Goal: Task Accomplishment & Management: Manage account settings

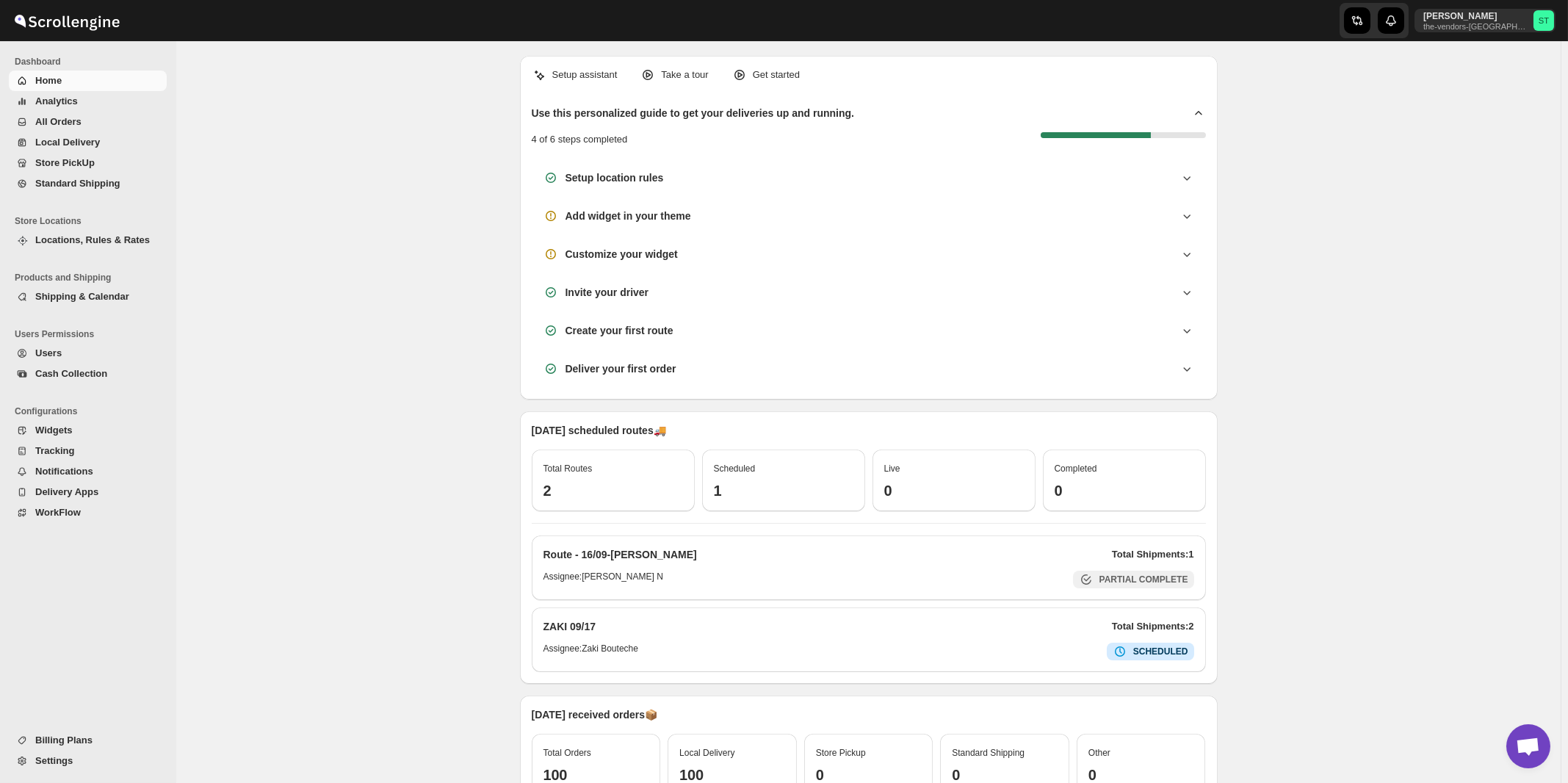
click at [52, 122] on span "All Orders" at bounding box center [57, 122] width 46 height 11
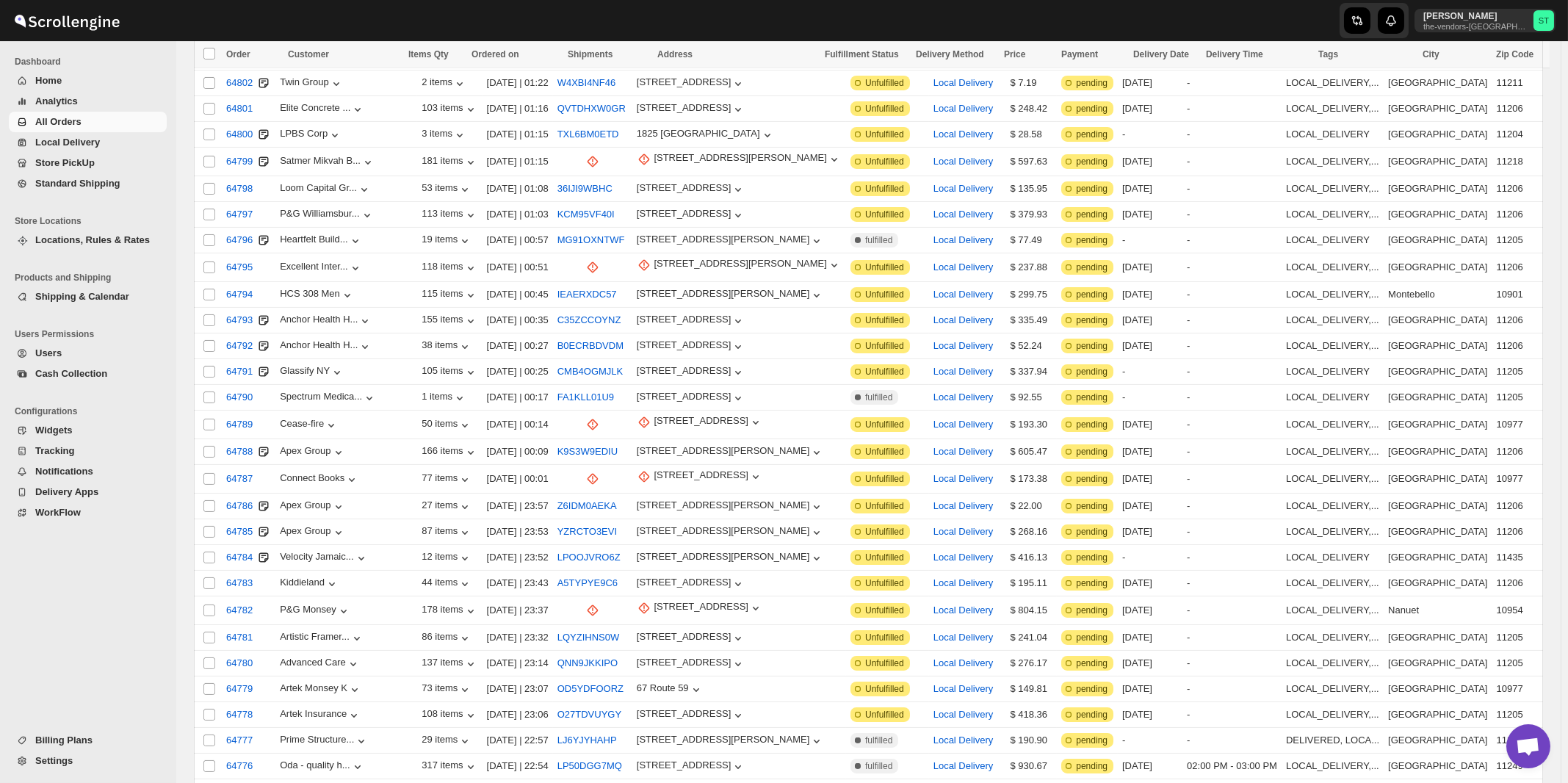
scroll to position [1475, 0]
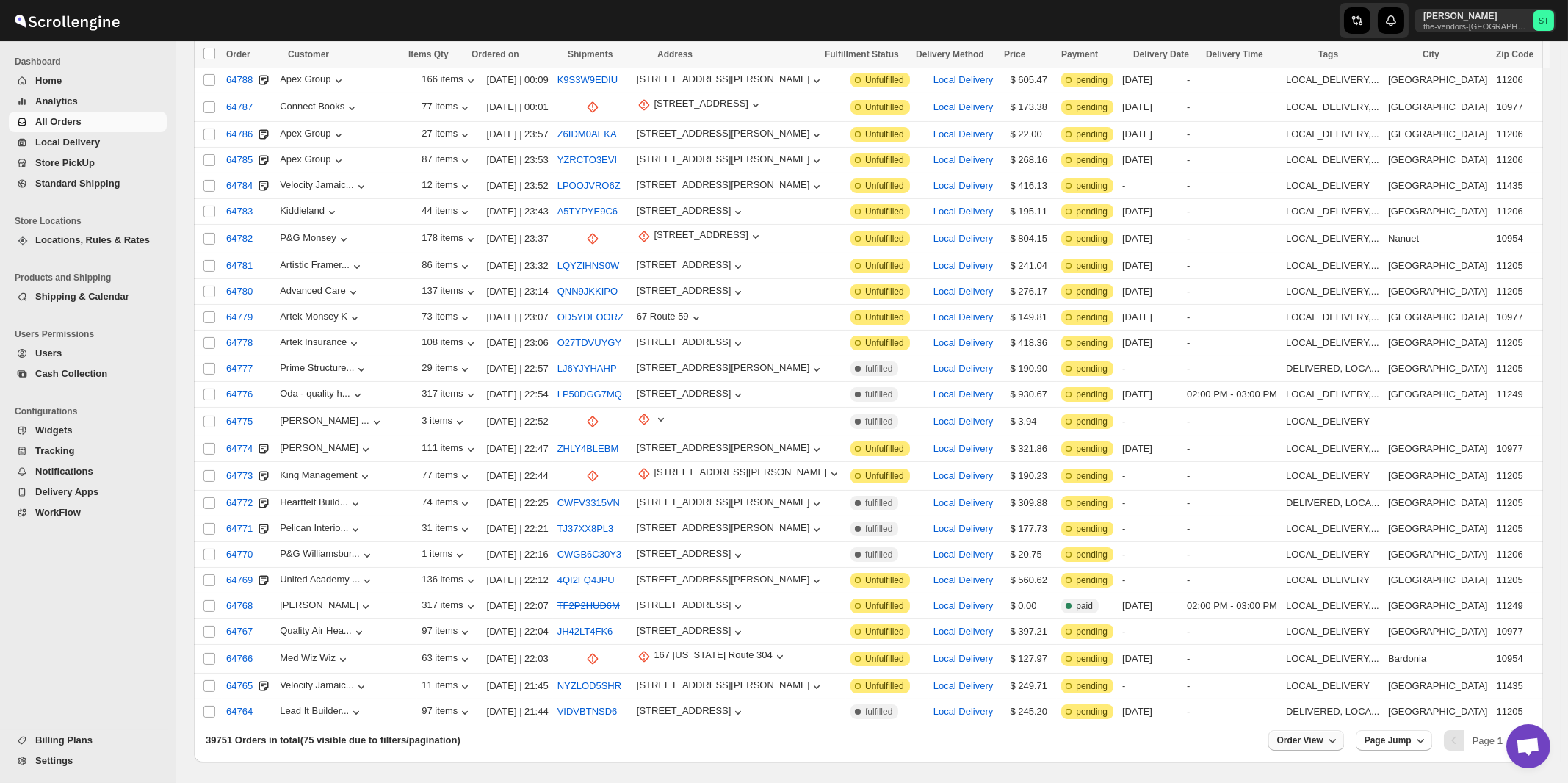
click at [1340, 733] on icon "button" at bounding box center [1333, 741] width 15 height 15
click at [1326, 659] on div "Set" at bounding box center [1318, 658] width 73 height 16
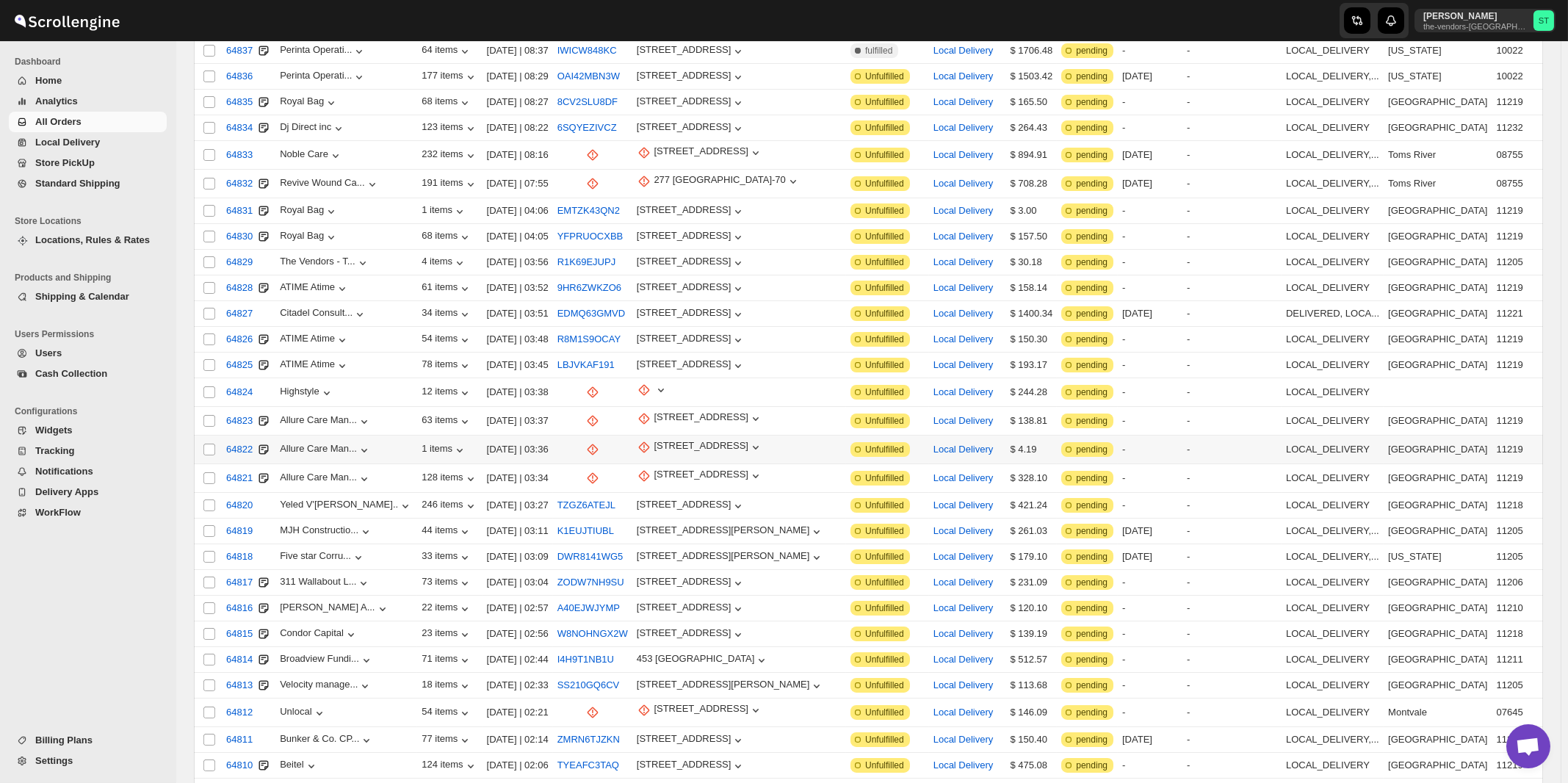
scroll to position [0, 0]
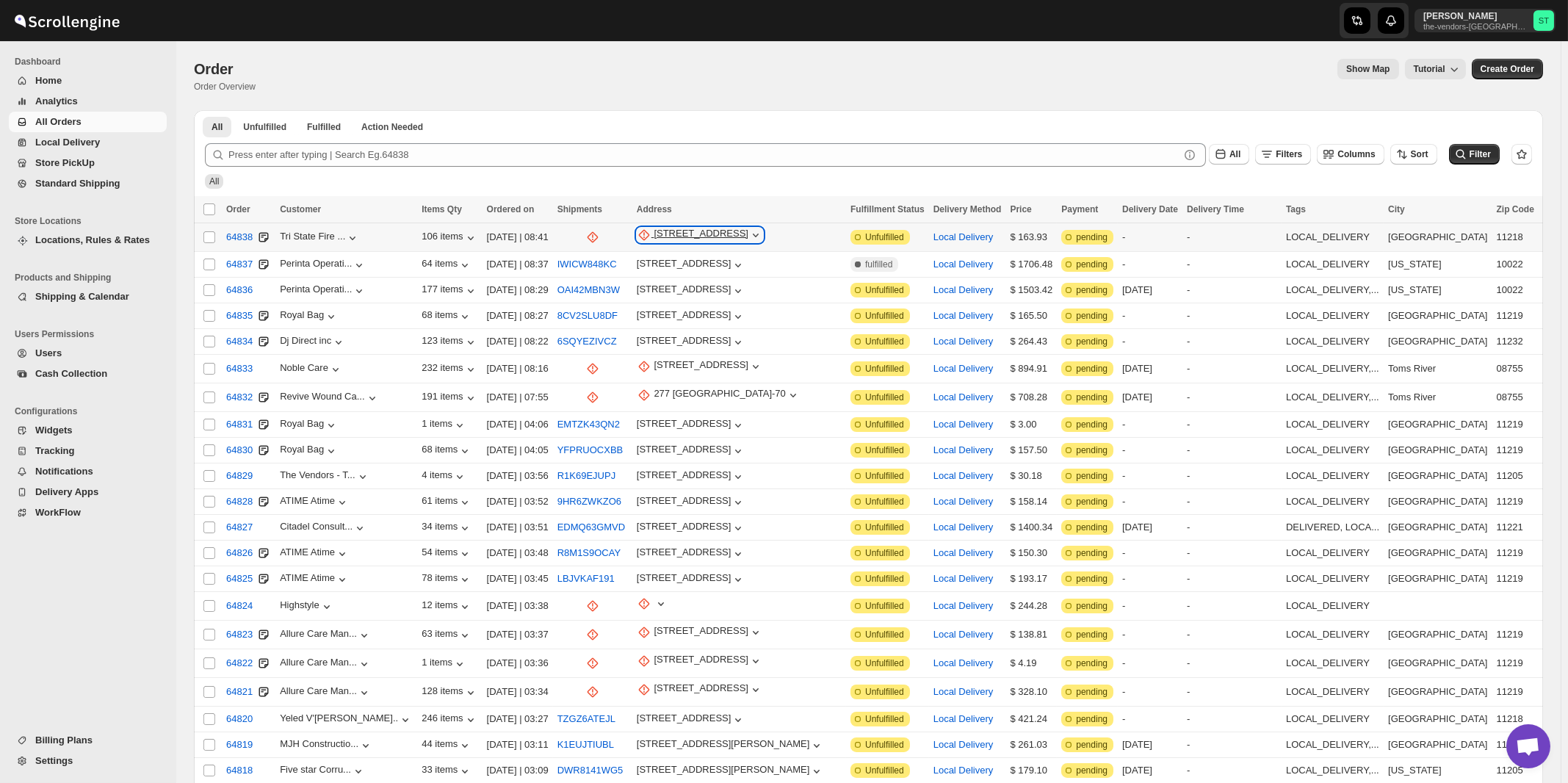
click at [717, 238] on div "[STREET_ADDRESS]" at bounding box center [701, 236] width 95 height 15
click at [715, 315] on span "Update manually" at bounding box center [715, 315] width 72 height 11
select select "US"
select select "[US_STATE]"
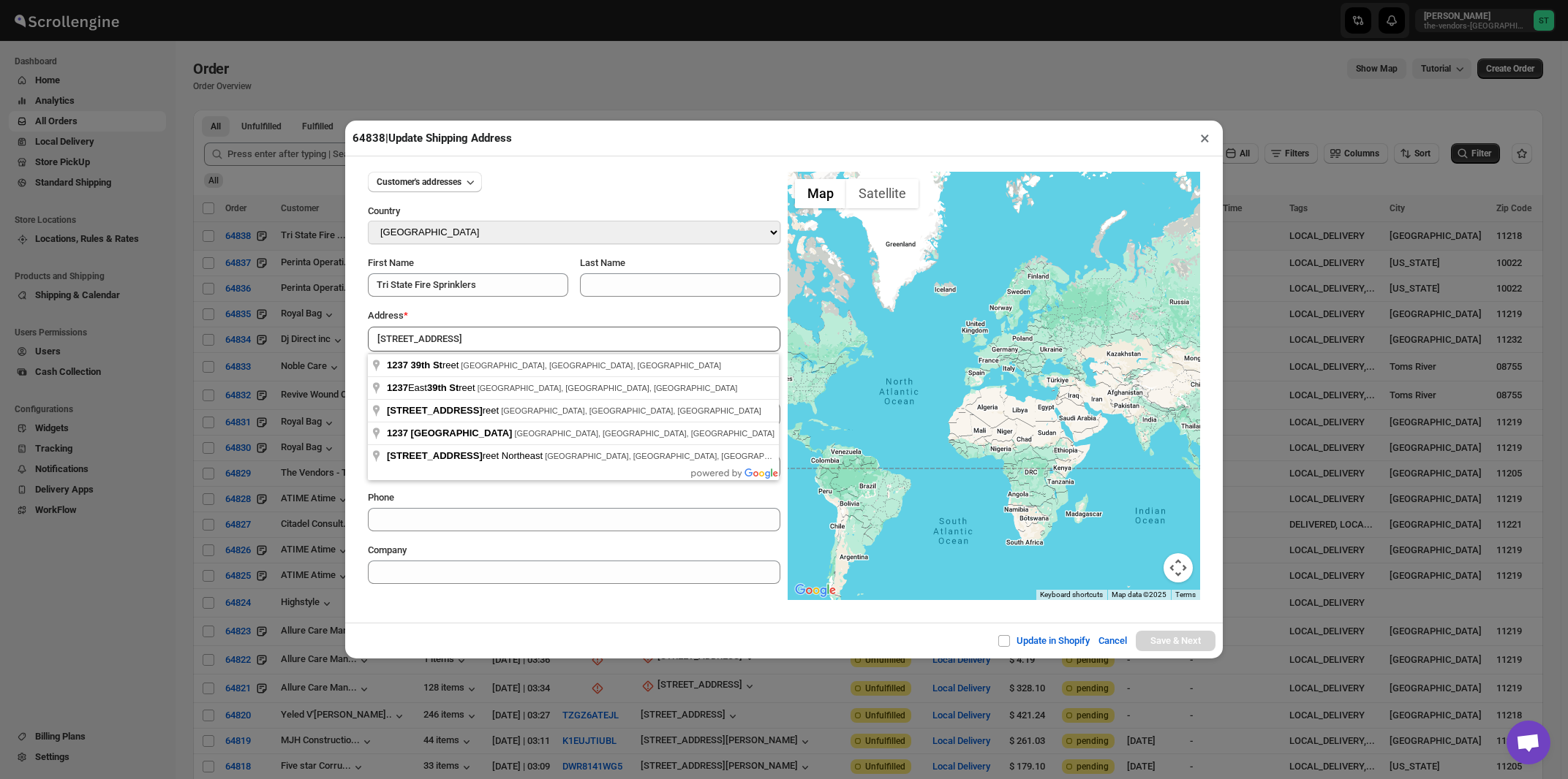
click at [498, 313] on div "Address *" at bounding box center [574, 316] width 413 height 15
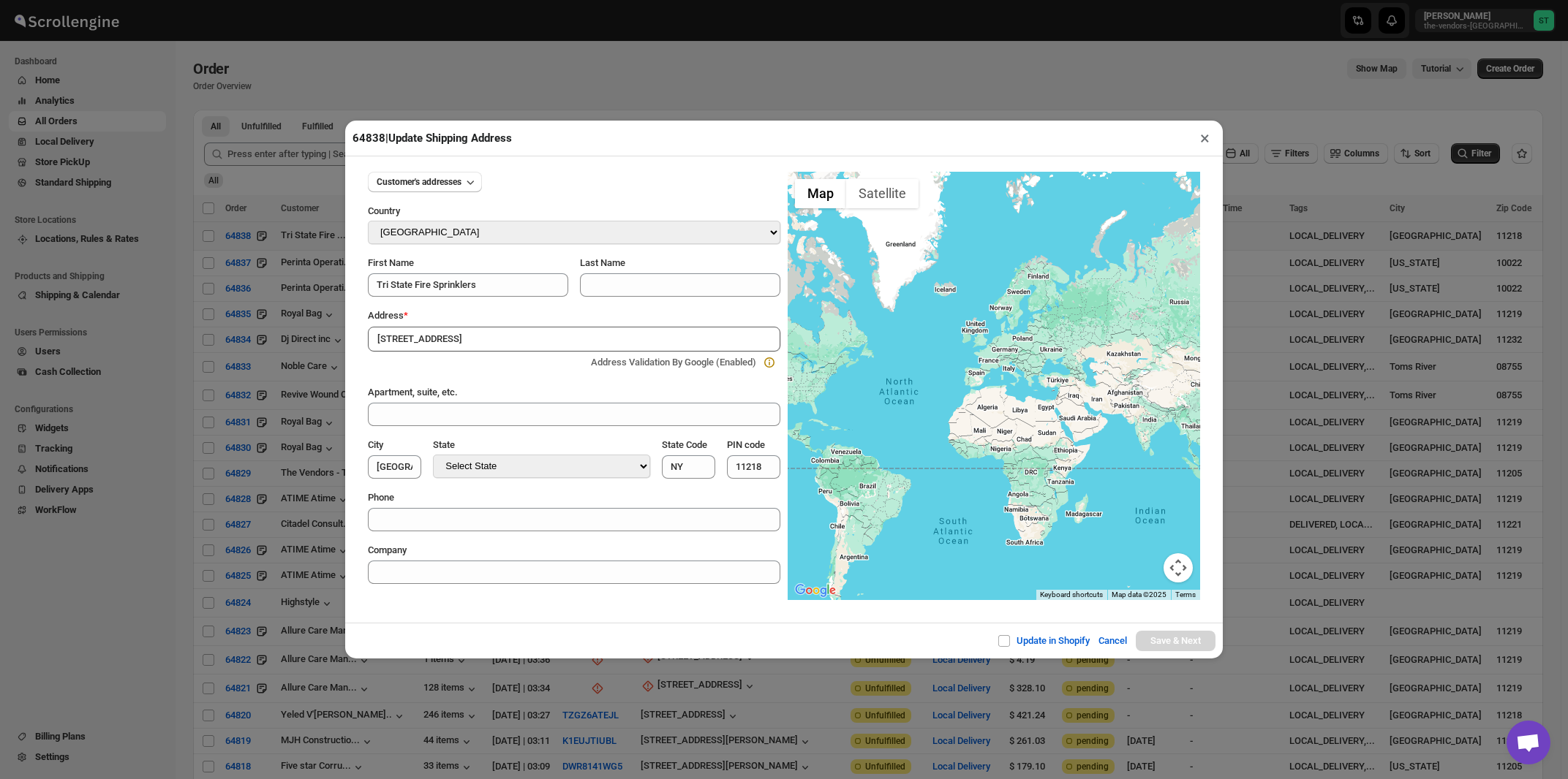
click at [500, 334] on input "[STREET_ADDRESS]" at bounding box center [574, 339] width 413 height 25
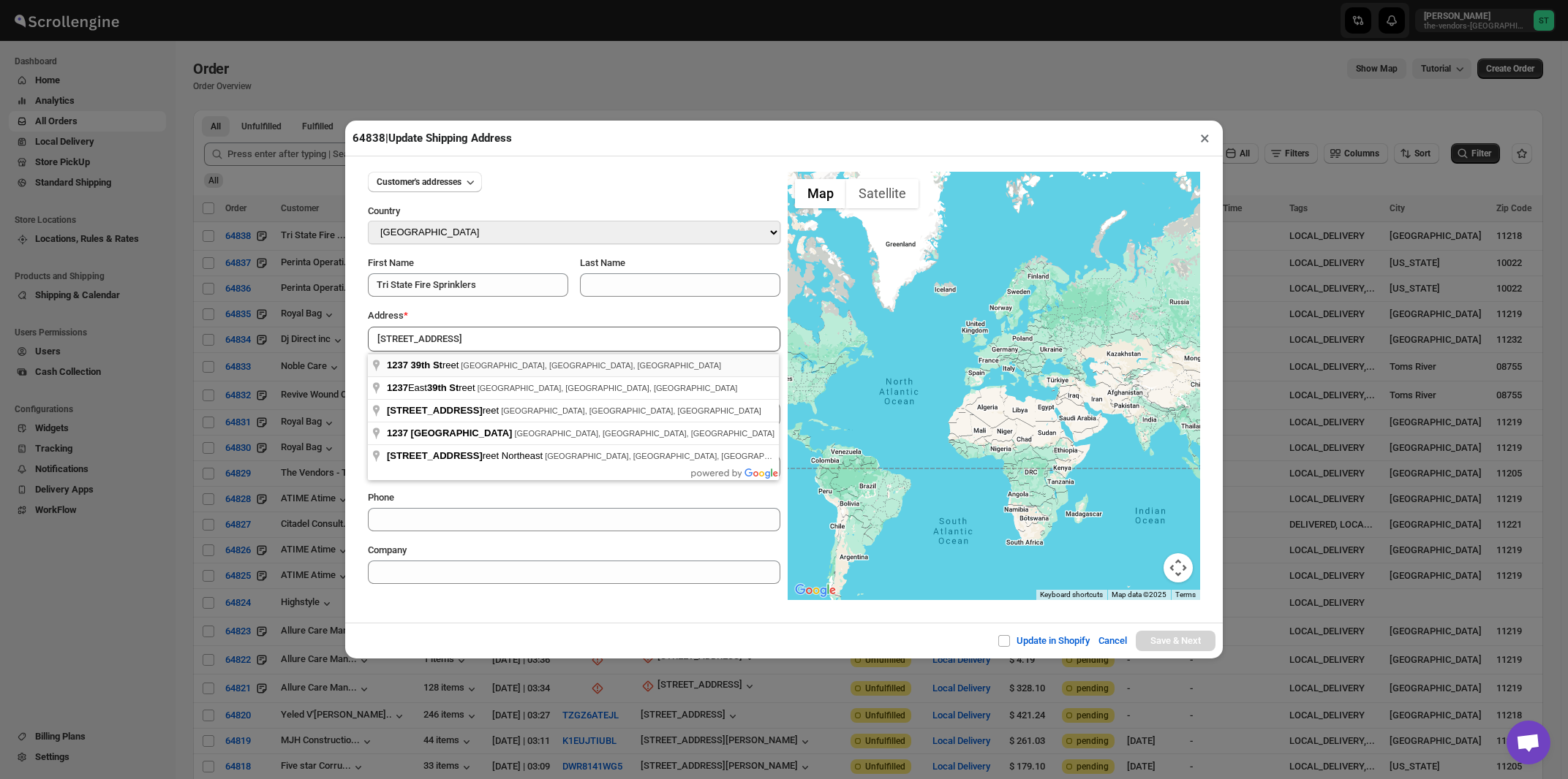
type input "[STREET_ADDRESS]"
type input "[GEOGRAPHIC_DATA]"
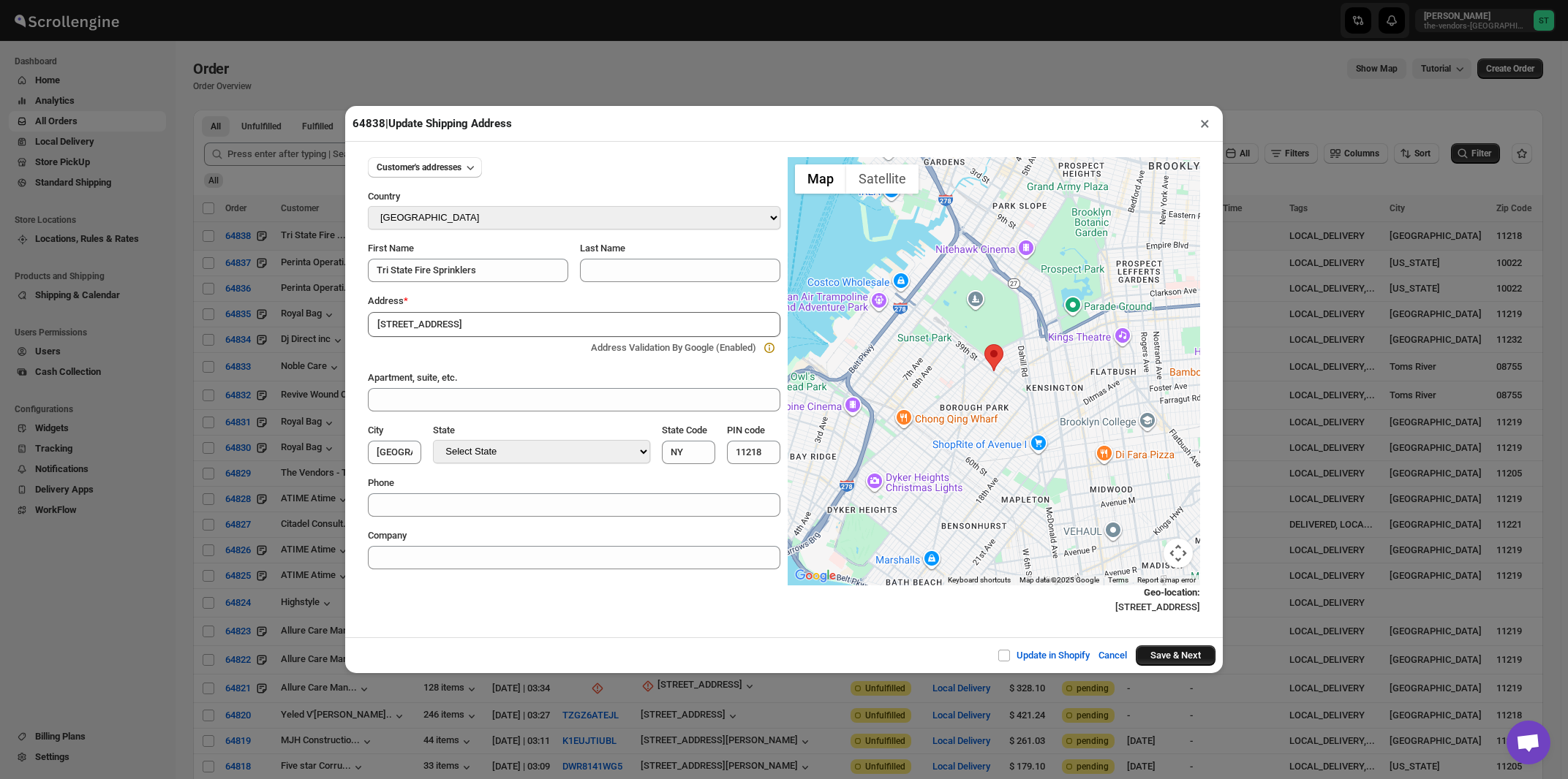
click at [1184, 657] on button "Save & Next" at bounding box center [1175, 656] width 80 height 21
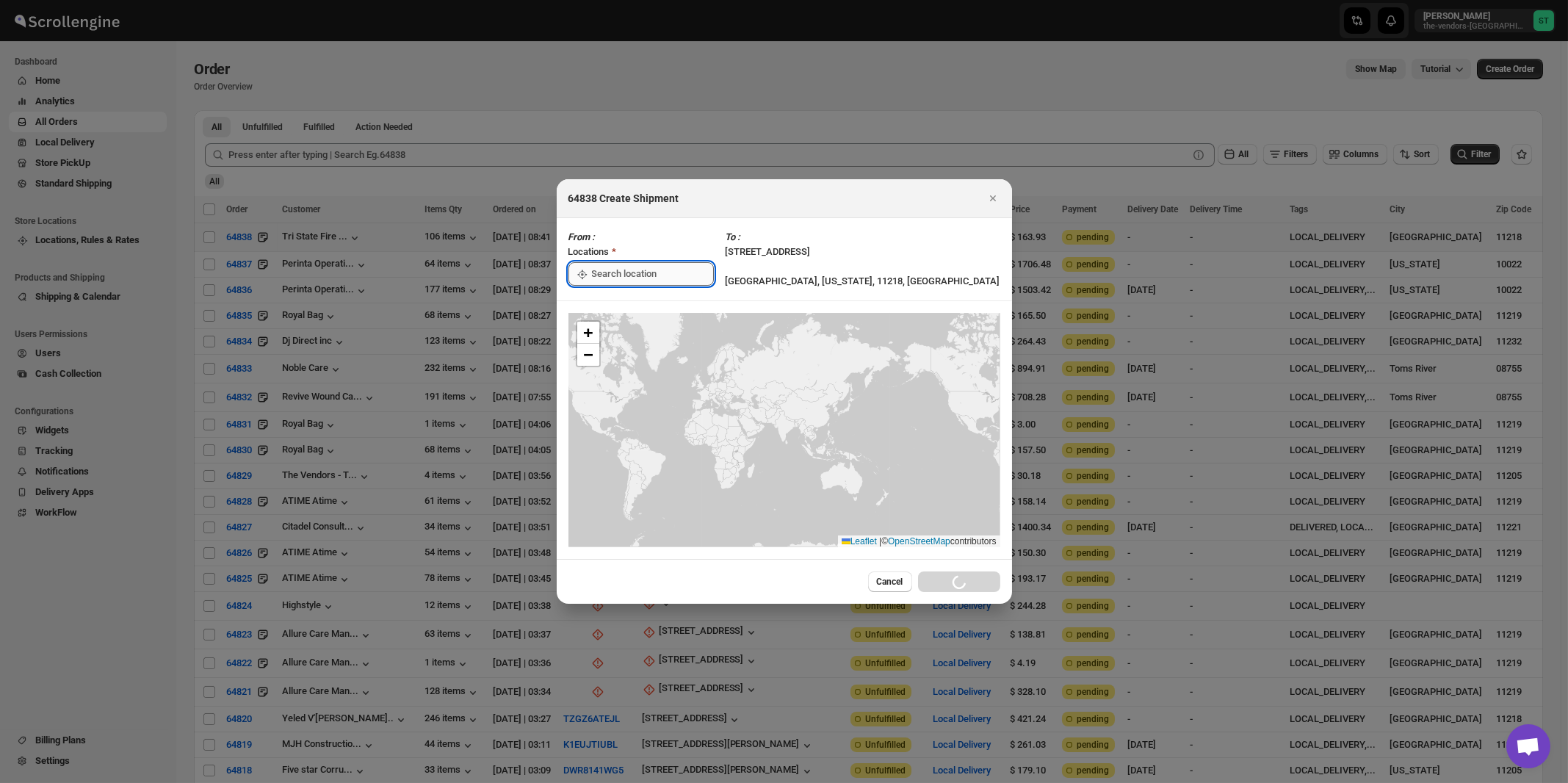
click at [629, 272] on input ":r4e:" at bounding box center [653, 273] width 121 height 24
click at [624, 303] on div "[STREET_ADDRESS]" at bounding box center [673, 307] width 181 height 15
type input "[STREET_ADDRESS]"
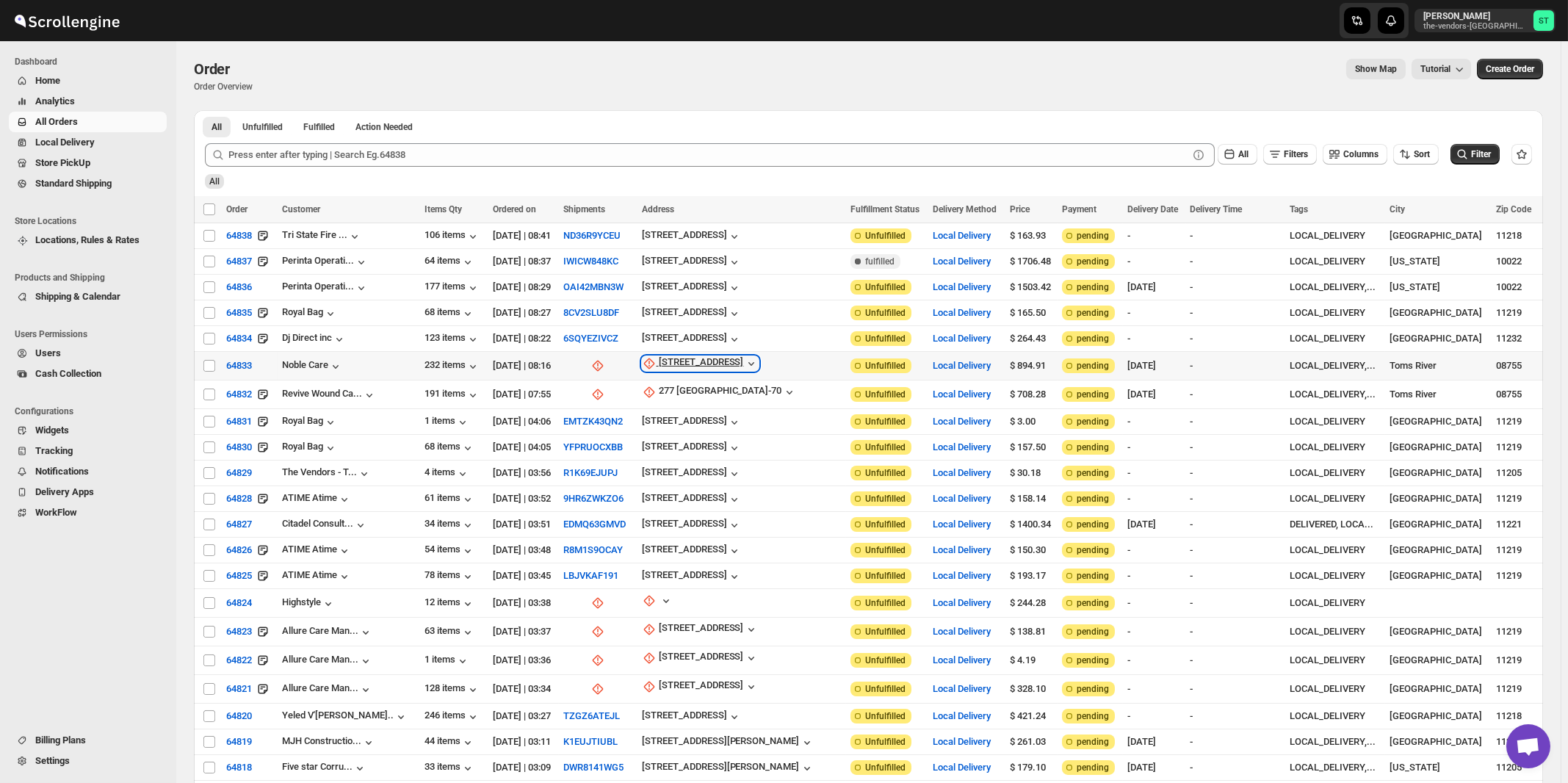
click at [684, 364] on div "[STREET_ADDRESS]" at bounding box center [702, 364] width 85 height 15
click at [676, 436] on span "Update manually" at bounding box center [694, 440] width 70 height 11
select select "US"
select select "[US_STATE]"
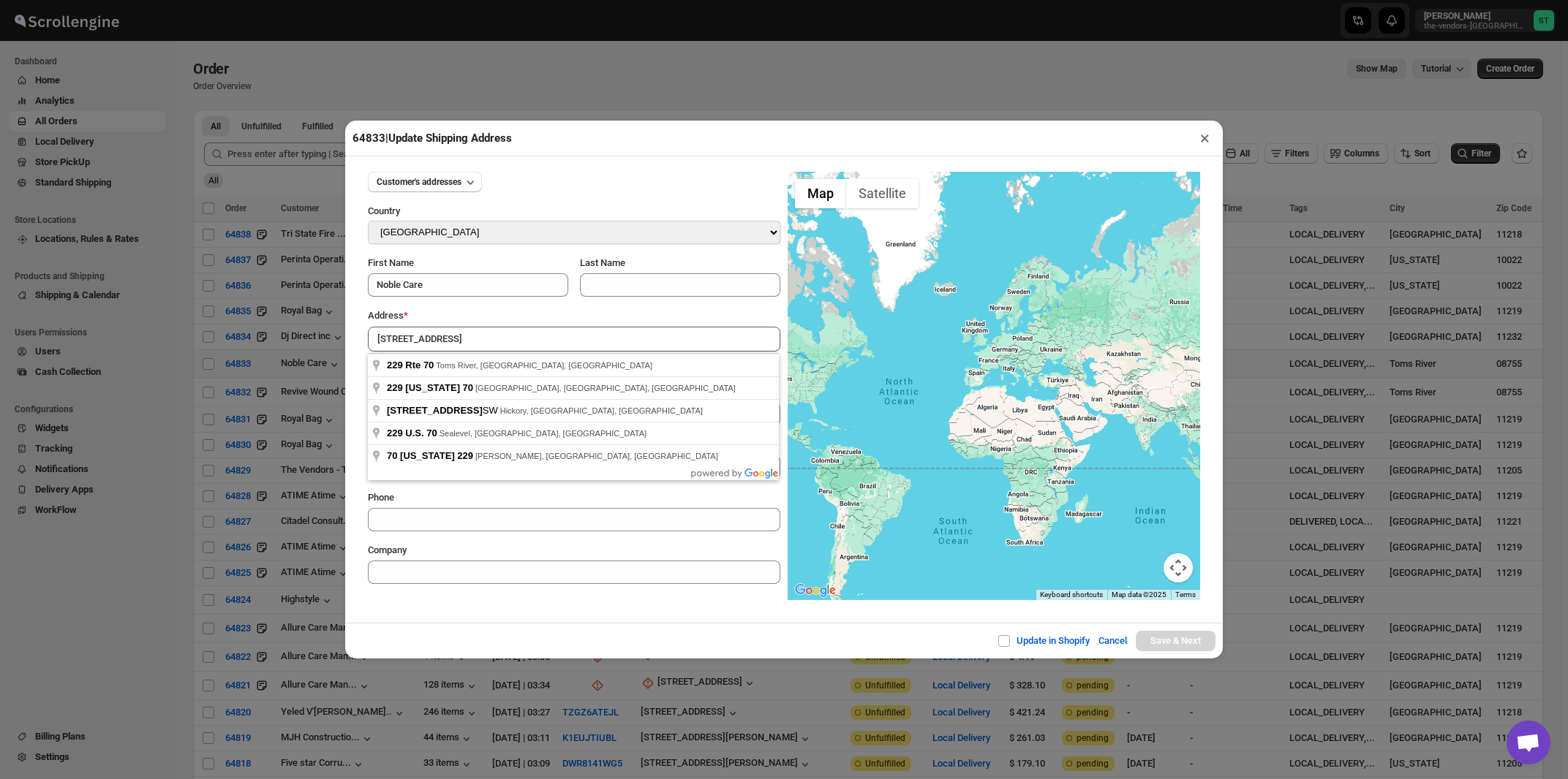
click at [500, 328] on input "[STREET_ADDRESS]" at bounding box center [574, 339] width 413 height 25
click at [503, 319] on div "Address *" at bounding box center [574, 316] width 413 height 15
click at [500, 340] on input "[STREET_ADDRESS]" at bounding box center [574, 339] width 413 height 25
type input "[STREET_ADDRESS]"
type input "[GEOGRAPHIC_DATA]"
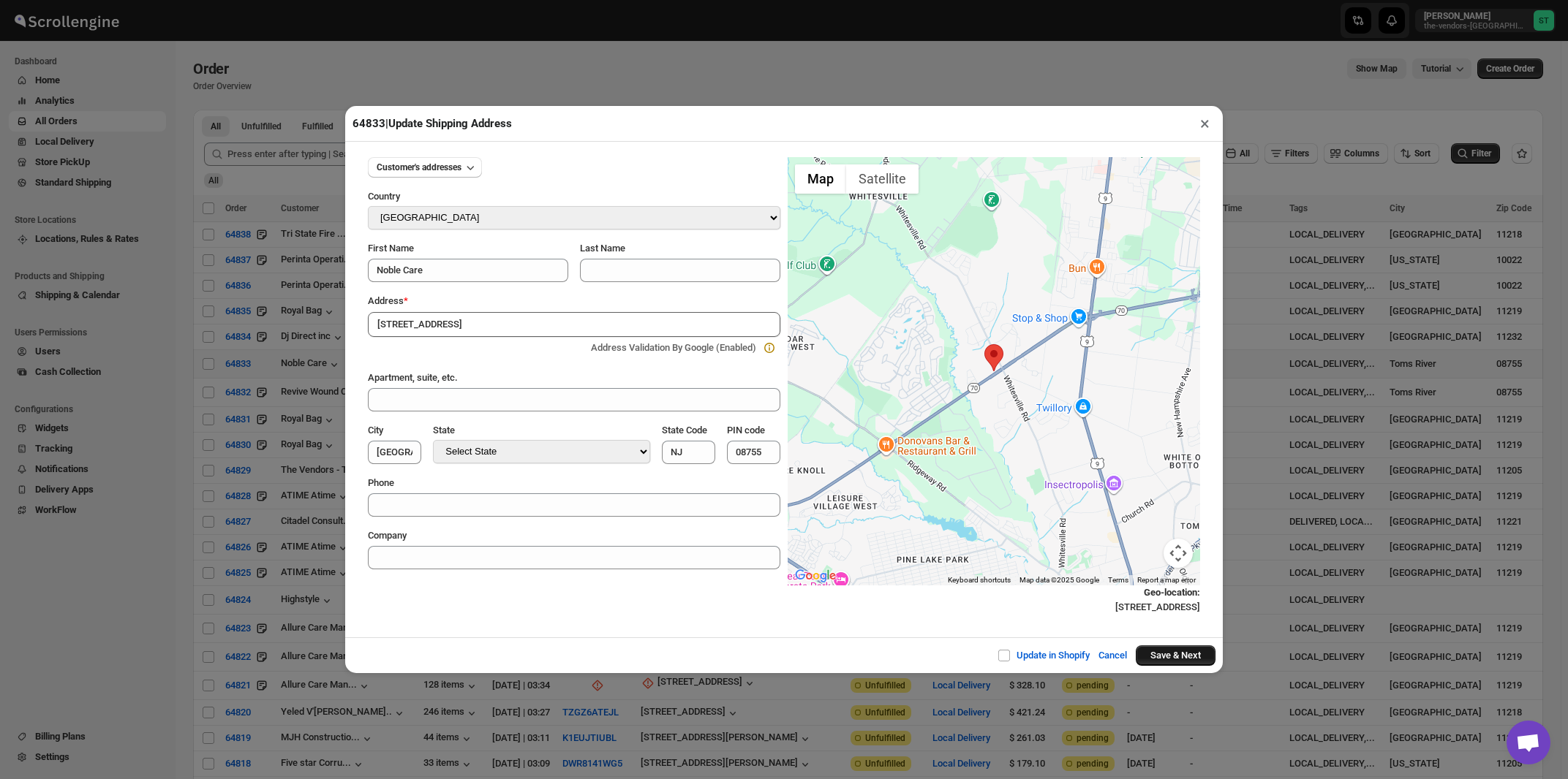
click at [1166, 659] on button "Save & Next" at bounding box center [1175, 656] width 80 height 21
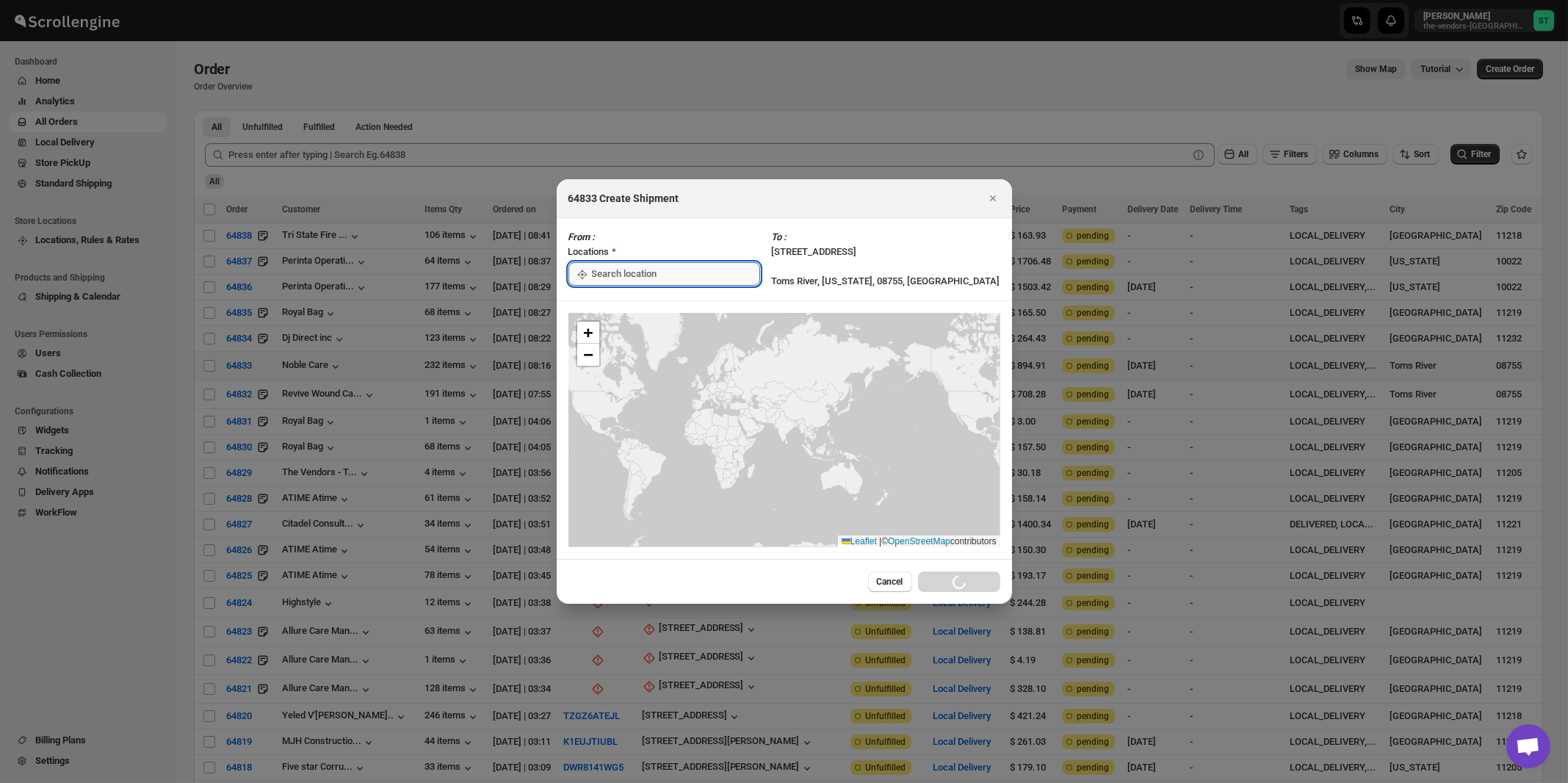
click at [603, 275] on input ":r66:" at bounding box center [676, 273] width 169 height 24
click at [605, 303] on div "[STREET_ADDRESS]" at bounding box center [673, 307] width 181 height 15
type input "[STREET_ADDRESS]"
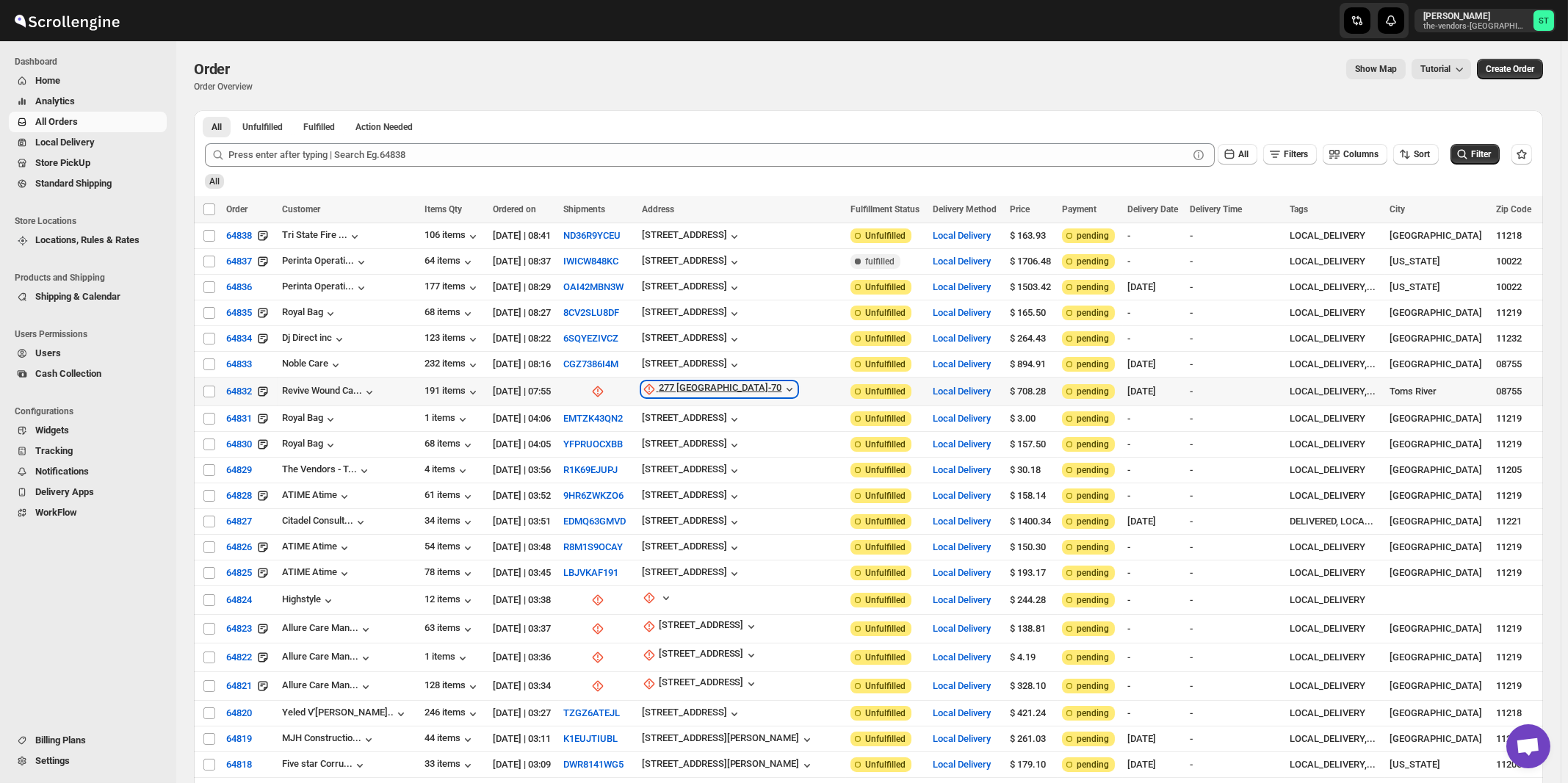
click at [683, 389] on div "277 [GEOGRAPHIC_DATA]-70" at bounding box center [720, 390] width 123 height 15
click at [682, 464] on span "Update manually" at bounding box center [692, 465] width 70 height 11
select select "US"
select select "[US_STATE]"
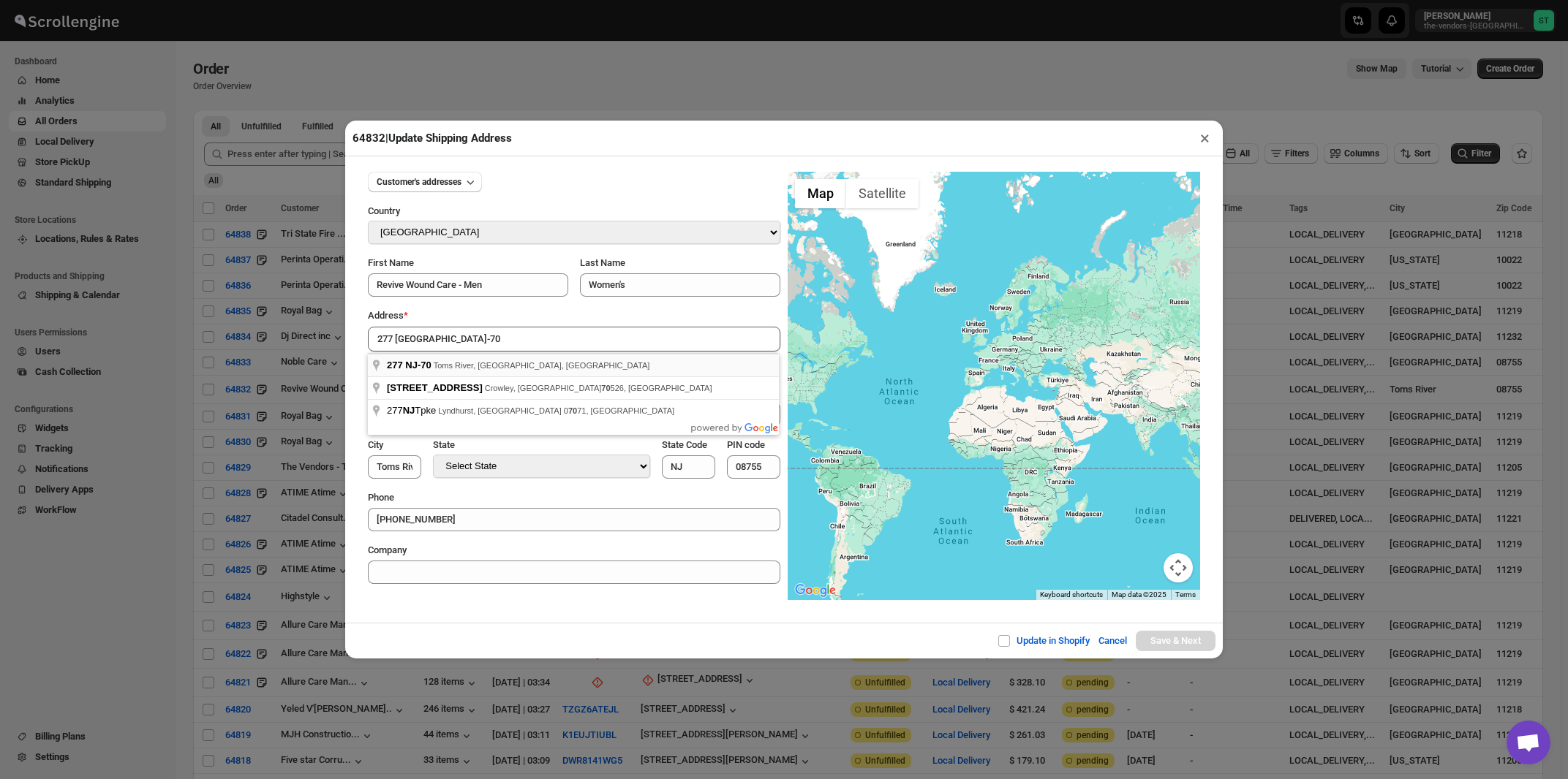
type input "277 NJ-70, [GEOGRAPHIC_DATA], [GEOGRAPHIC_DATA], [GEOGRAPHIC_DATA]"
type input "[GEOGRAPHIC_DATA]"
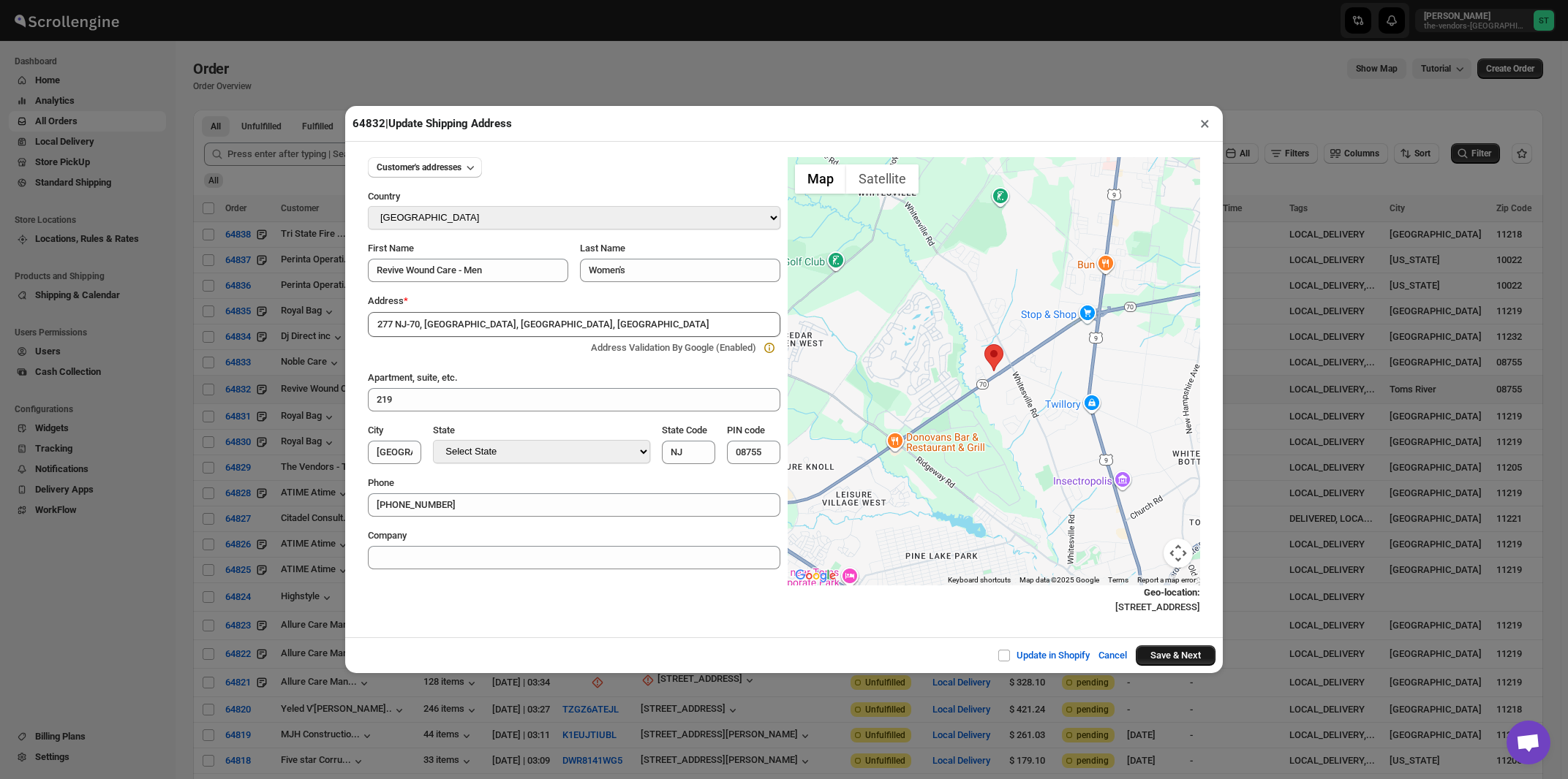
click at [1162, 659] on button "Save & Next" at bounding box center [1175, 656] width 80 height 21
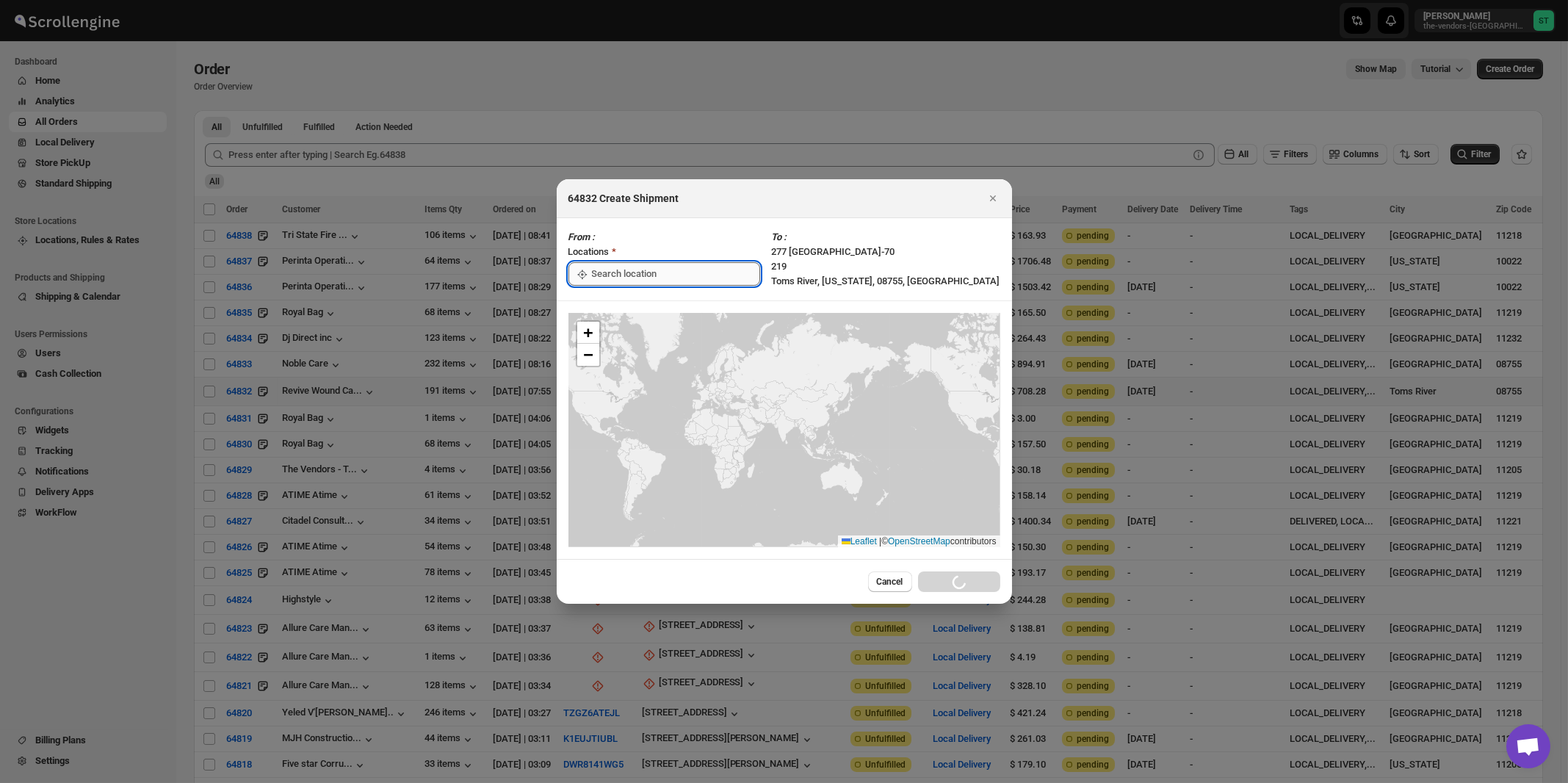
click at [667, 271] on input ":r6j:" at bounding box center [676, 273] width 169 height 24
click at [636, 312] on div "[STREET_ADDRESS]" at bounding box center [673, 307] width 181 height 15
type input "[STREET_ADDRESS]"
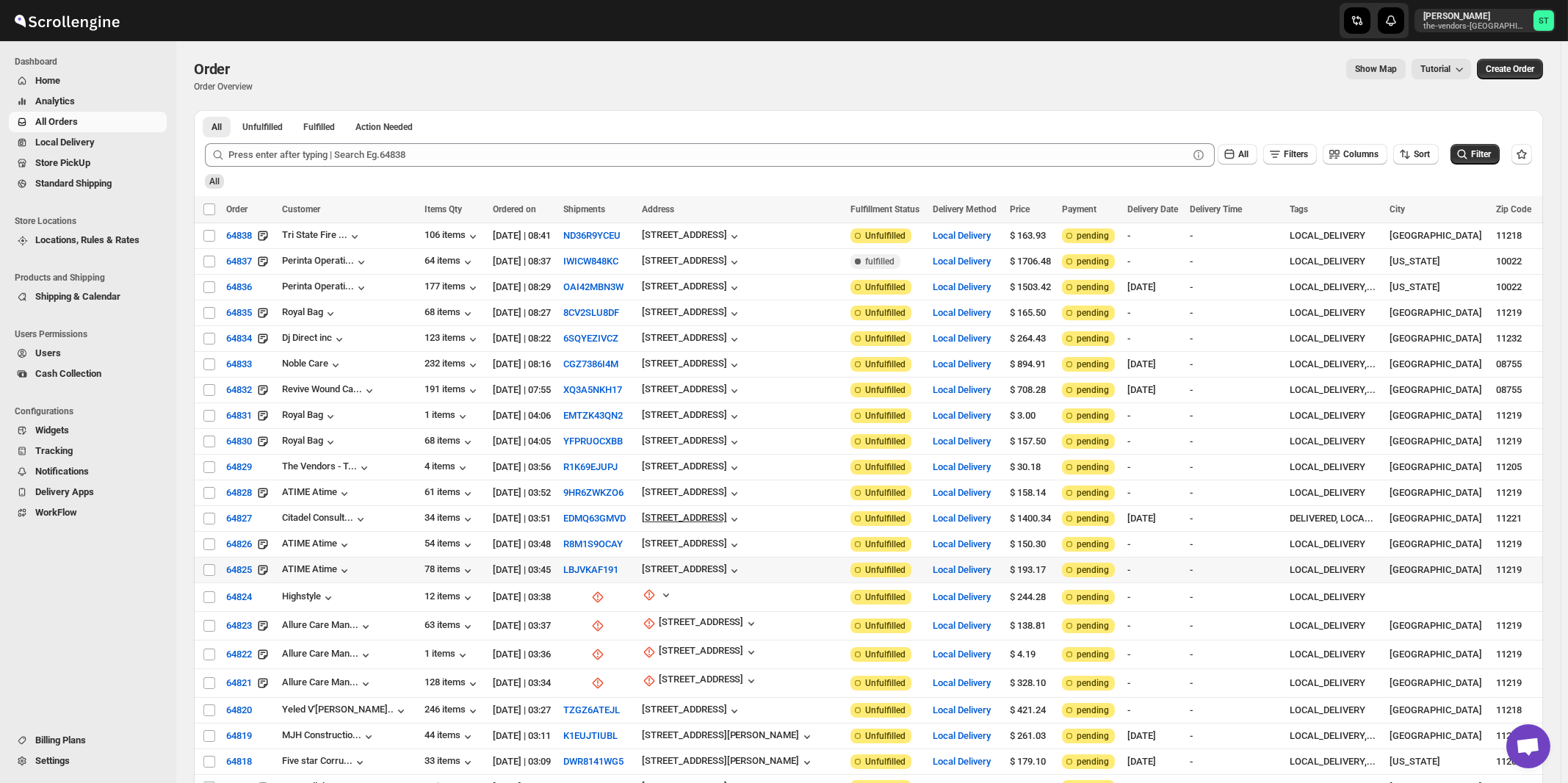
scroll to position [157, 0]
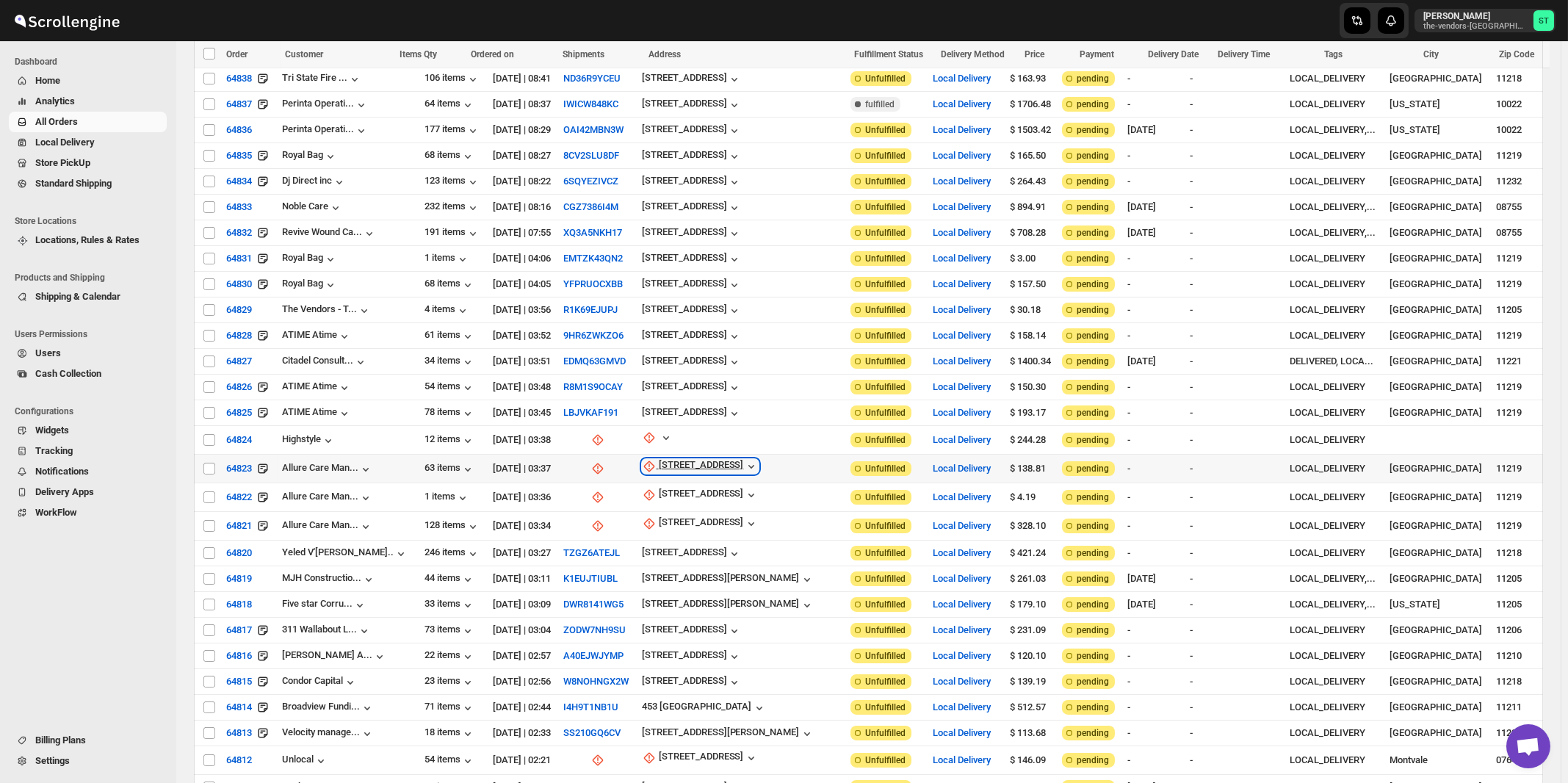
click at [690, 459] on div "[STREET_ADDRESS]" at bounding box center [702, 466] width 85 height 15
click at [683, 536] on span "Update manually" at bounding box center [705, 536] width 70 height 11
select select "US"
select select "[US_STATE]"
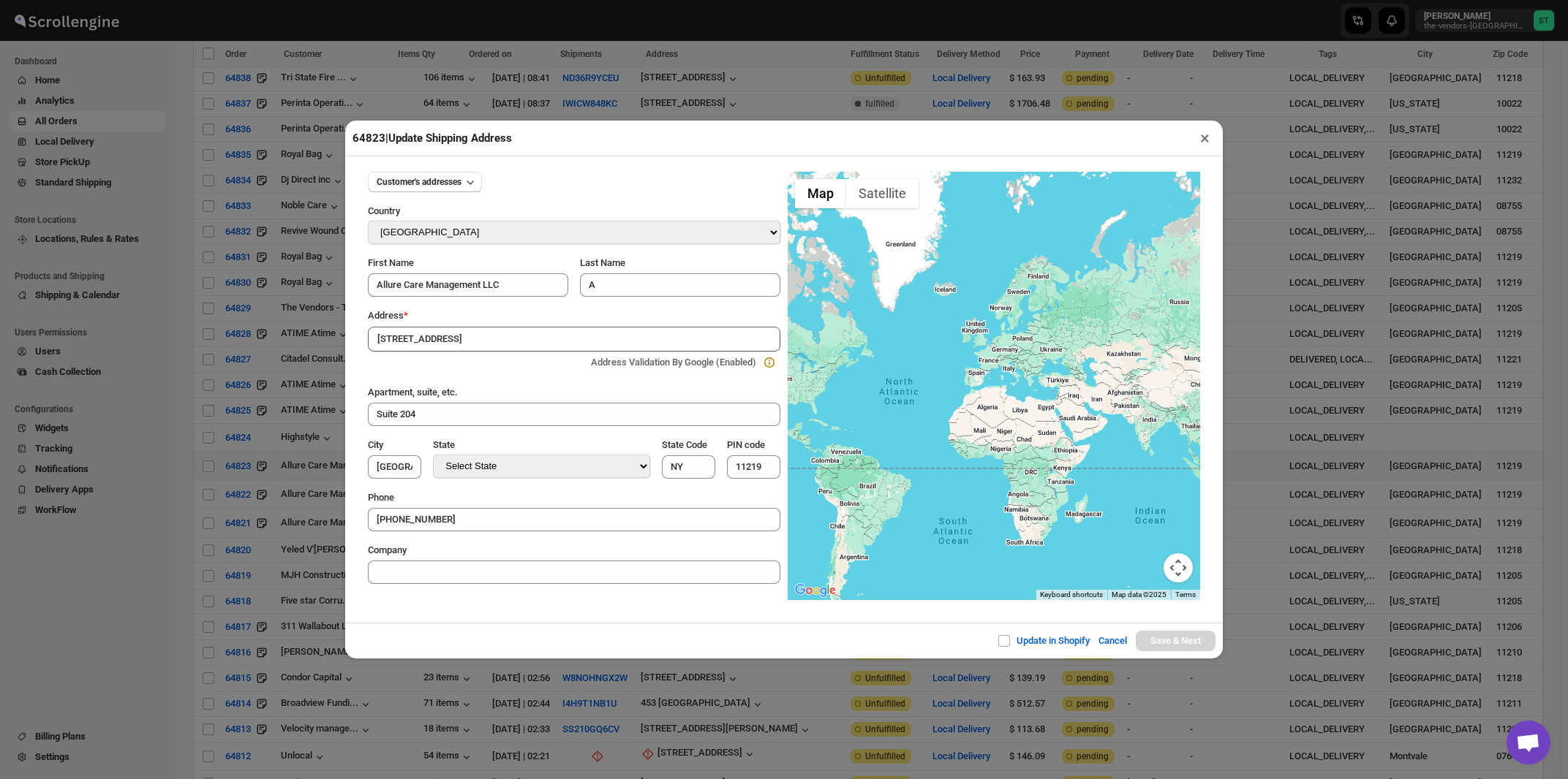
click at [516, 323] on div "Address *" at bounding box center [574, 316] width 413 height 15
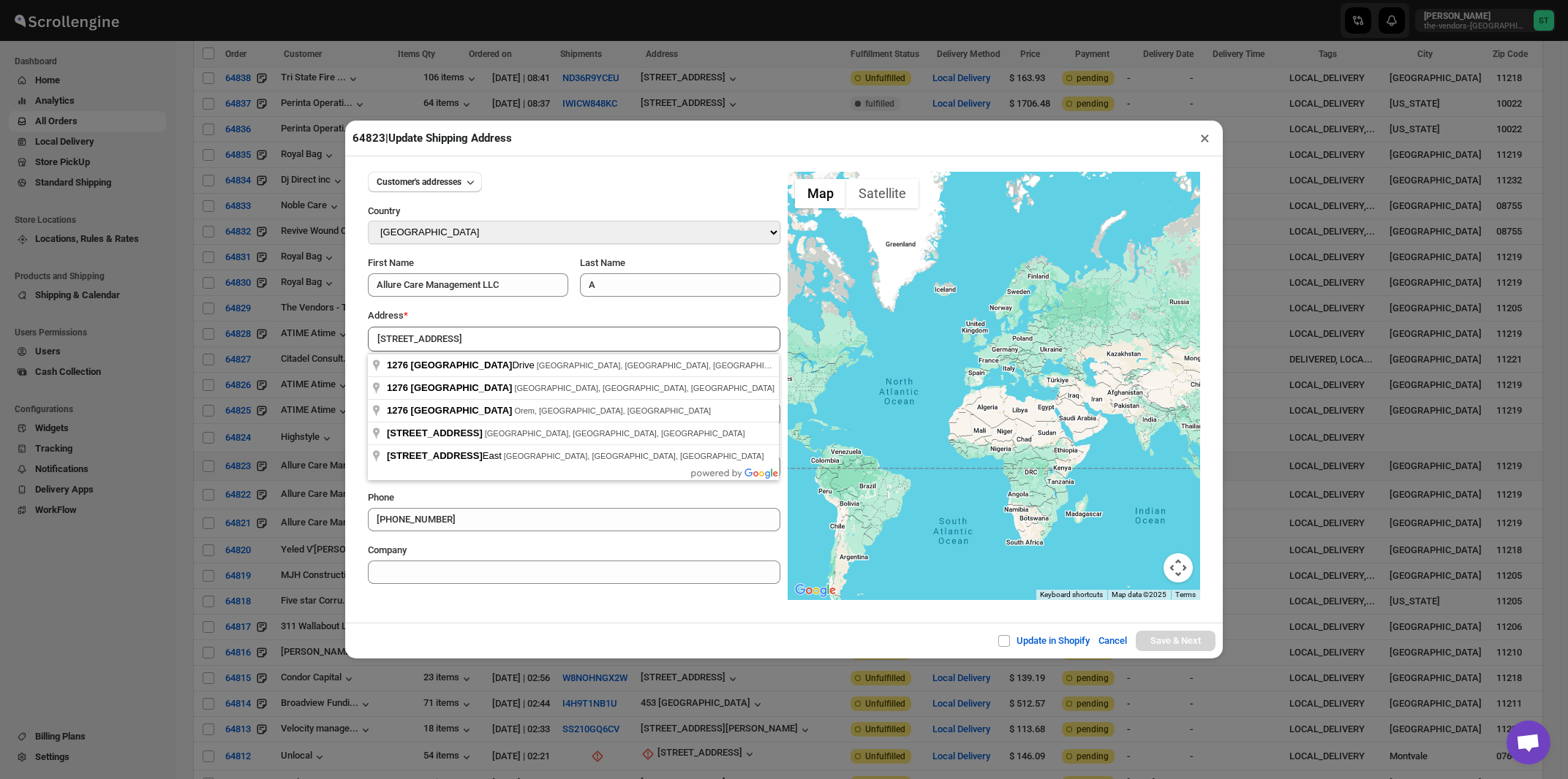
click at [514, 334] on input "[STREET_ADDRESS]" at bounding box center [574, 339] width 413 height 25
type input "[STREET_ADDRESS]"
type input "[GEOGRAPHIC_DATA]"
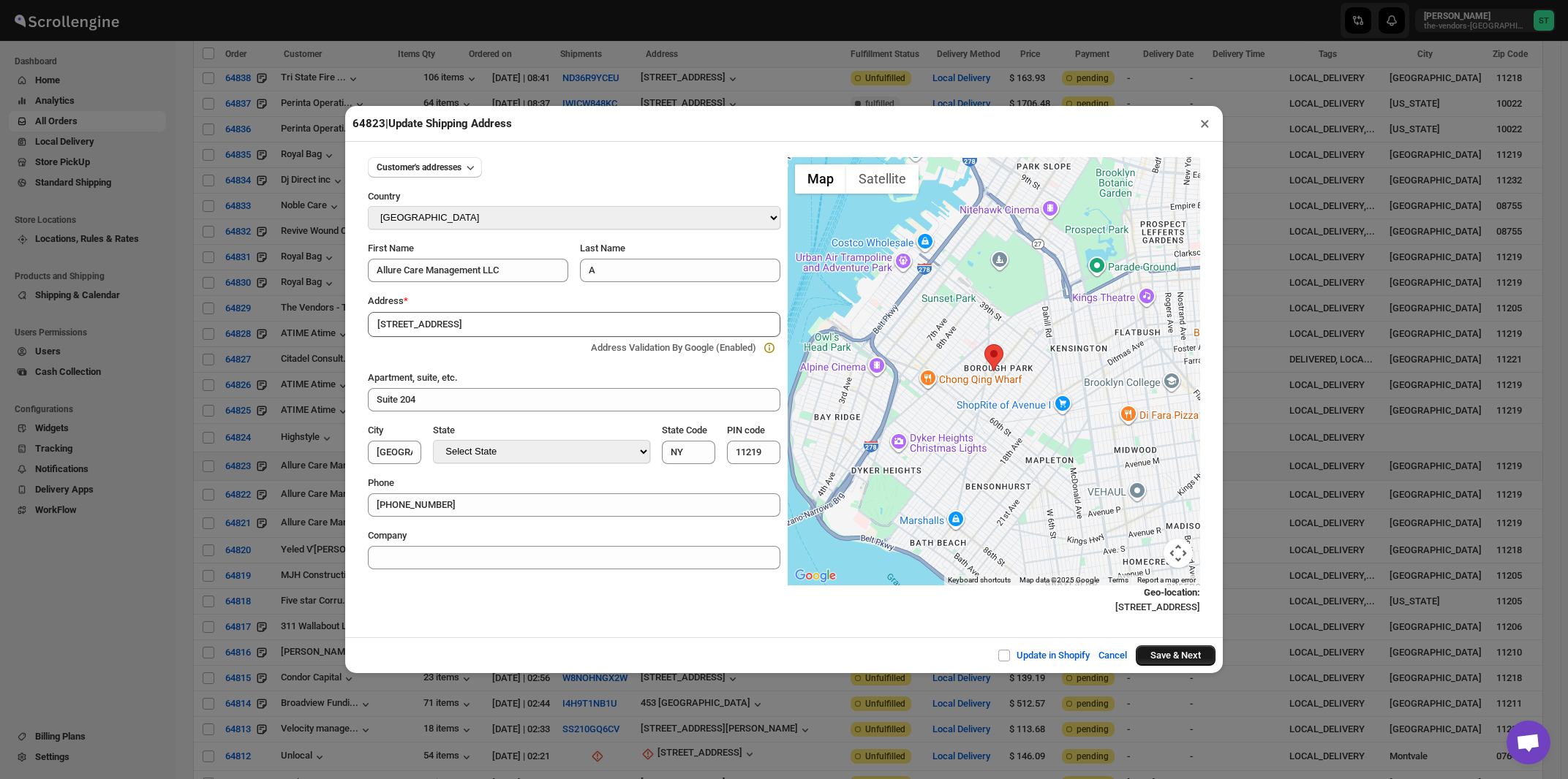
click at [1168, 660] on button "Save & Next" at bounding box center [1175, 656] width 80 height 21
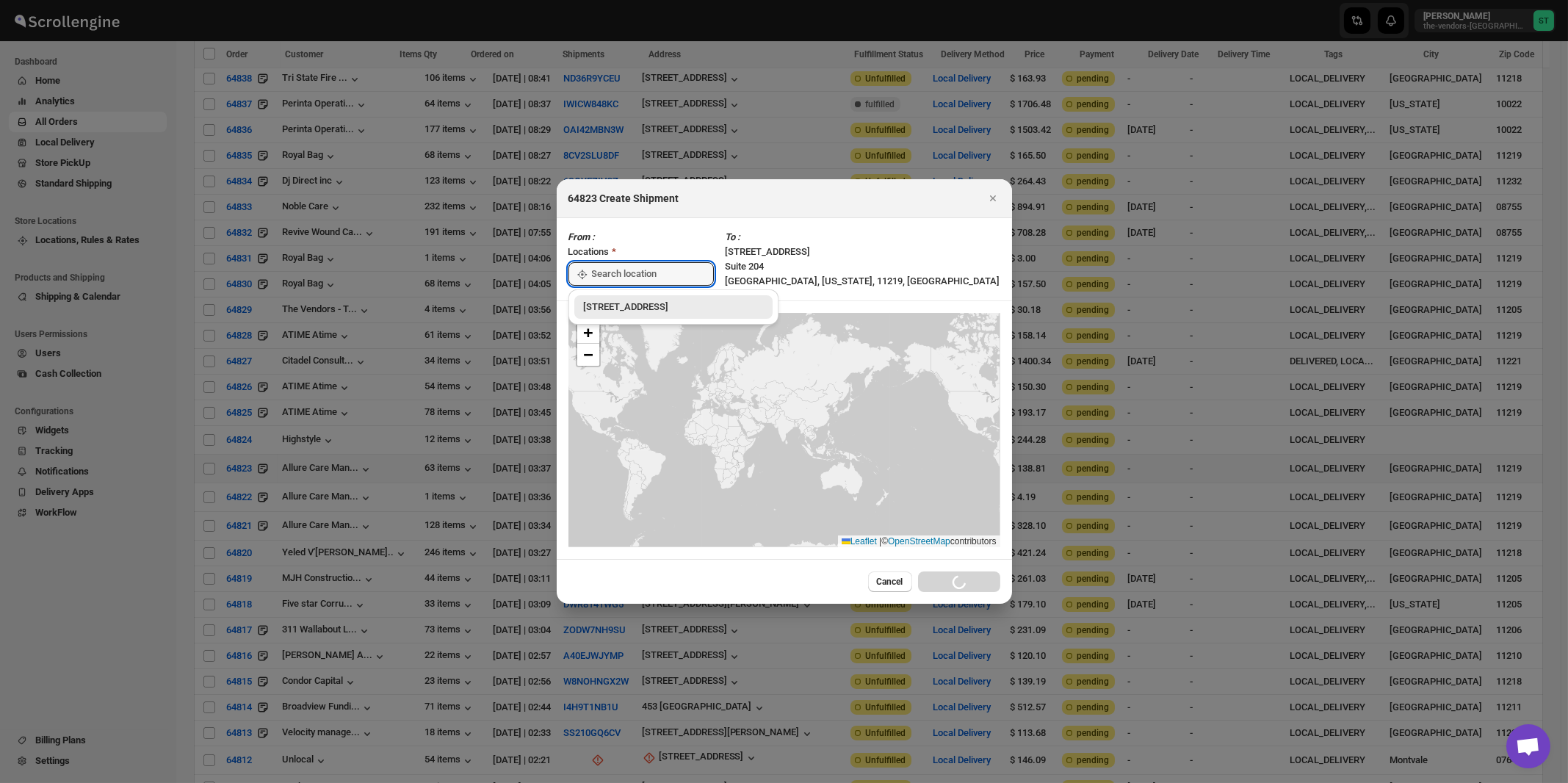
click at [661, 274] on input ":r9o:" at bounding box center [653, 273] width 121 height 24
click at [633, 299] on div "[STREET_ADDRESS]" at bounding box center [673, 307] width 199 height 24
type input "[STREET_ADDRESS]"
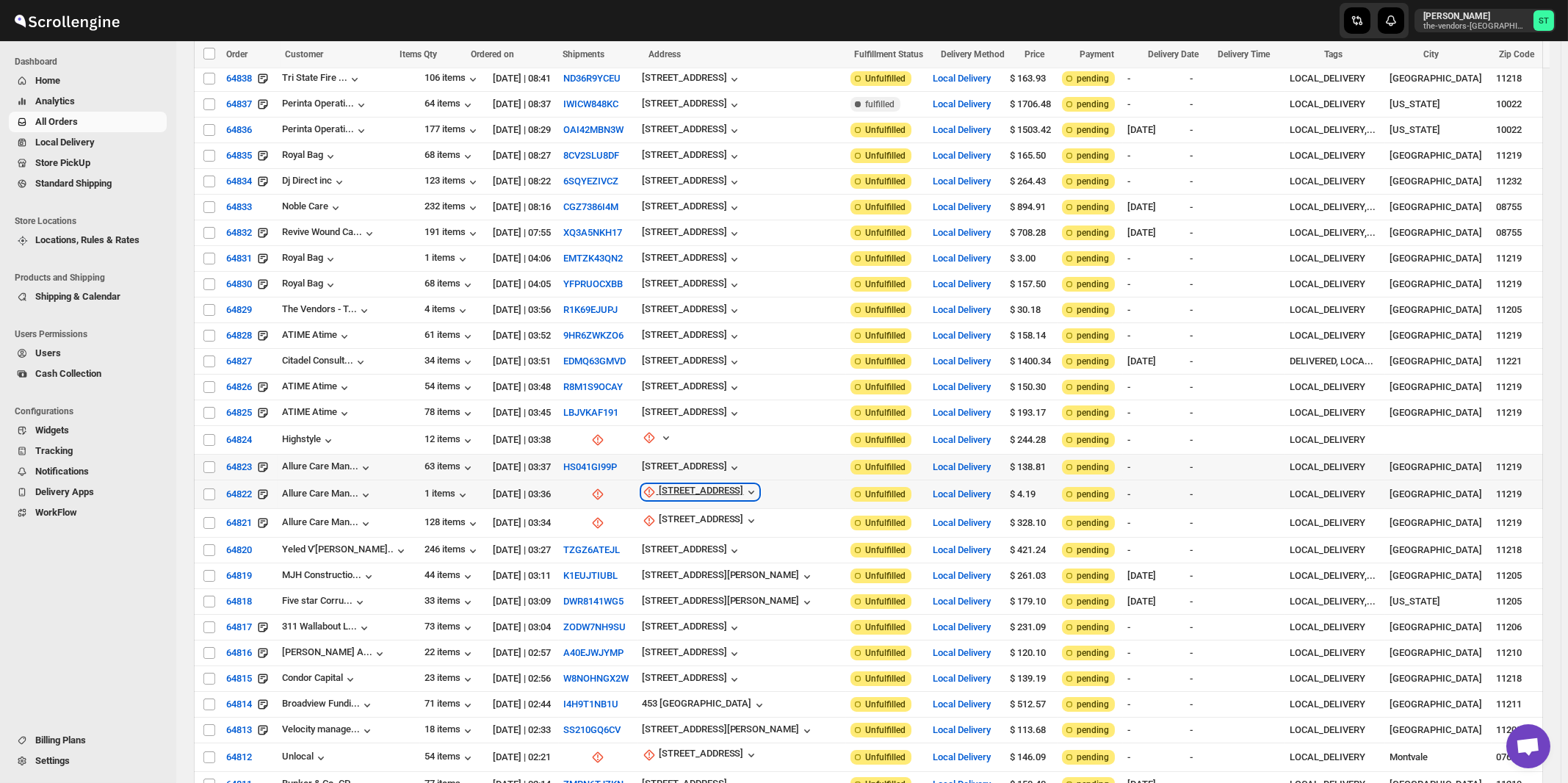
click at [692, 485] on div "[STREET_ADDRESS]" at bounding box center [702, 493] width 85 height 15
click at [690, 555] on span "Update manually" at bounding box center [709, 562] width 77 height 15
select select "US"
select select "[US_STATE]"
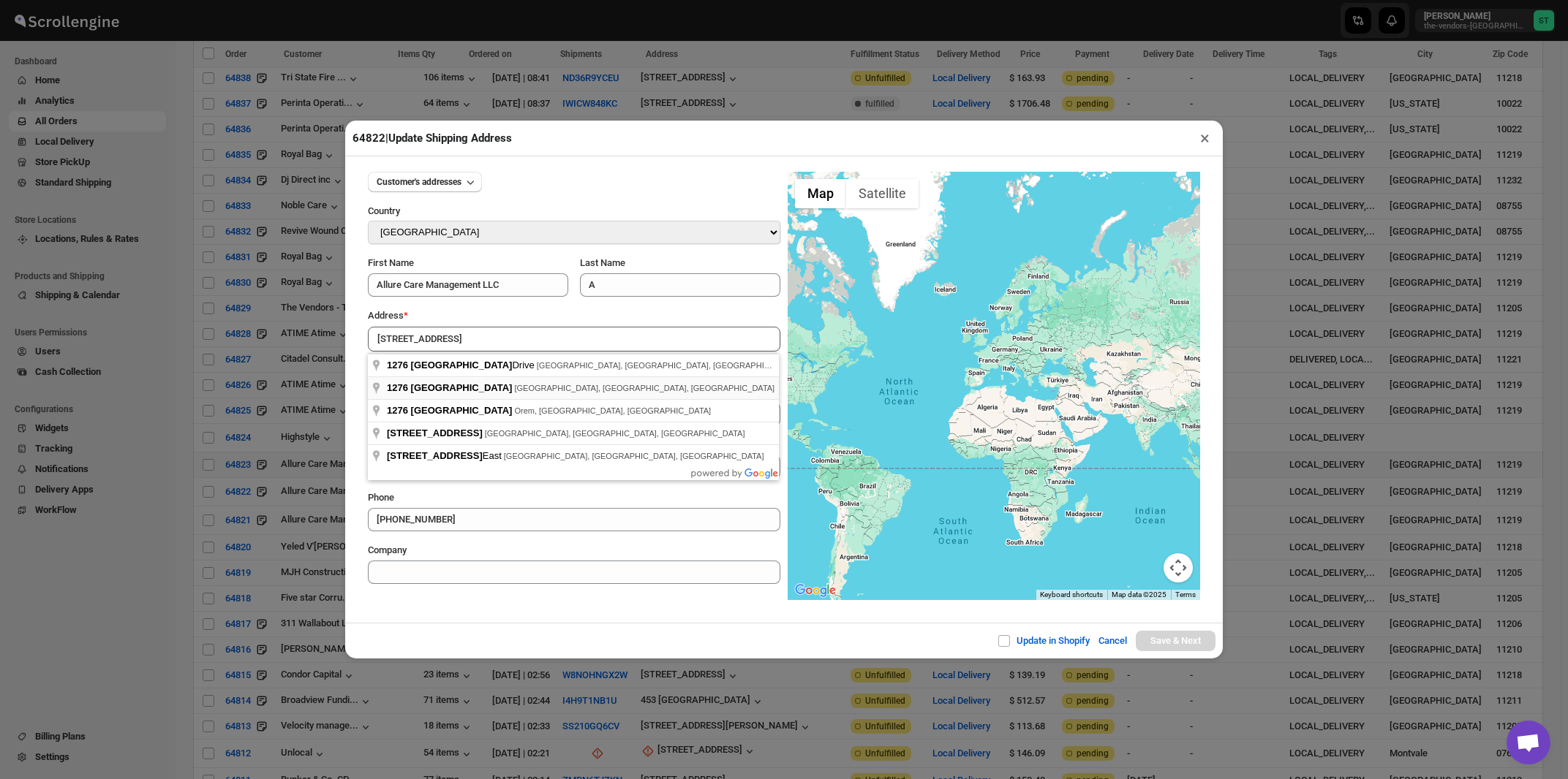
type input "[STREET_ADDRESS]"
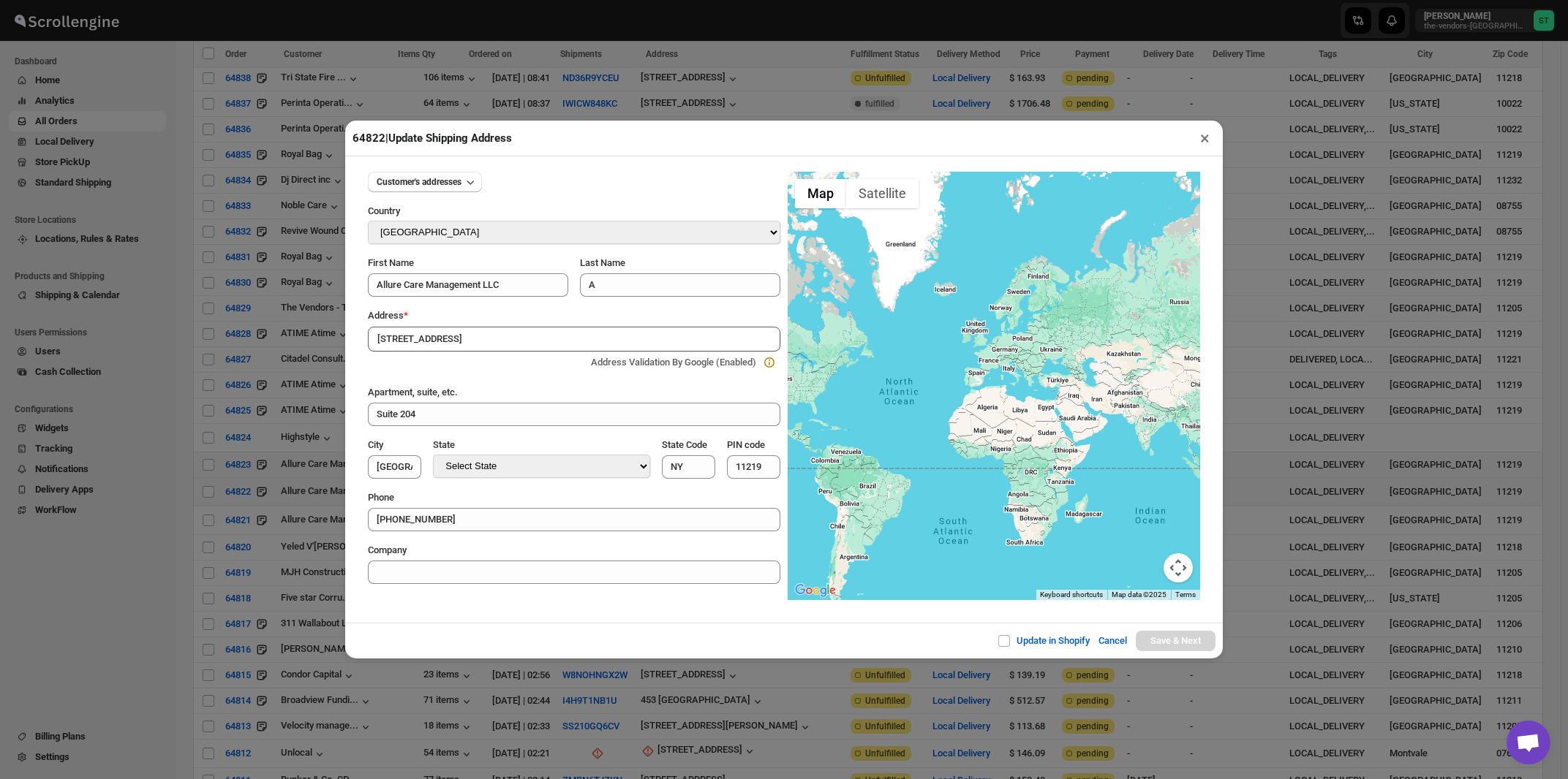
type input "[GEOGRAPHIC_DATA]"
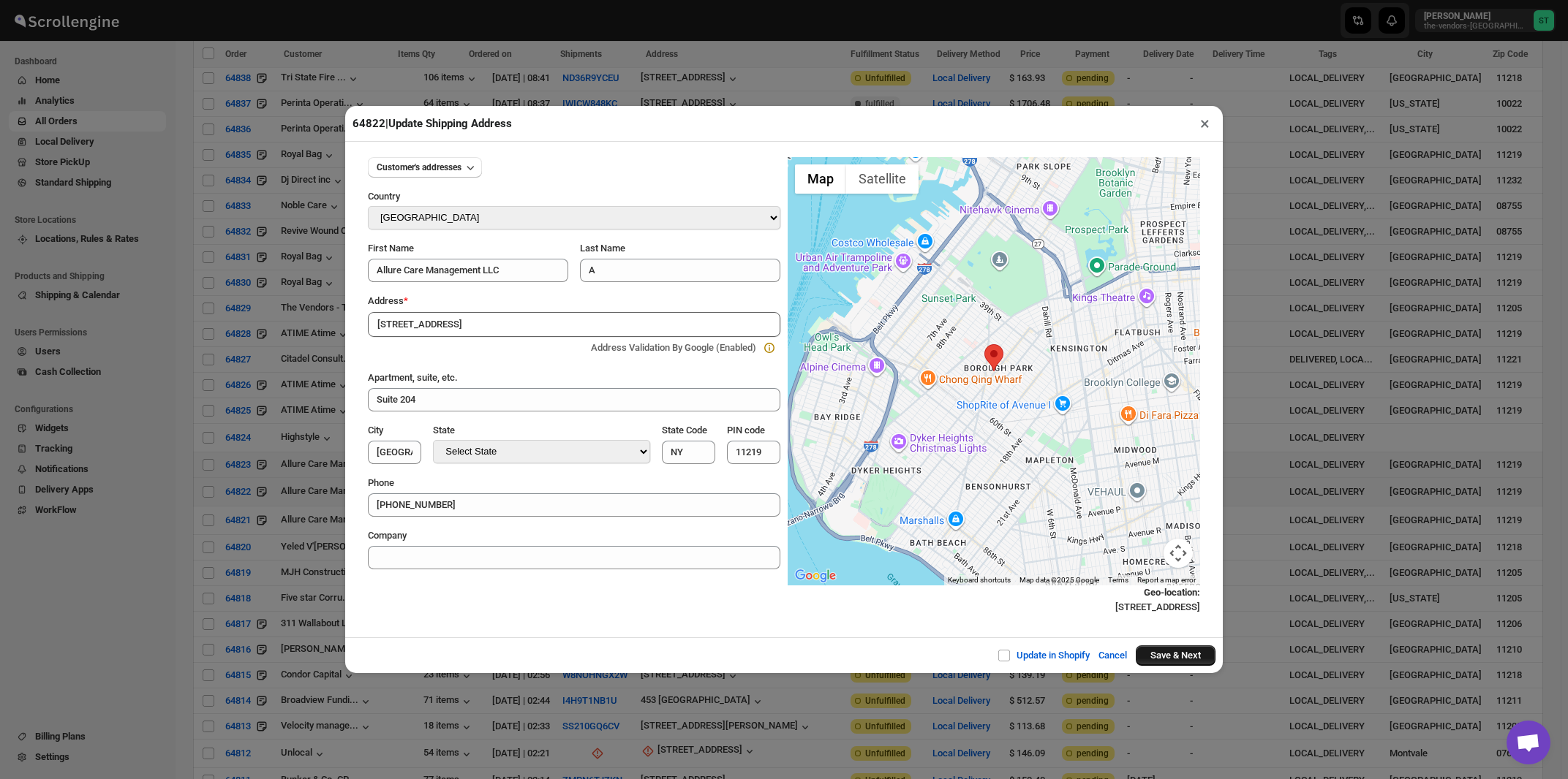
click at [1149, 657] on button "Save & Next" at bounding box center [1175, 656] width 80 height 21
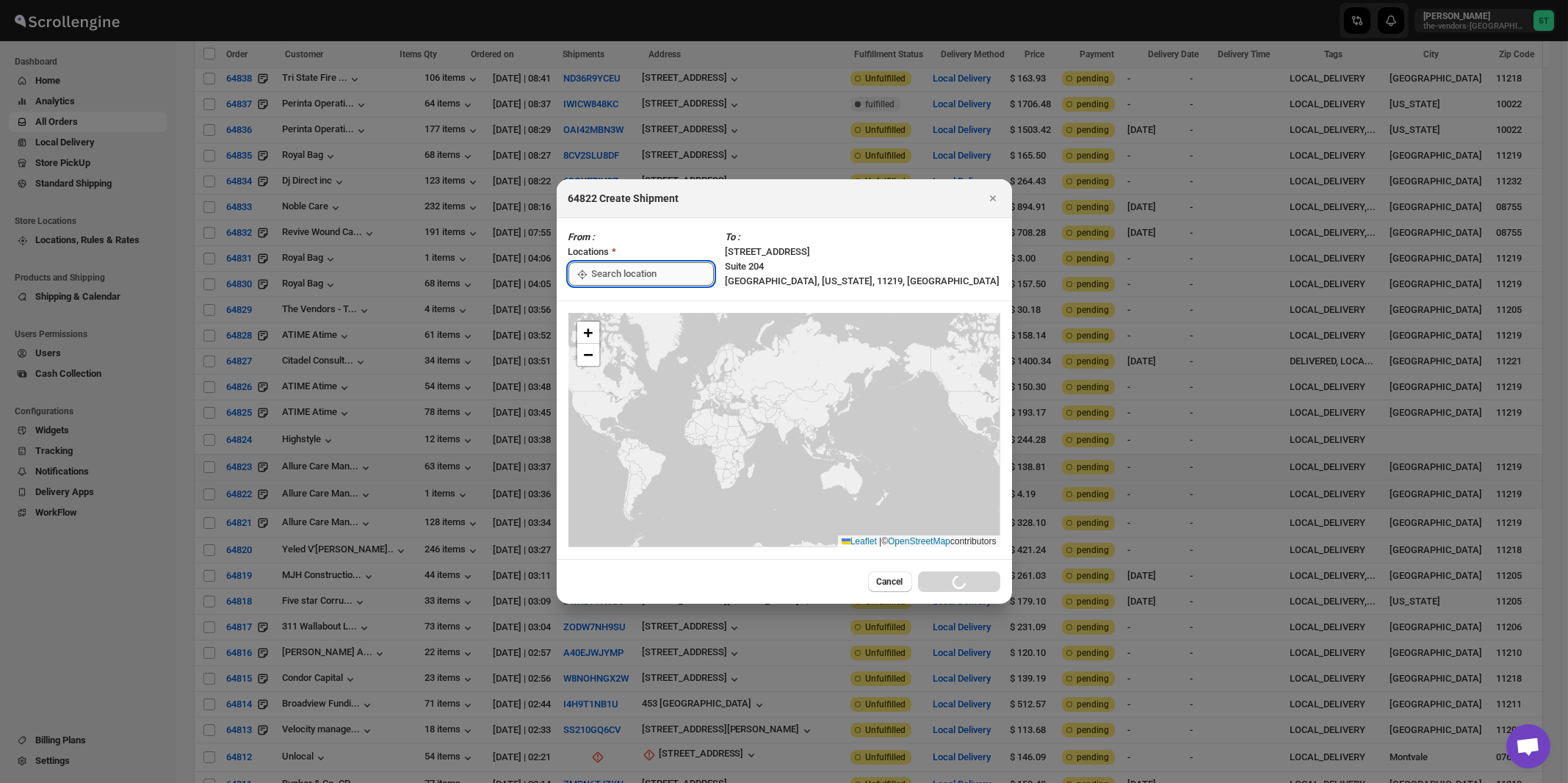
click at [606, 275] on input ":ra4:" at bounding box center [653, 273] width 121 height 24
click at [597, 316] on div "[STREET_ADDRESS]" at bounding box center [673, 307] width 199 height 24
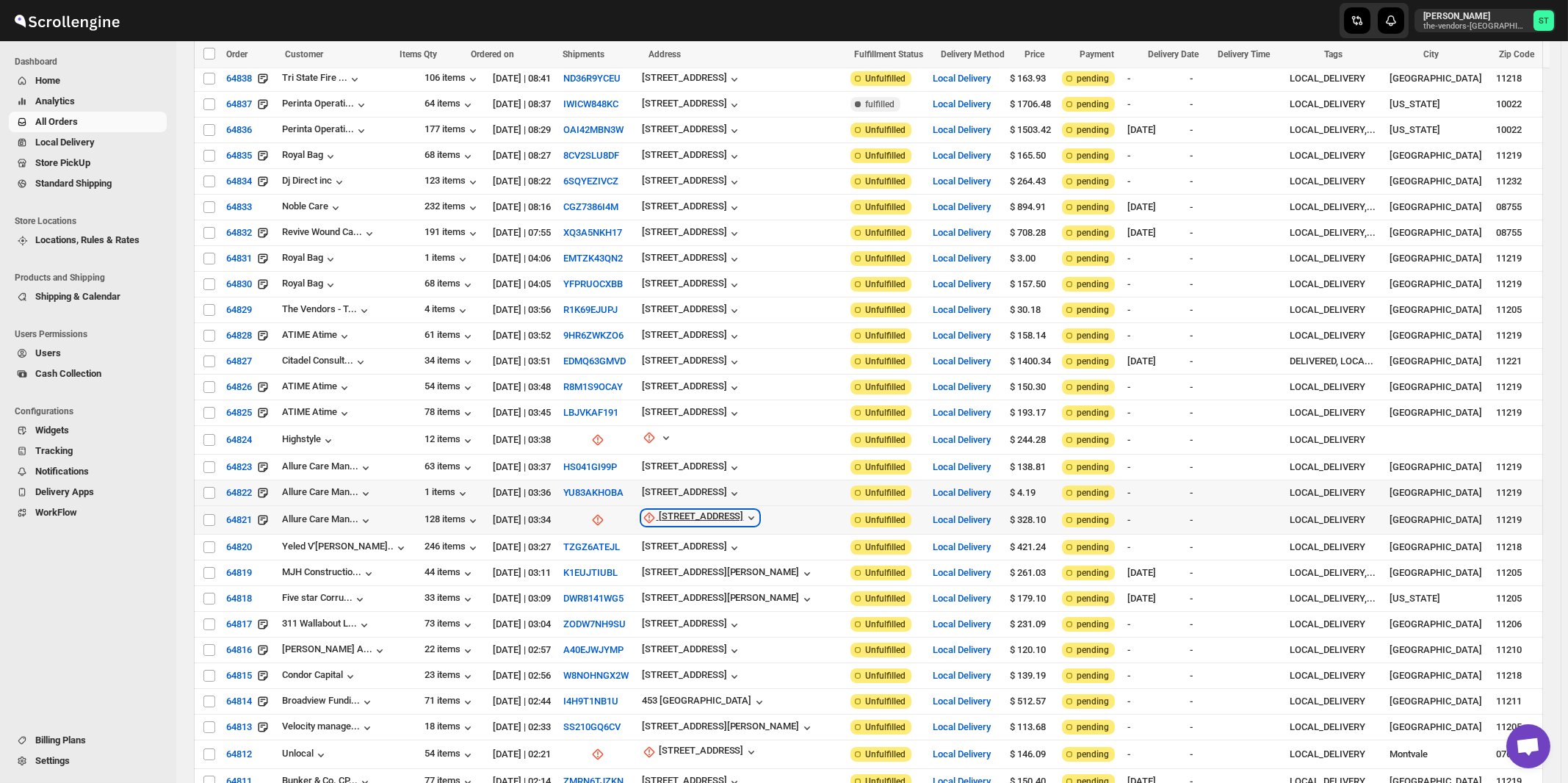
click at [688, 511] on div "[STREET_ADDRESS]" at bounding box center [702, 518] width 85 height 15
click at [675, 588] on span "Update manually" at bounding box center [705, 587] width 70 height 11
select select "US"
select select "[US_STATE]"
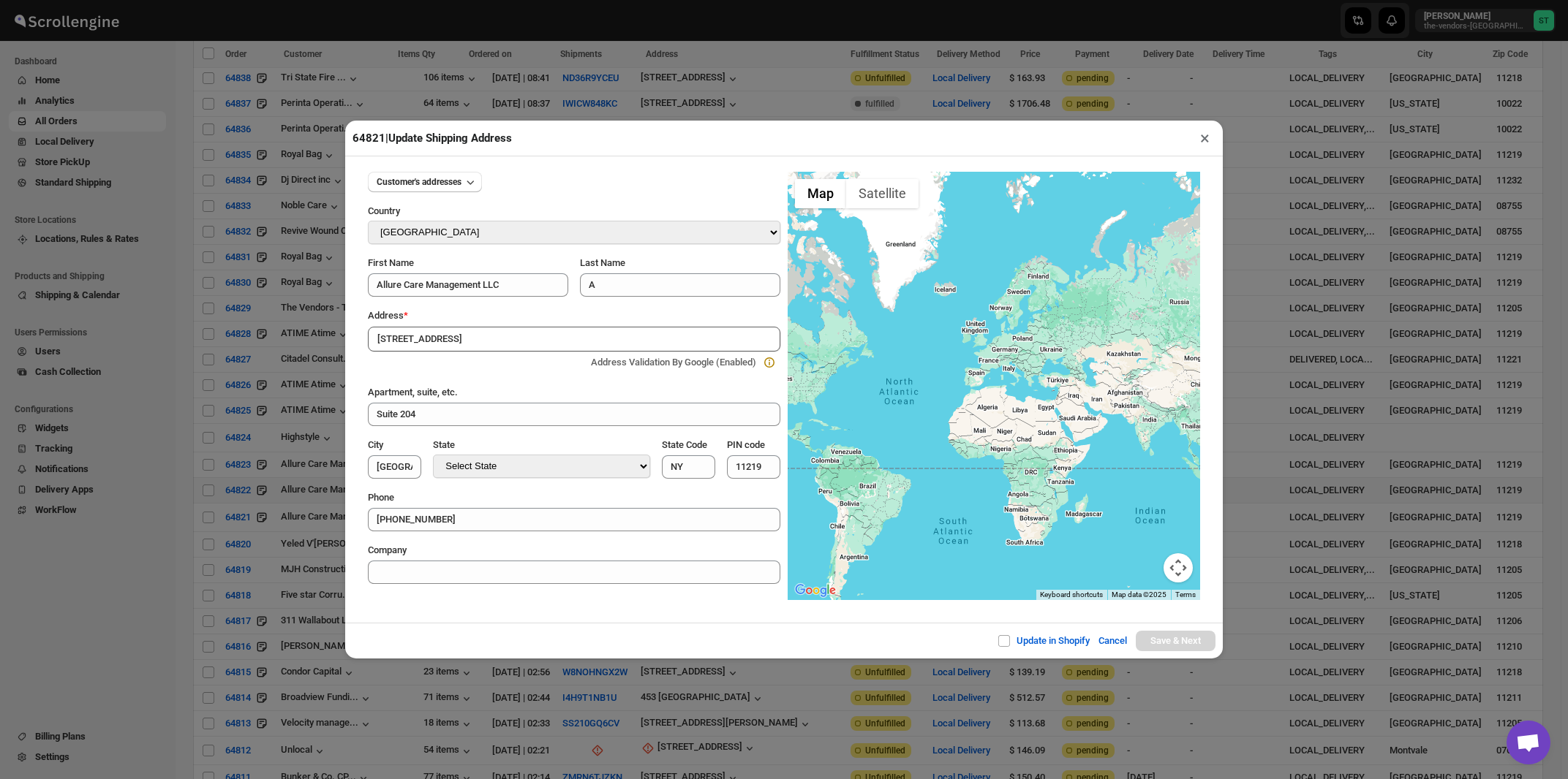
type input "[STREET_ADDRESS]"
type input "[GEOGRAPHIC_DATA]"
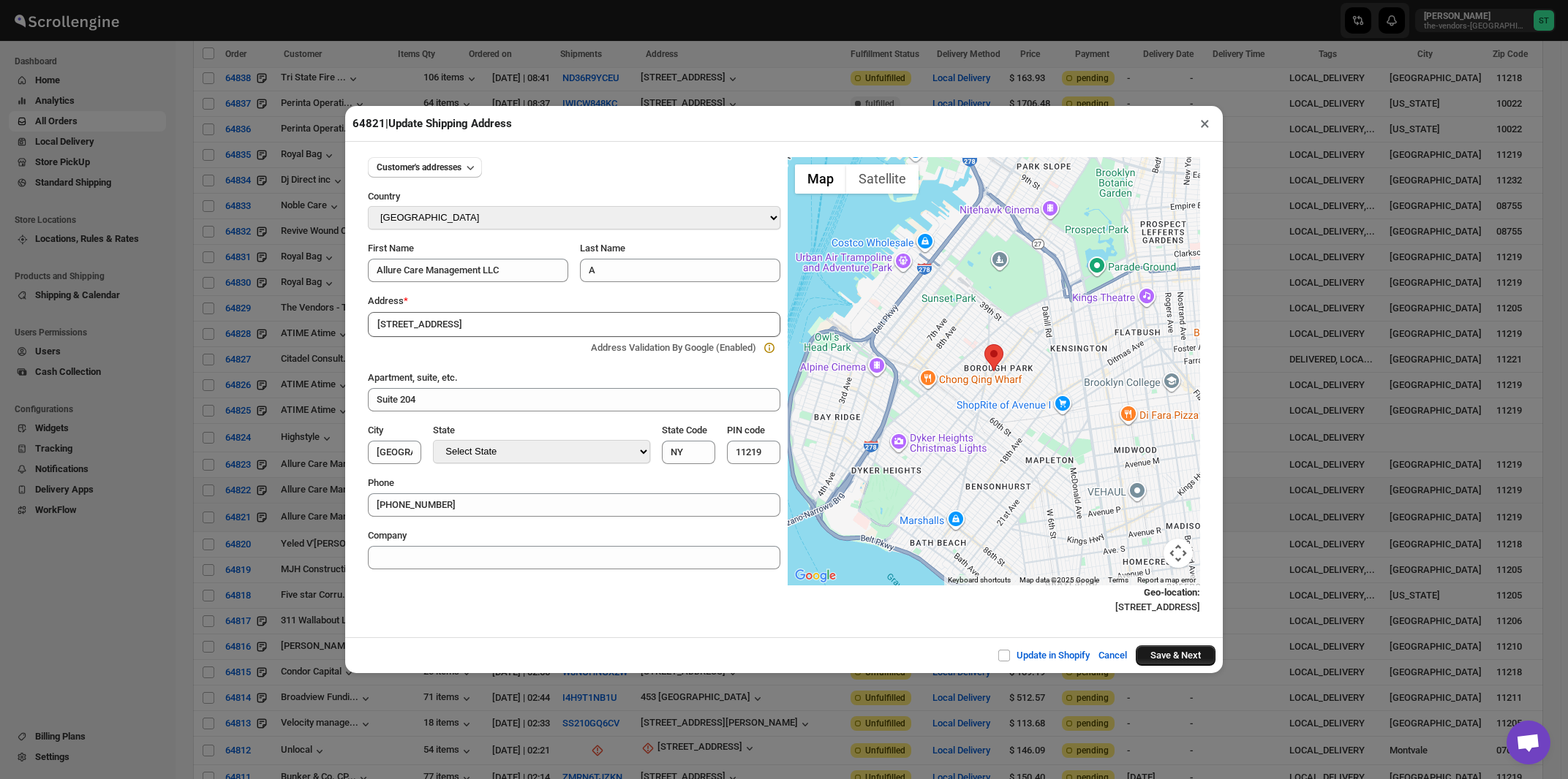
click at [1146, 660] on button "Save & Next" at bounding box center [1175, 656] width 80 height 21
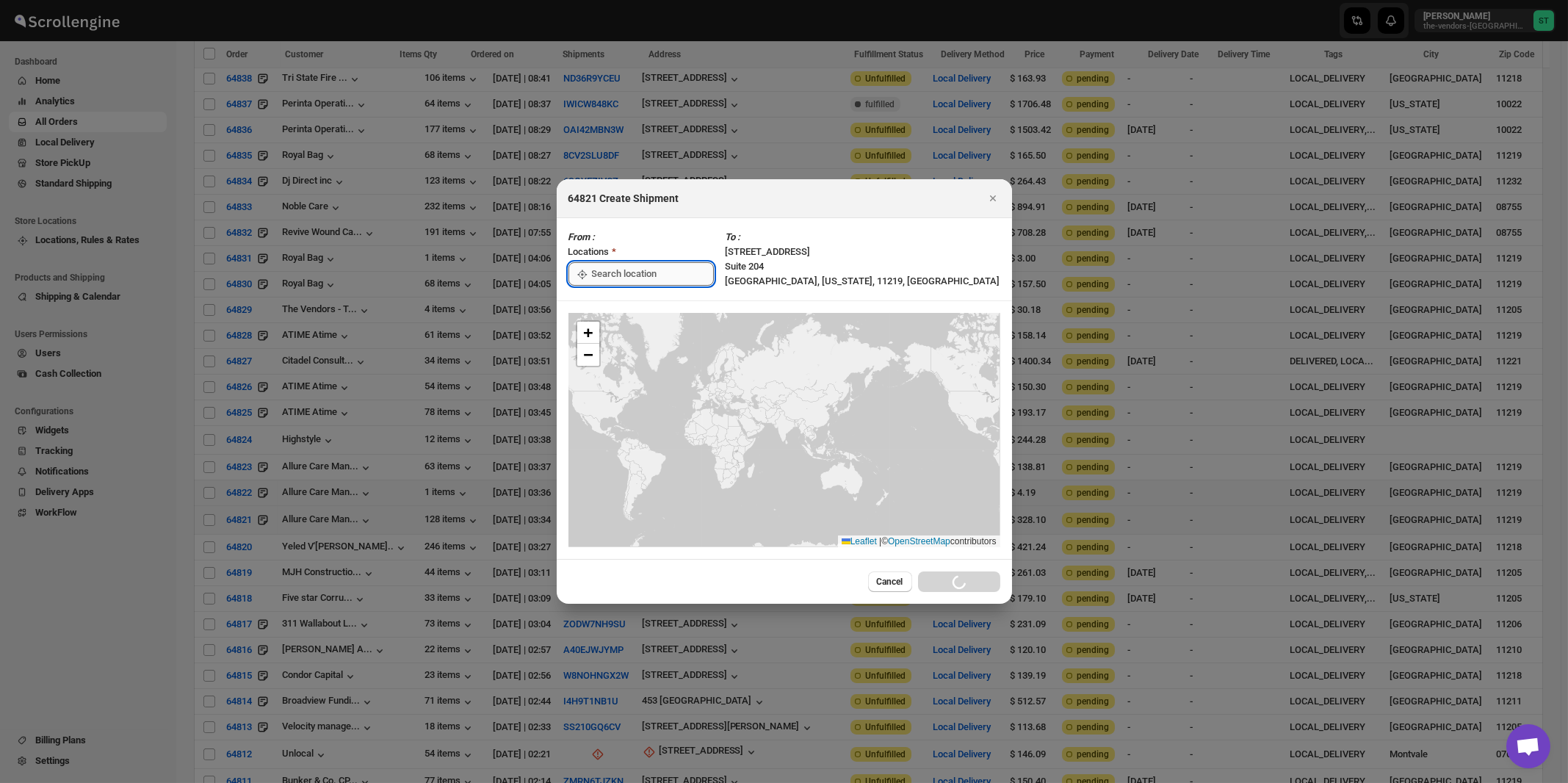
click at [618, 272] on input ":rag:" at bounding box center [653, 273] width 121 height 24
click at [606, 304] on div "[STREET_ADDRESS]" at bounding box center [673, 307] width 181 height 15
type input "[STREET_ADDRESS]"
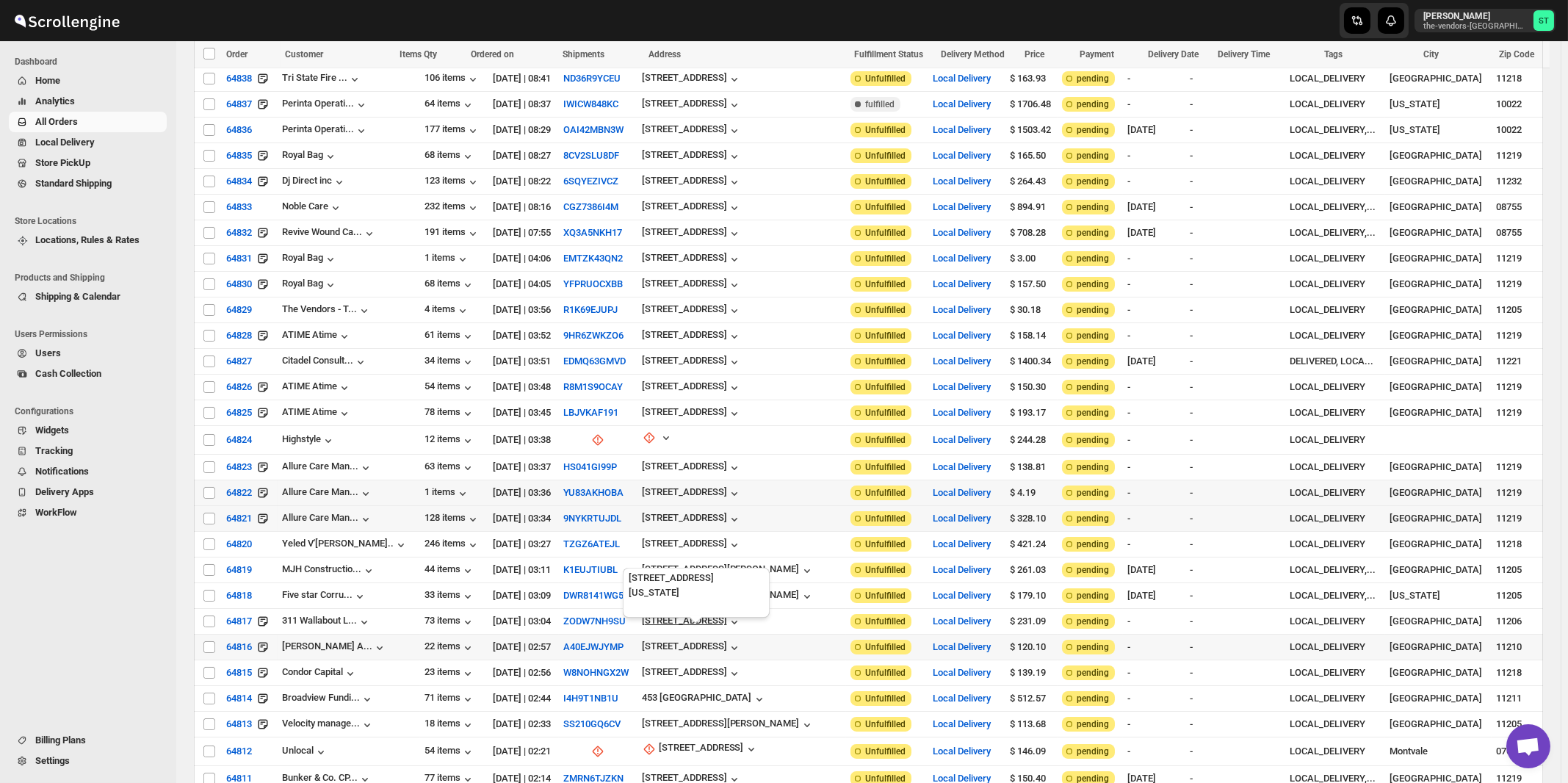
scroll to position [473, 0]
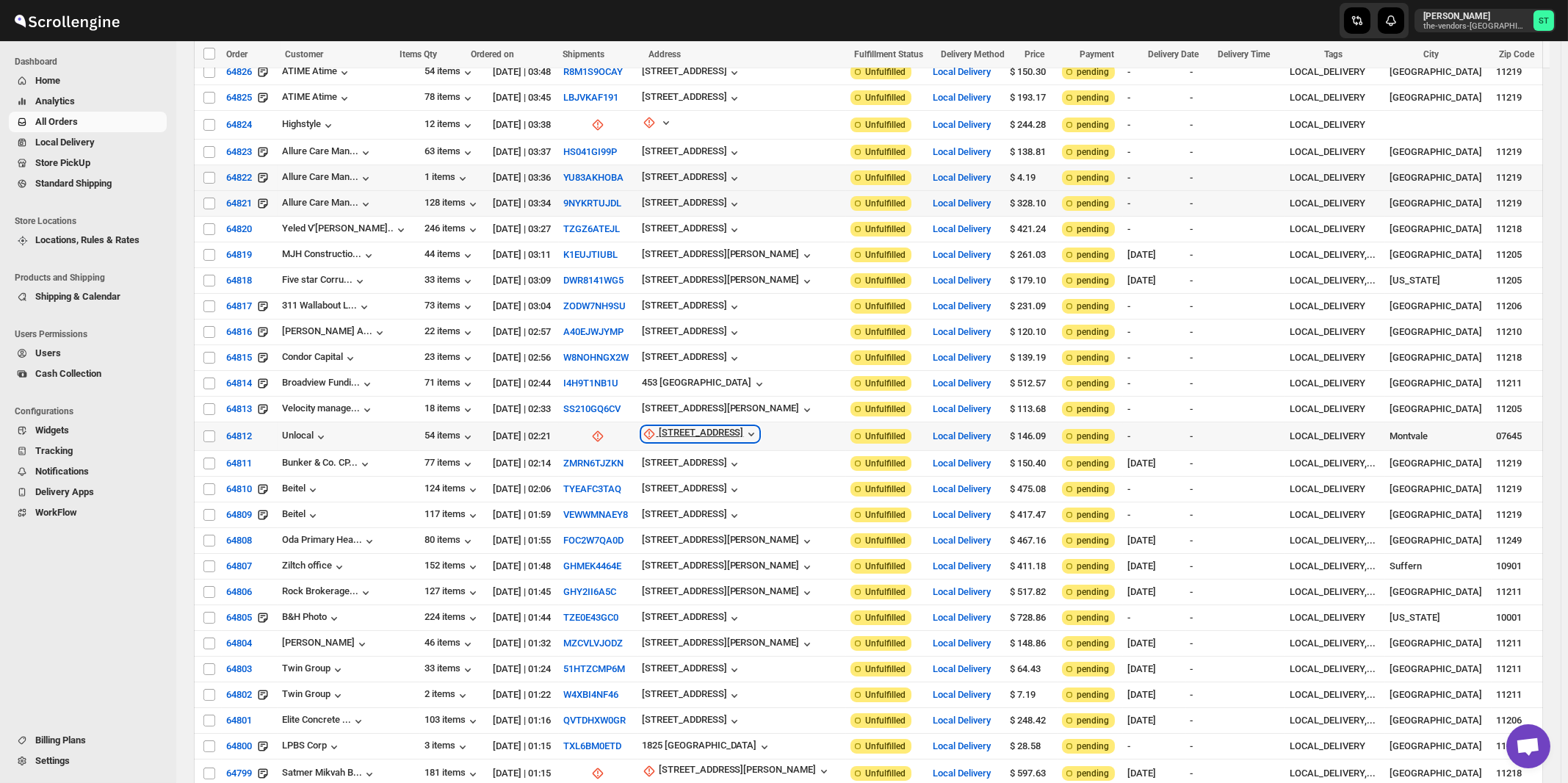
click at [697, 427] on div "[STREET_ADDRESS]" at bounding box center [702, 434] width 85 height 15
click at [697, 506] on button "Update manually" at bounding box center [695, 498] width 105 height 24
select select "US"
select select "[US_STATE]"
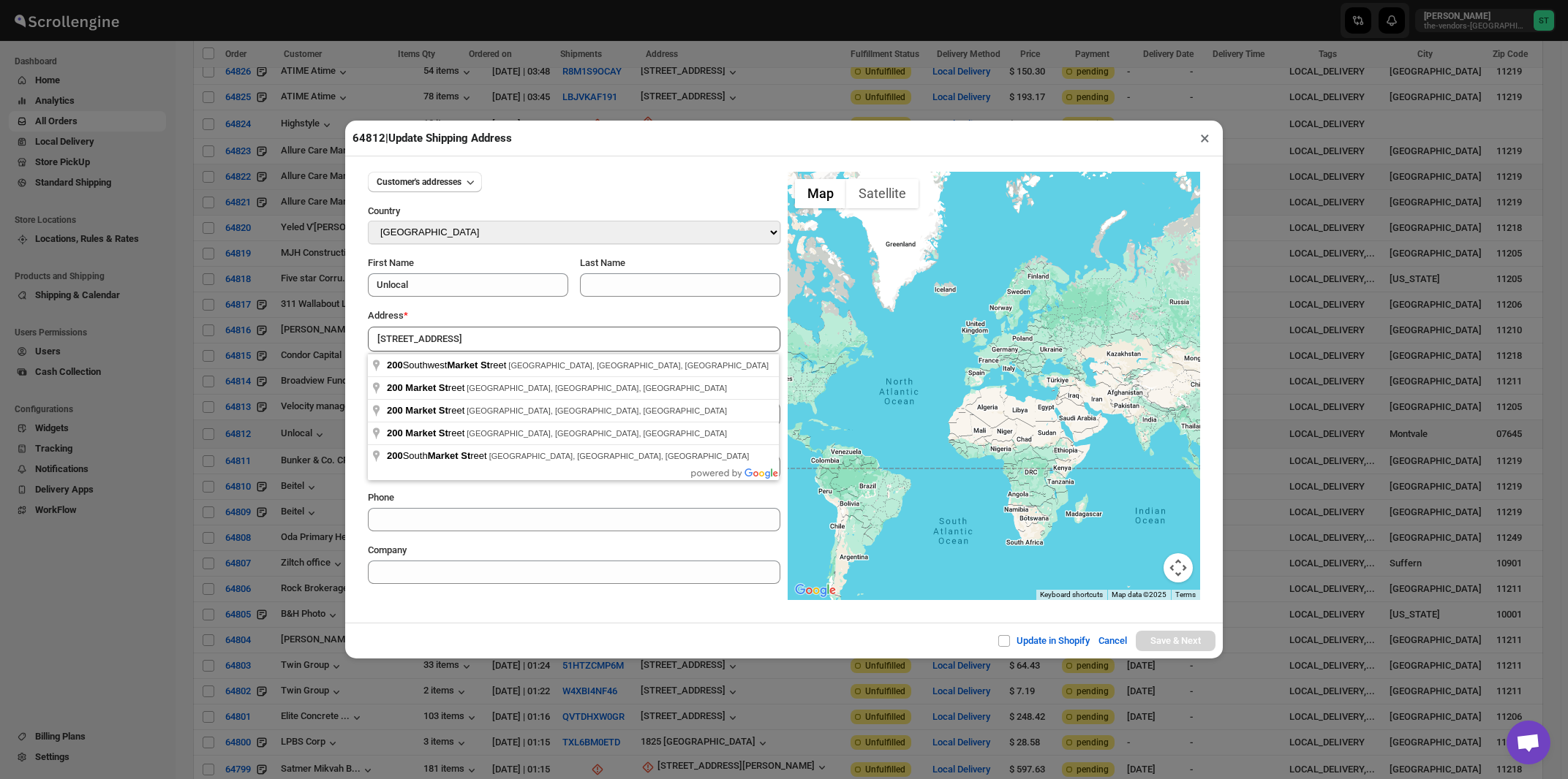
click at [488, 312] on div "Address *" at bounding box center [574, 316] width 413 height 15
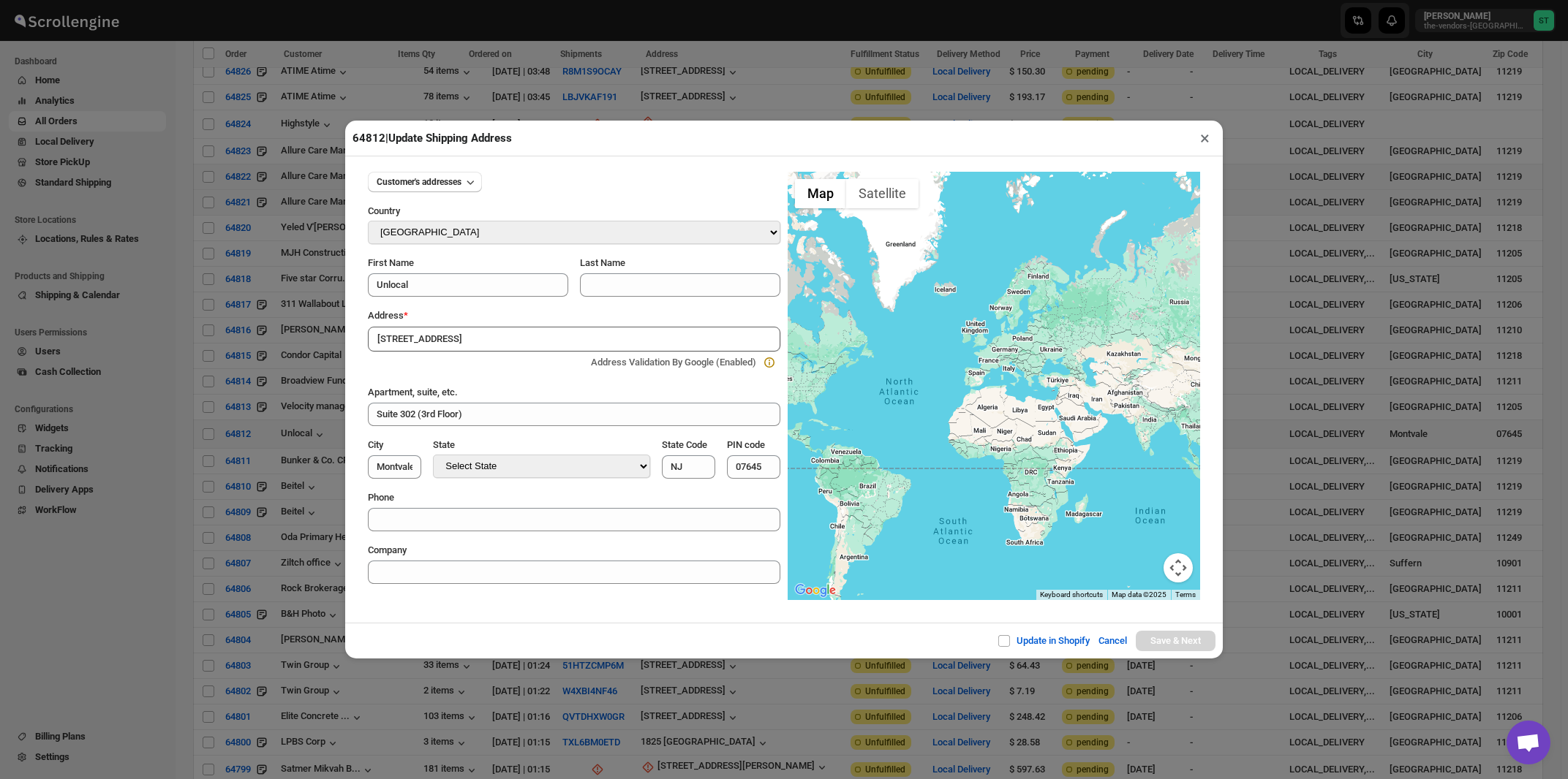
click at [490, 327] on div "Address * [STREET_ADDRESS][GEOGRAPHIC_DATA] Validation By Google (Enabled)" at bounding box center [574, 340] width 413 height 65
click at [488, 334] on input "[STREET_ADDRESS]" at bounding box center [574, 339] width 413 height 25
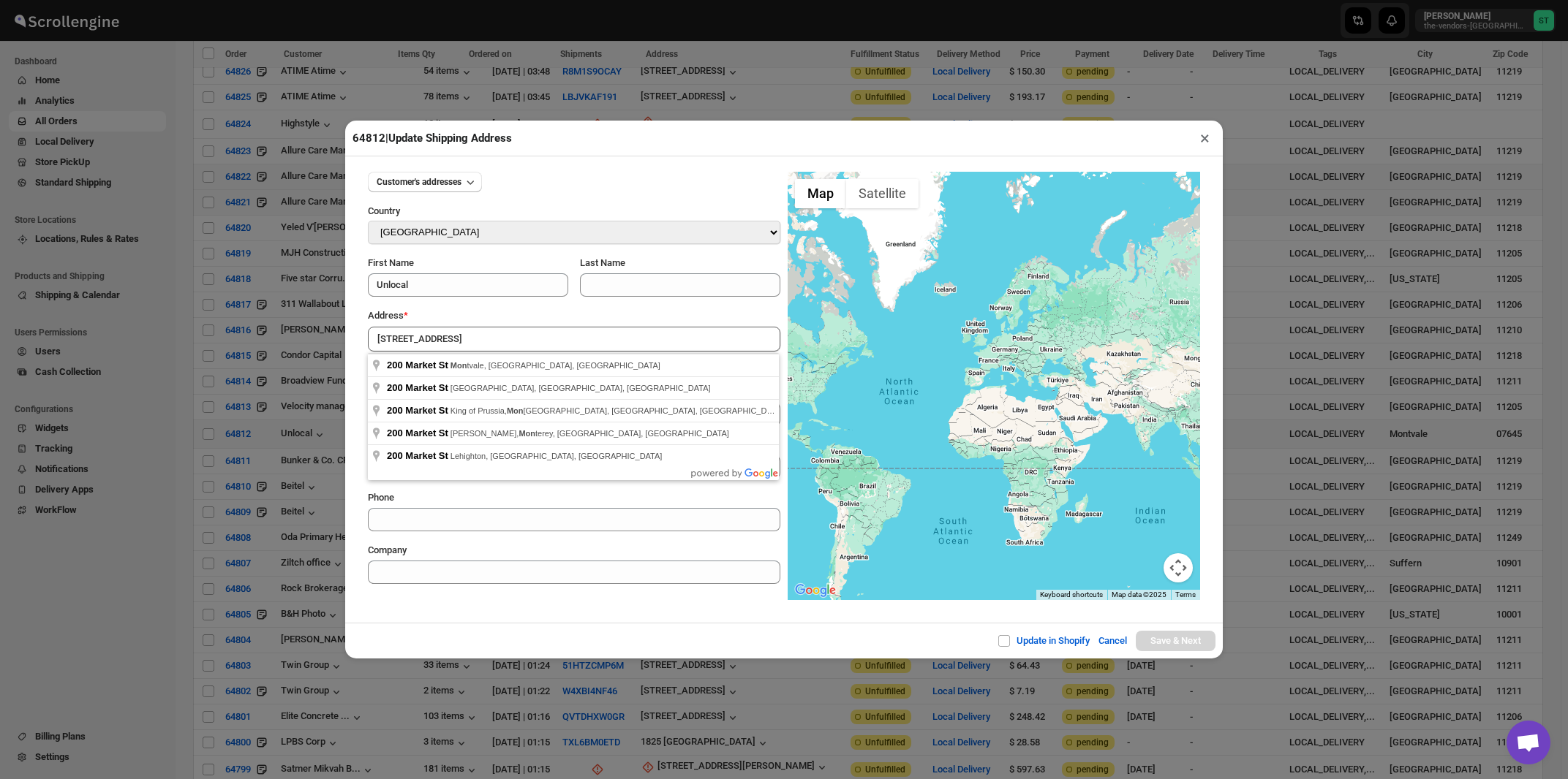
click at [483, 314] on div "Address *" at bounding box center [574, 316] width 413 height 15
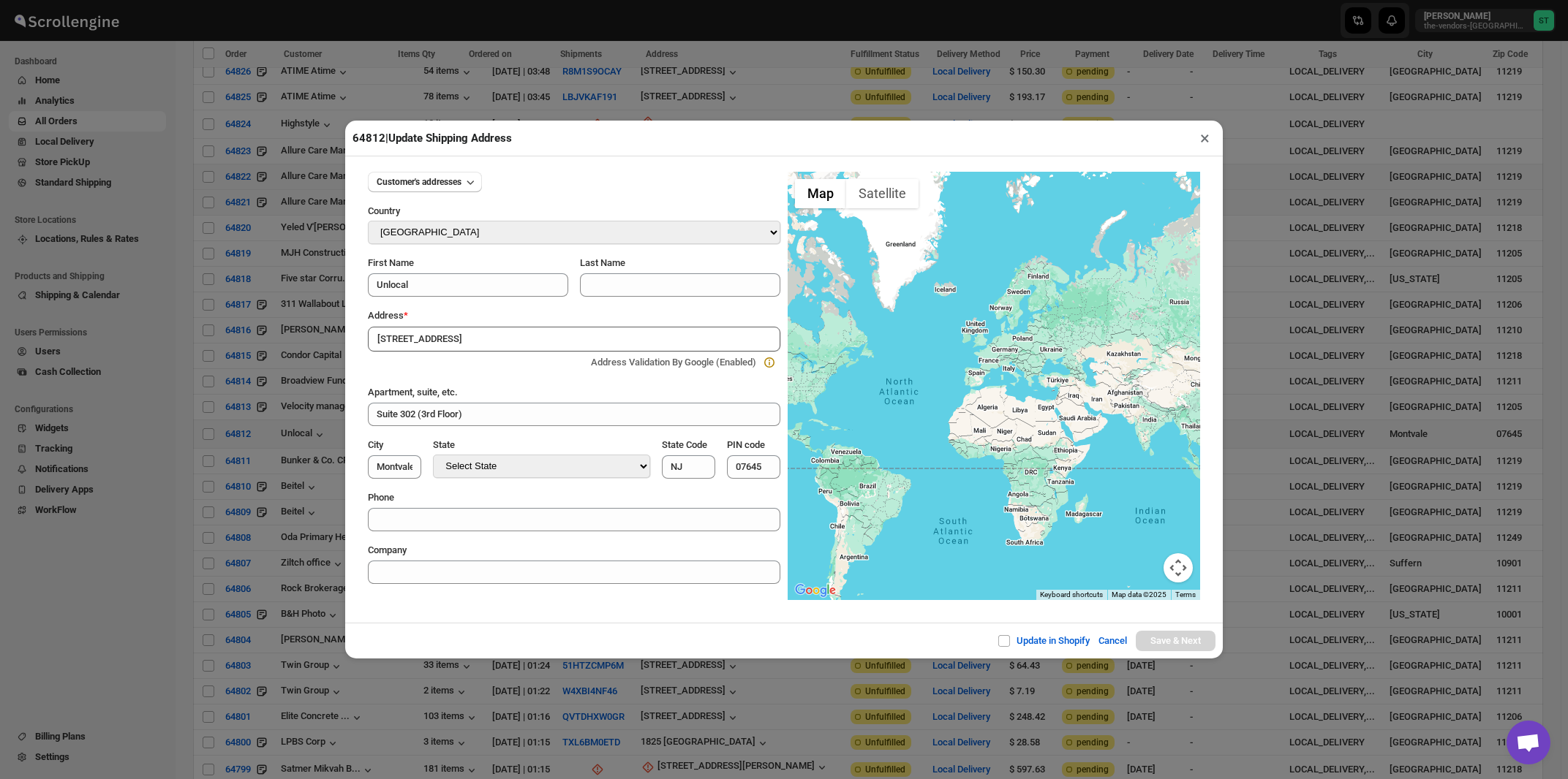
click at [479, 337] on input "[STREET_ADDRESS]" at bounding box center [574, 339] width 413 height 25
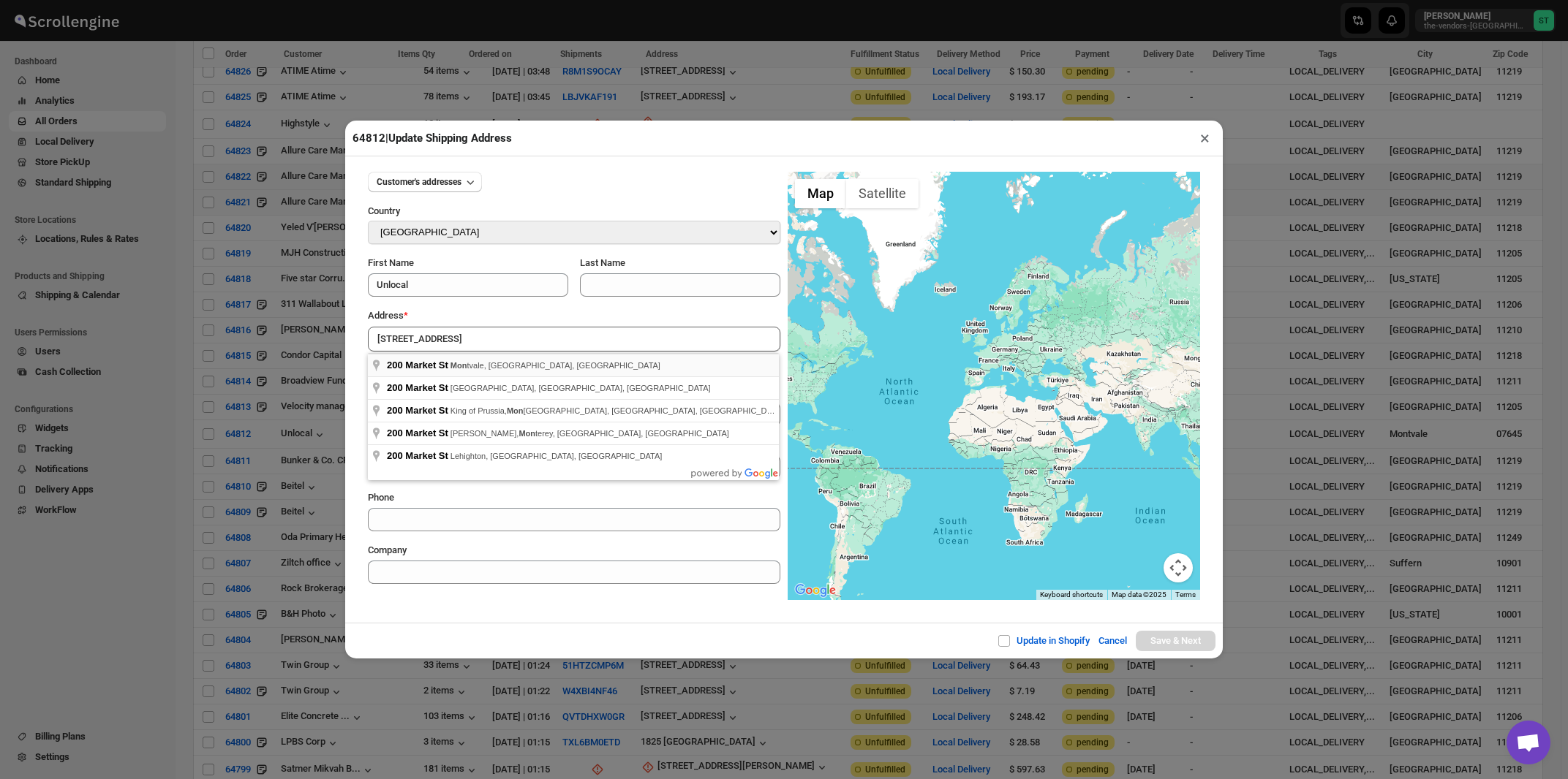
type input "[STREET_ADDRESS]"
type input "[GEOGRAPHIC_DATA]"
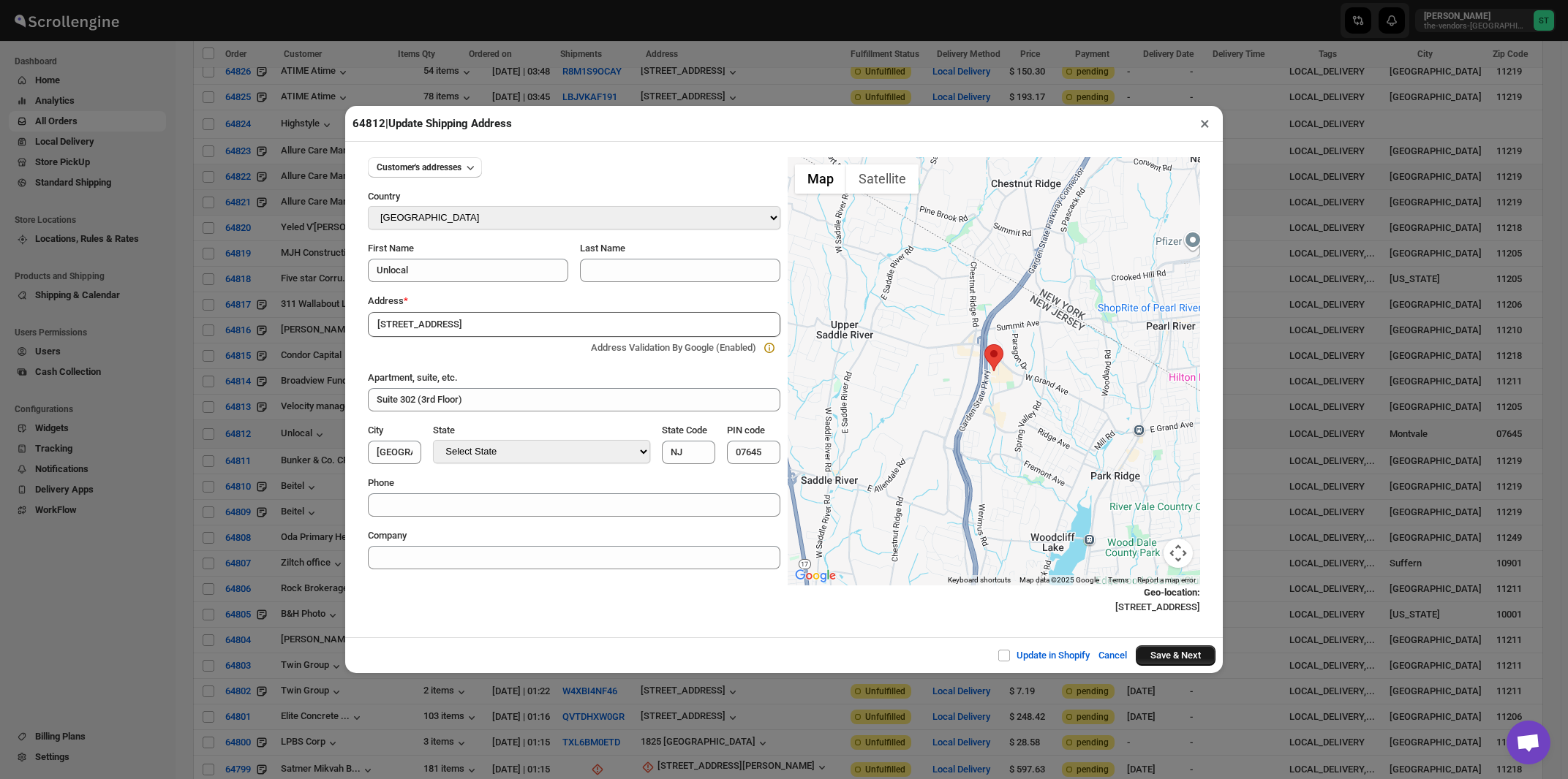
click at [1175, 662] on button "Save & Next" at bounding box center [1175, 656] width 80 height 21
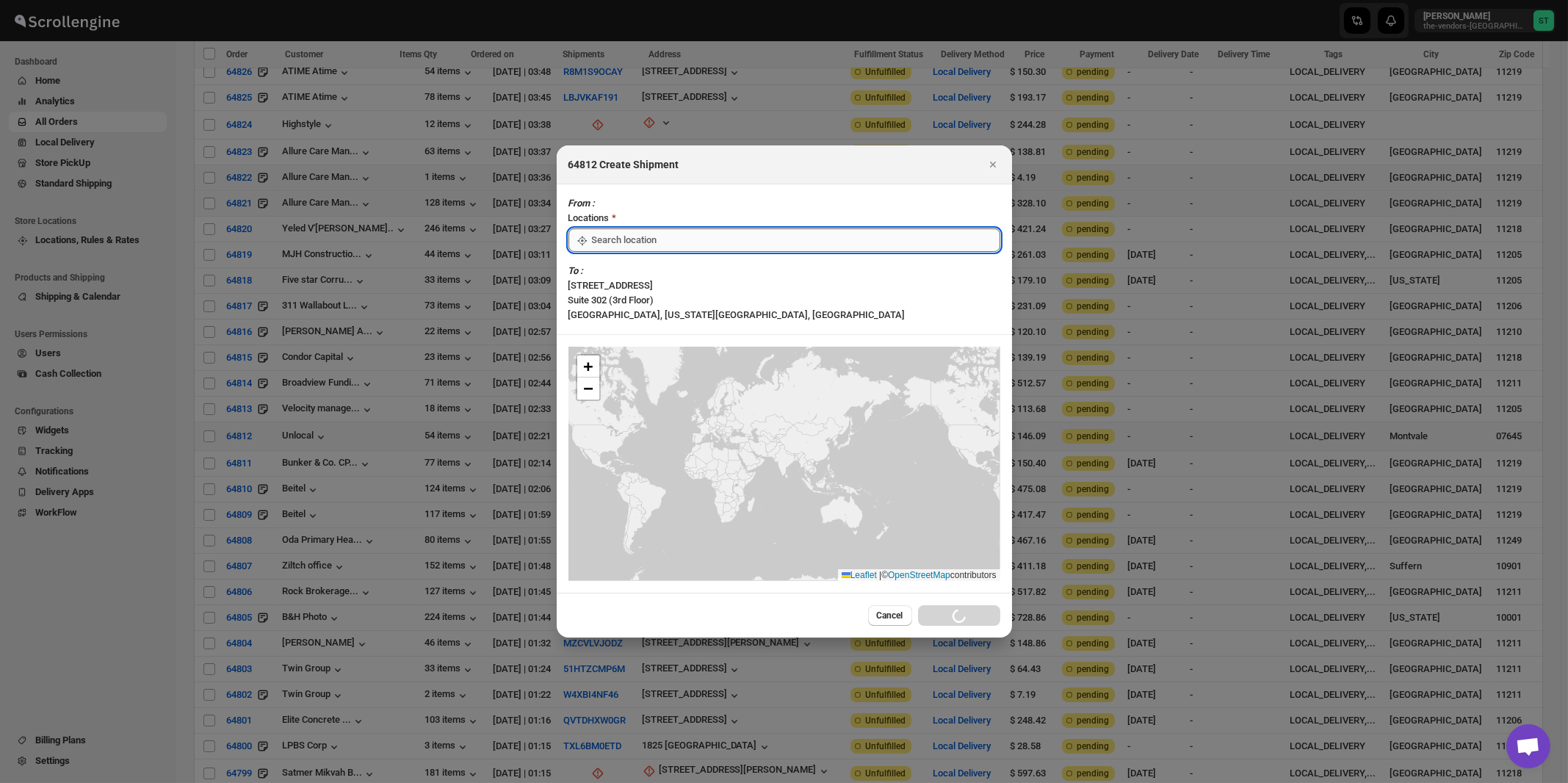
click at [599, 253] on input ":rdo:" at bounding box center [797, 240] width 409 height 24
click at [602, 308] on div "[STREET_ADDRESS]" at bounding box center [673, 307] width 181 height 15
type input "[STREET_ADDRESS]"
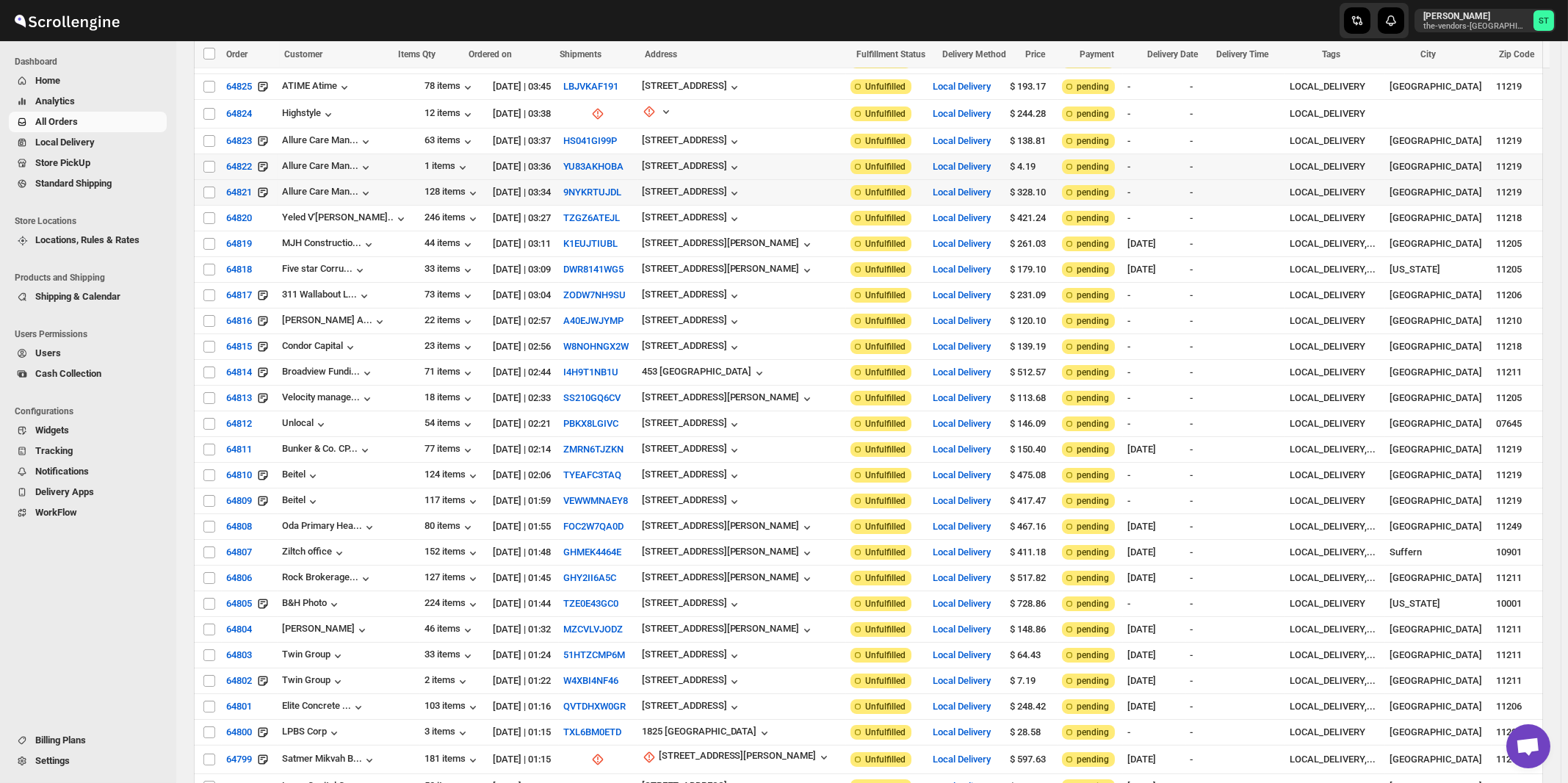
scroll to position [788, 0]
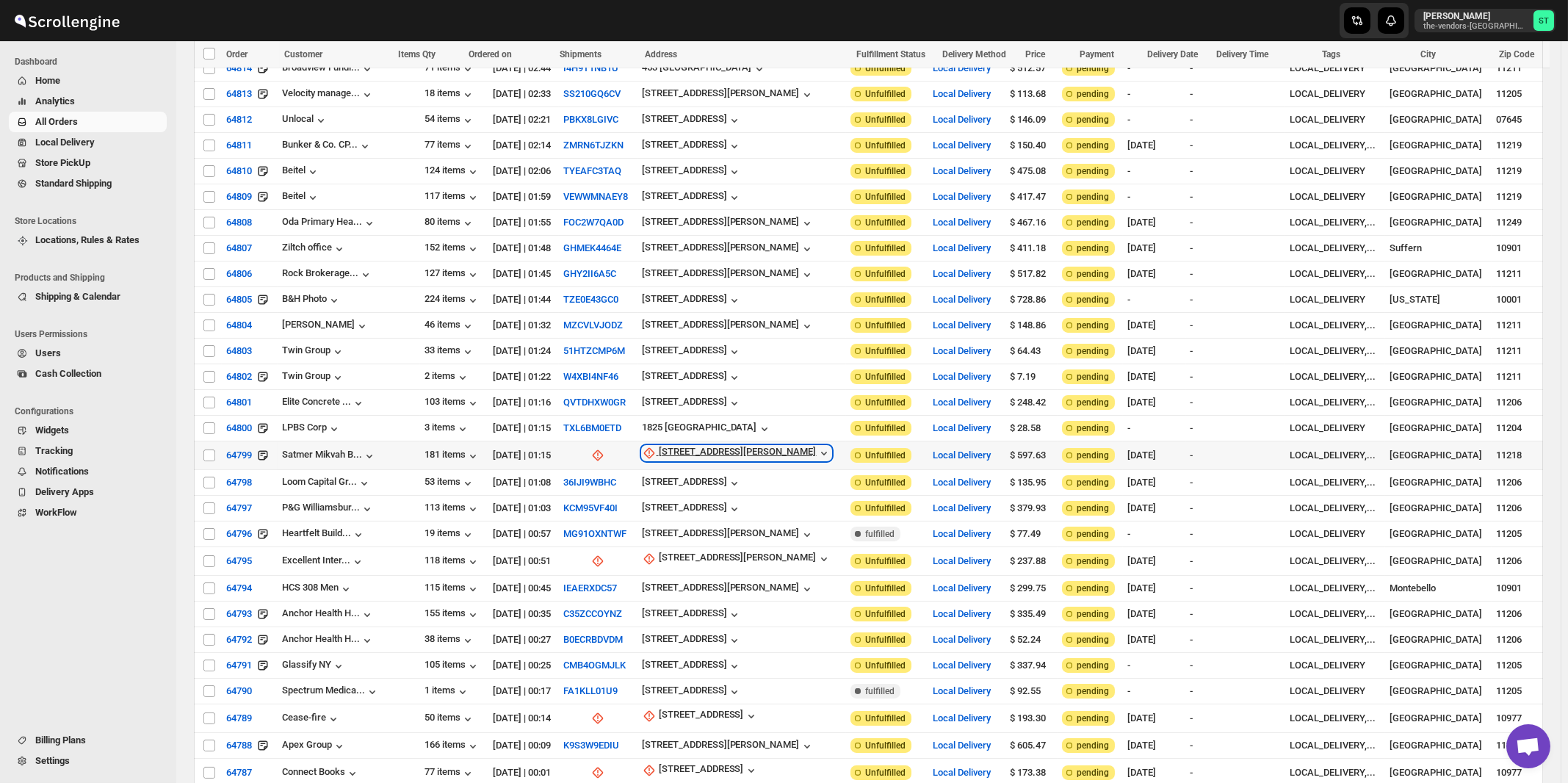
click at [687, 446] on div "[STREET_ADDRESS][PERSON_NAME]" at bounding box center [738, 453] width 158 height 15
click at [680, 514] on span "Update manually" at bounding box center [695, 509] width 70 height 11
select select "US"
select select "[US_STATE]"
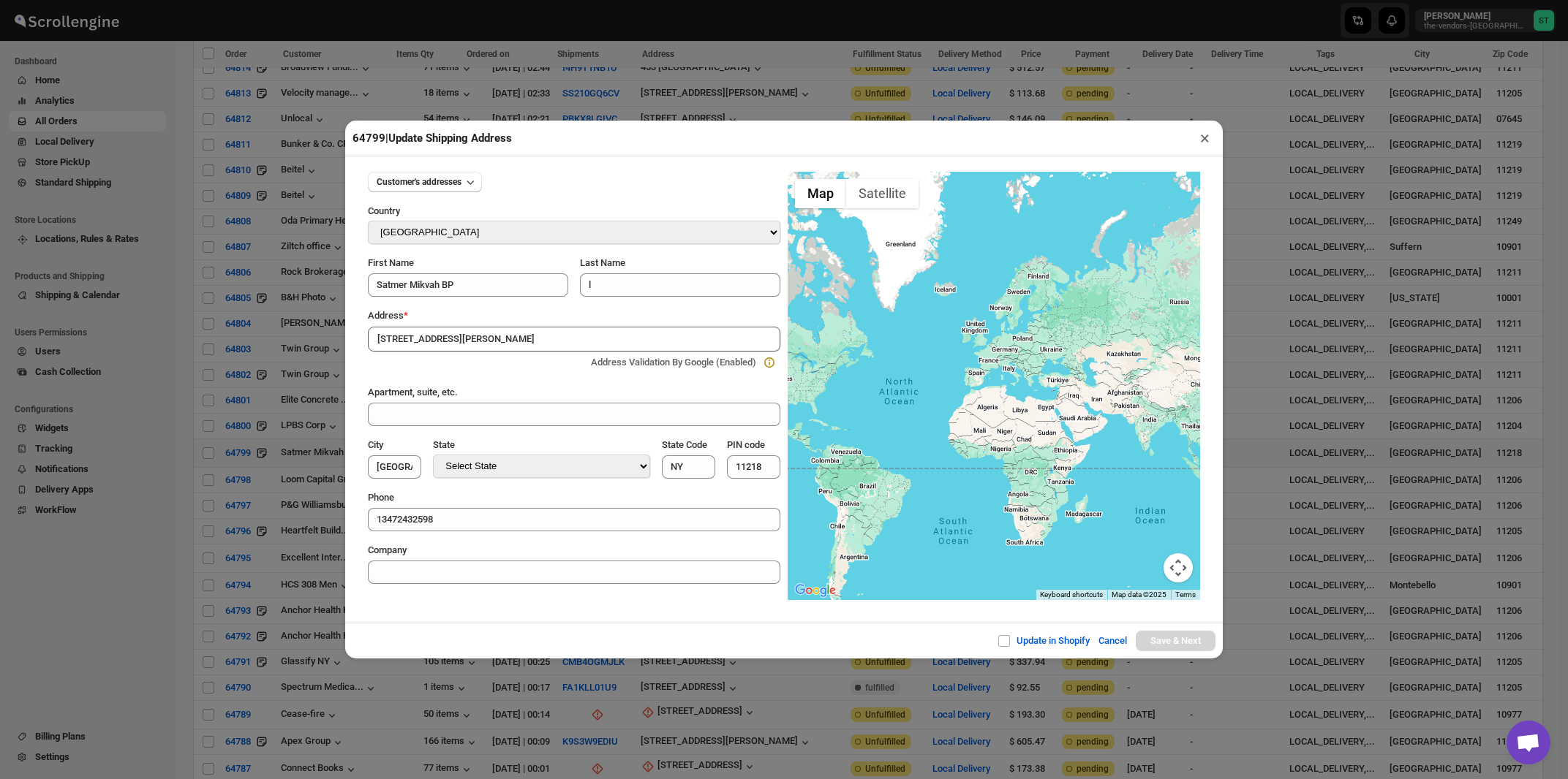
click at [479, 317] on div "Address *" at bounding box center [574, 316] width 413 height 15
click at [478, 342] on input "[STREET_ADDRESS][PERSON_NAME]" at bounding box center [574, 339] width 413 height 25
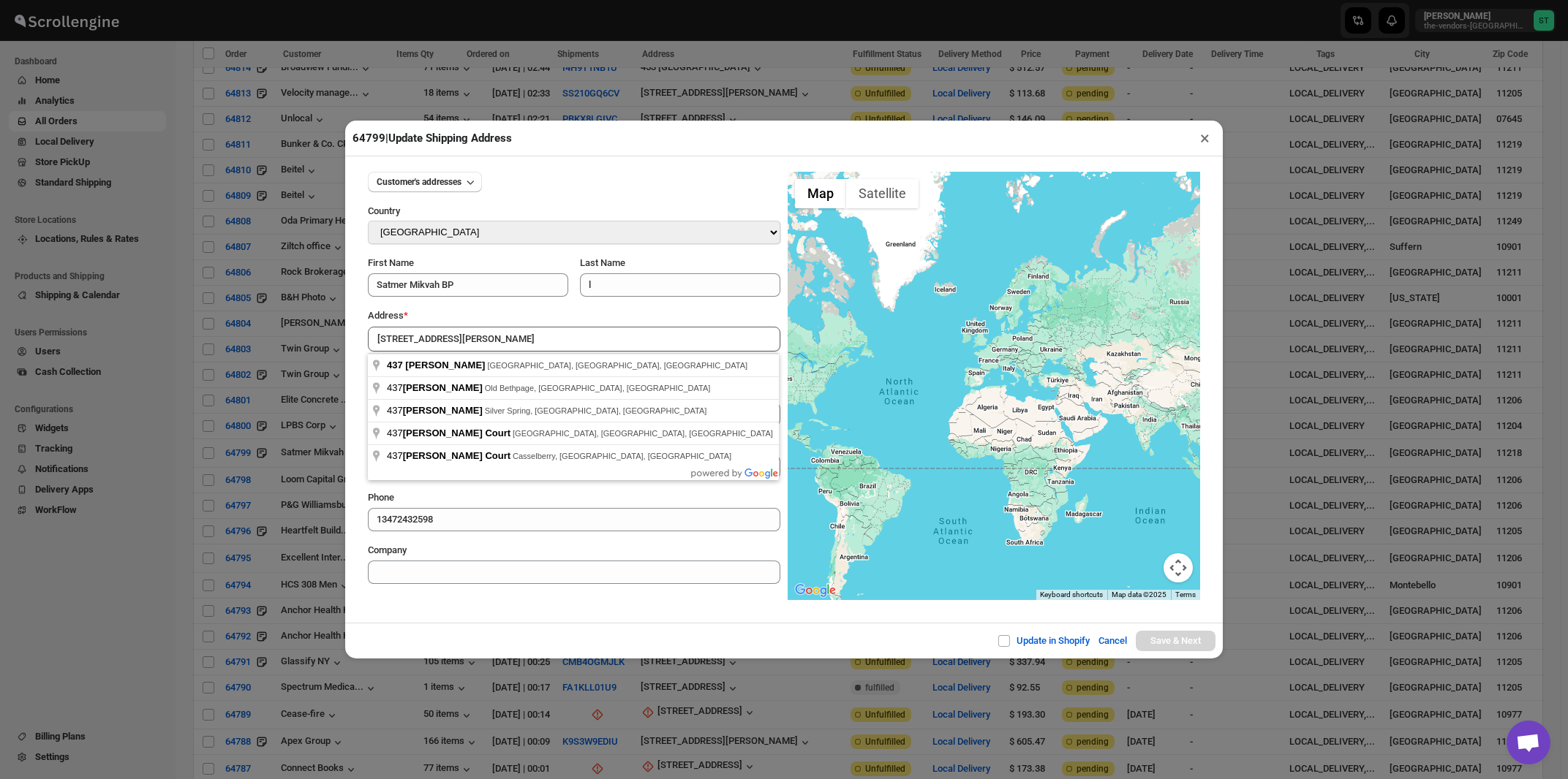
type input "[STREET_ADDRESS][PERSON_NAME]"
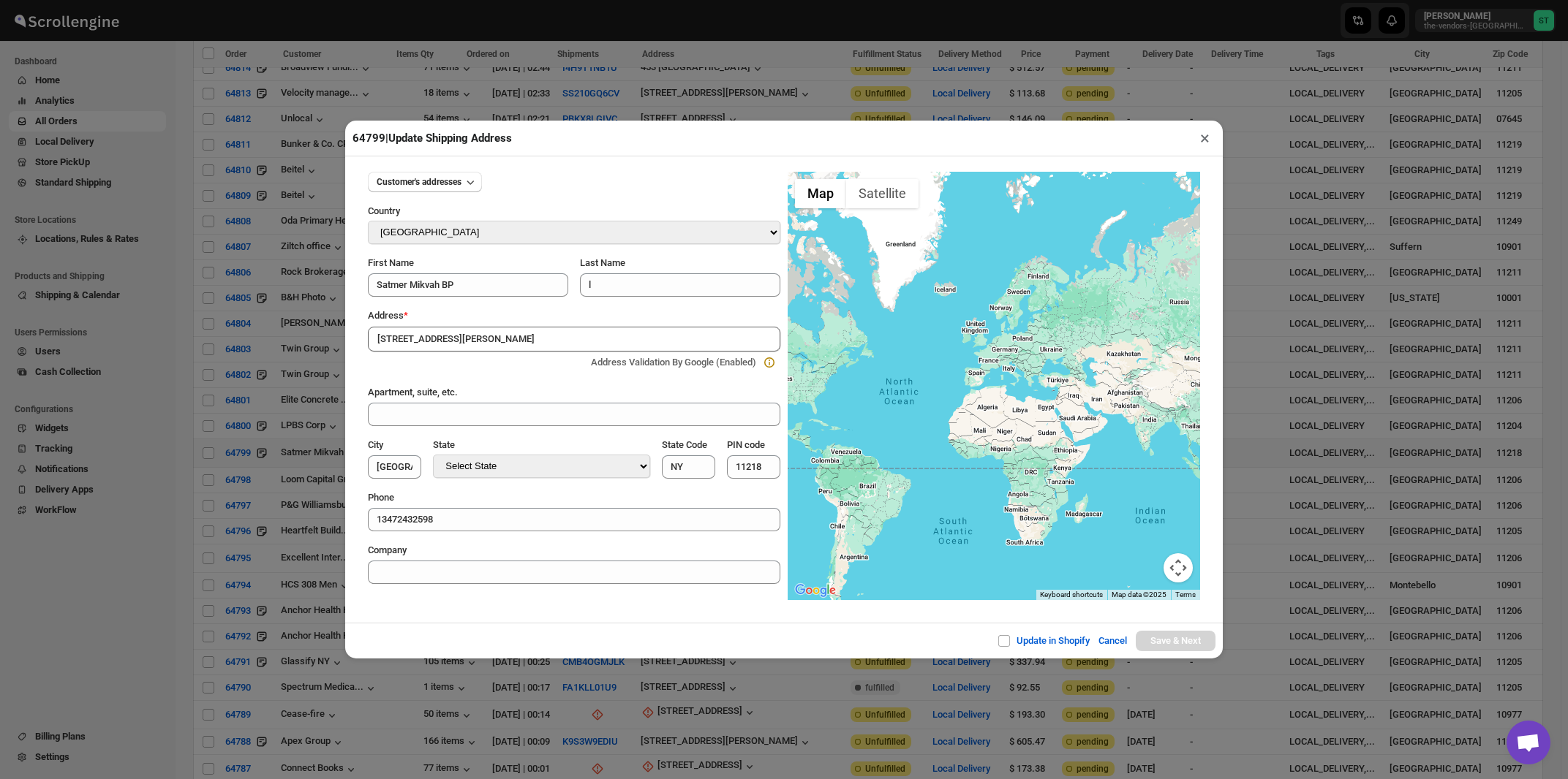
type input "[GEOGRAPHIC_DATA]"
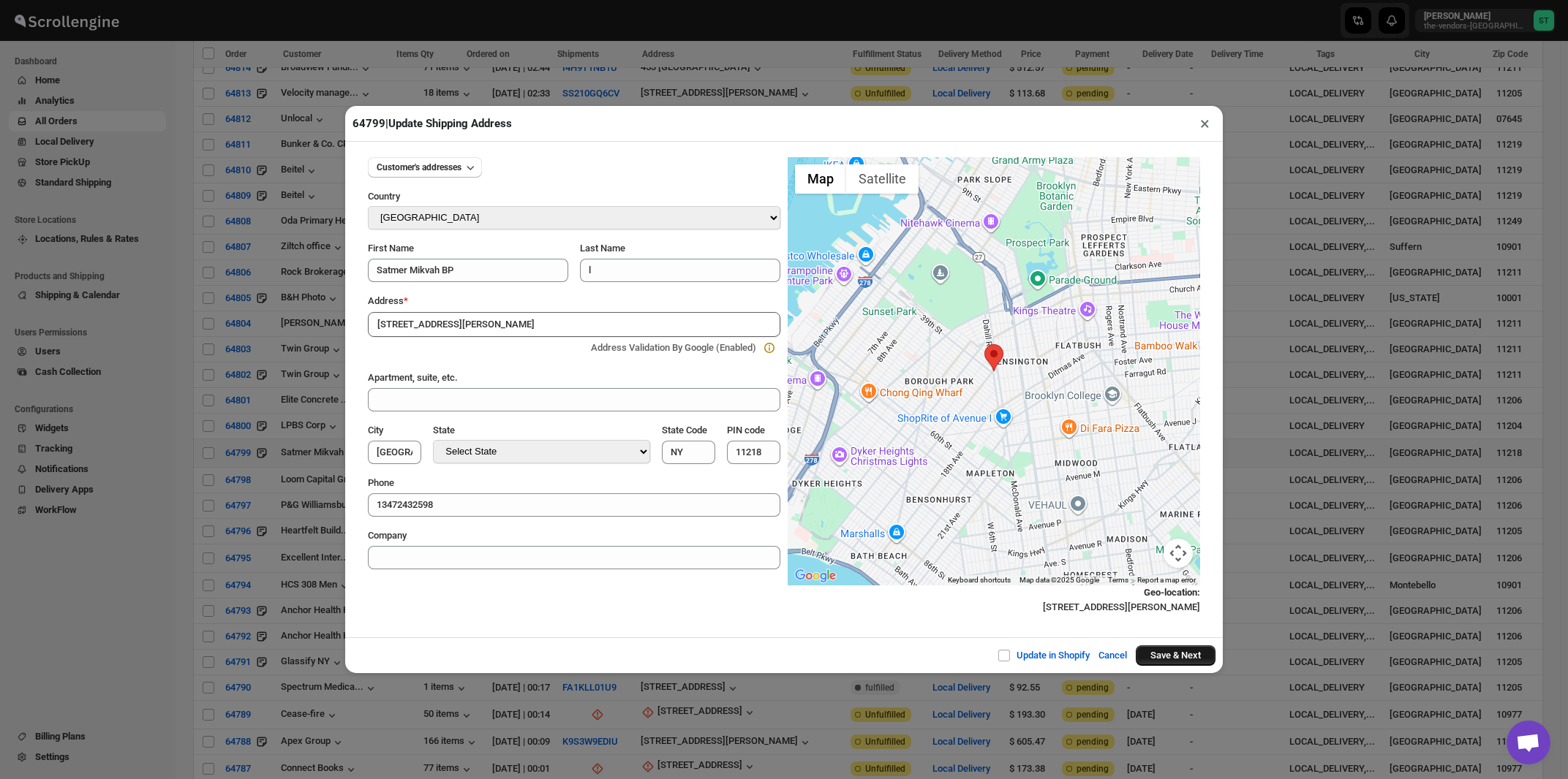
click at [1172, 660] on button "Save & Next" at bounding box center [1175, 656] width 80 height 21
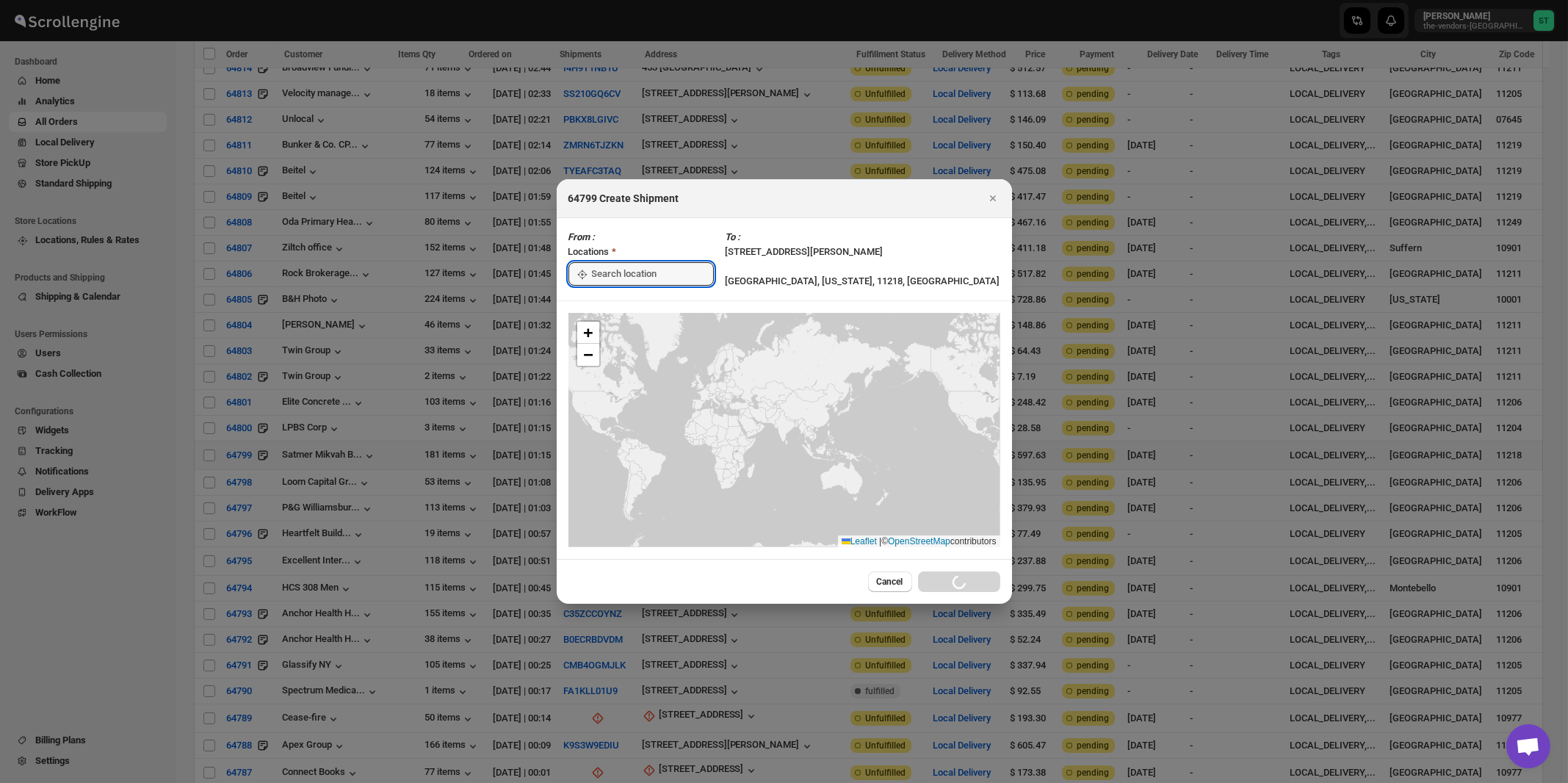
click at [599, 273] on input ":rid:" at bounding box center [653, 273] width 121 height 24
click at [603, 303] on div "[STREET_ADDRESS]" at bounding box center [673, 307] width 181 height 15
type input "[STREET_ADDRESS]"
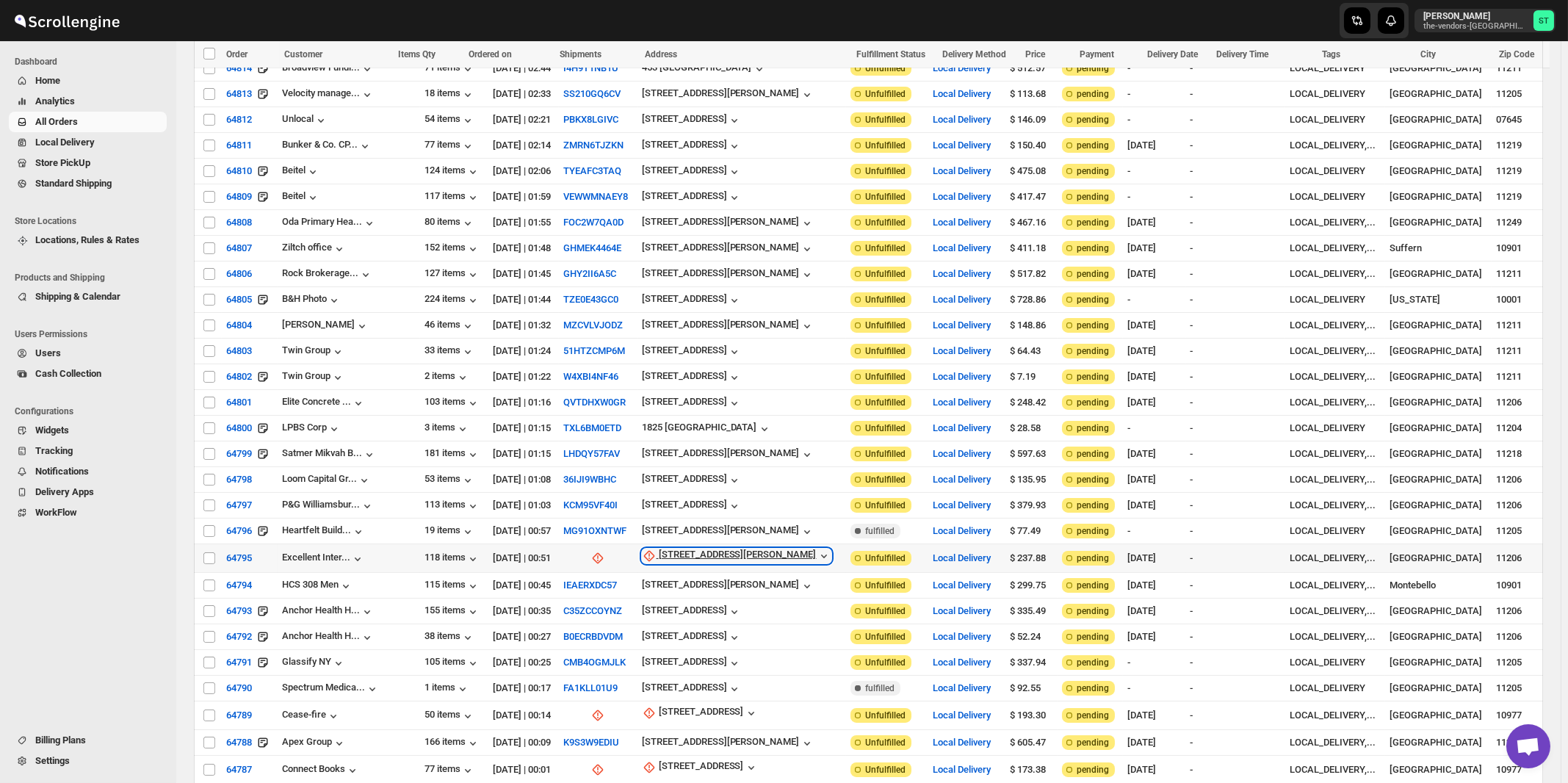
click at [680, 549] on div "[STREET_ADDRESS][PERSON_NAME]" at bounding box center [738, 557] width 158 height 15
click at [679, 606] on span "Update manually" at bounding box center [694, 609] width 70 height 11
select select "US"
select select "[US_STATE]"
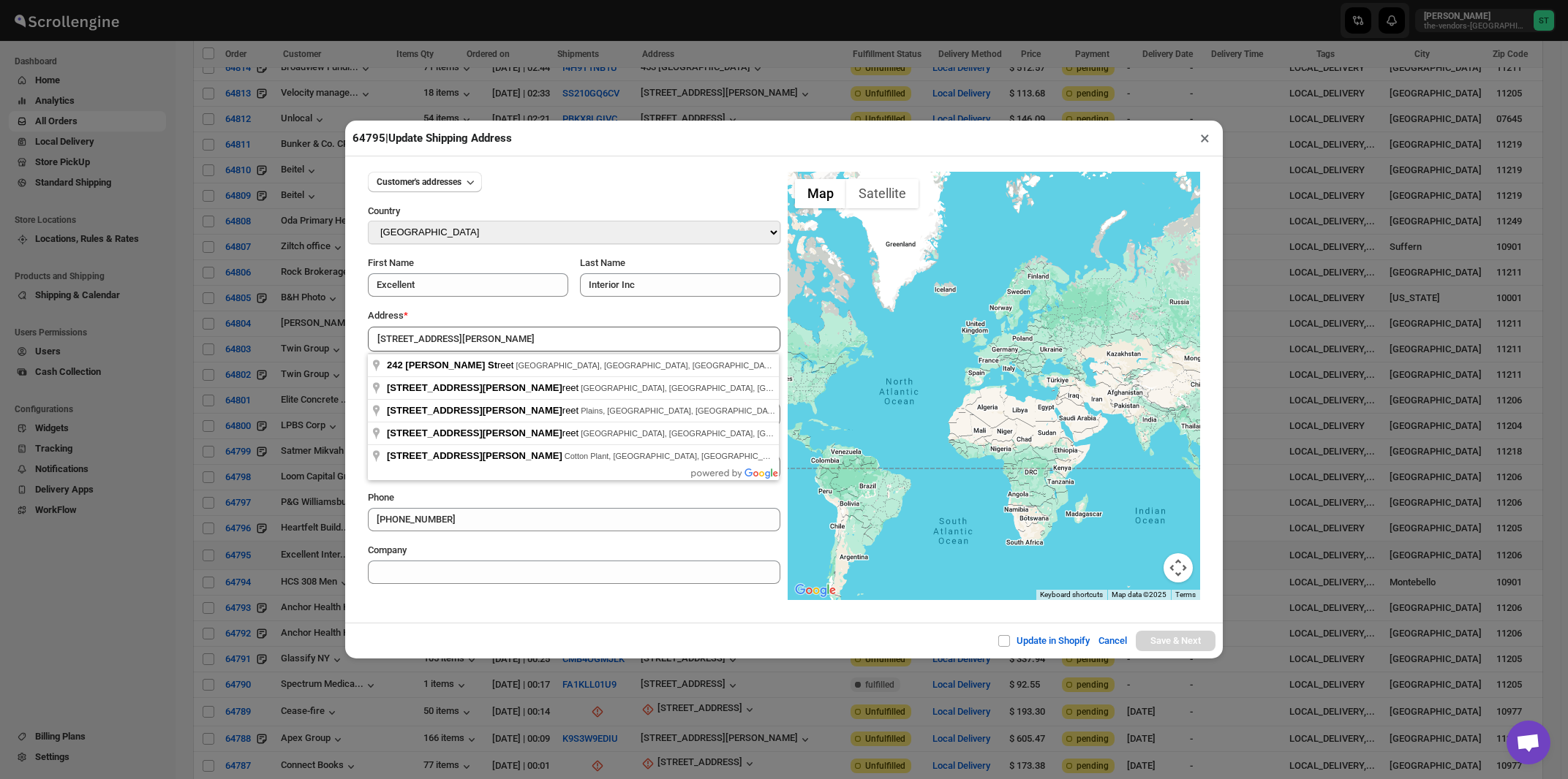
click at [497, 316] on div "Address *" at bounding box center [574, 316] width 413 height 15
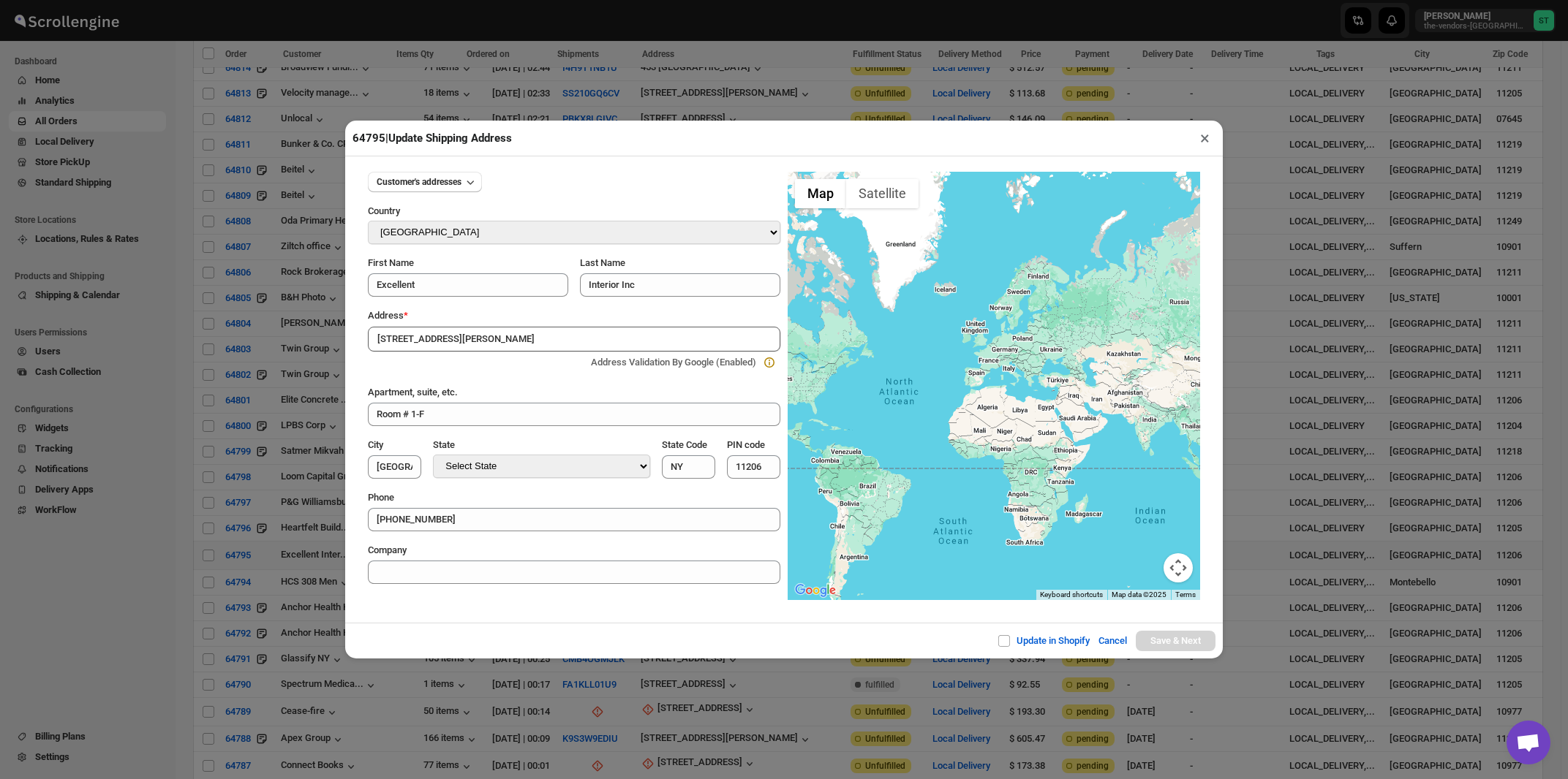
click at [495, 343] on input "[STREET_ADDRESS][PERSON_NAME]" at bounding box center [574, 339] width 413 height 25
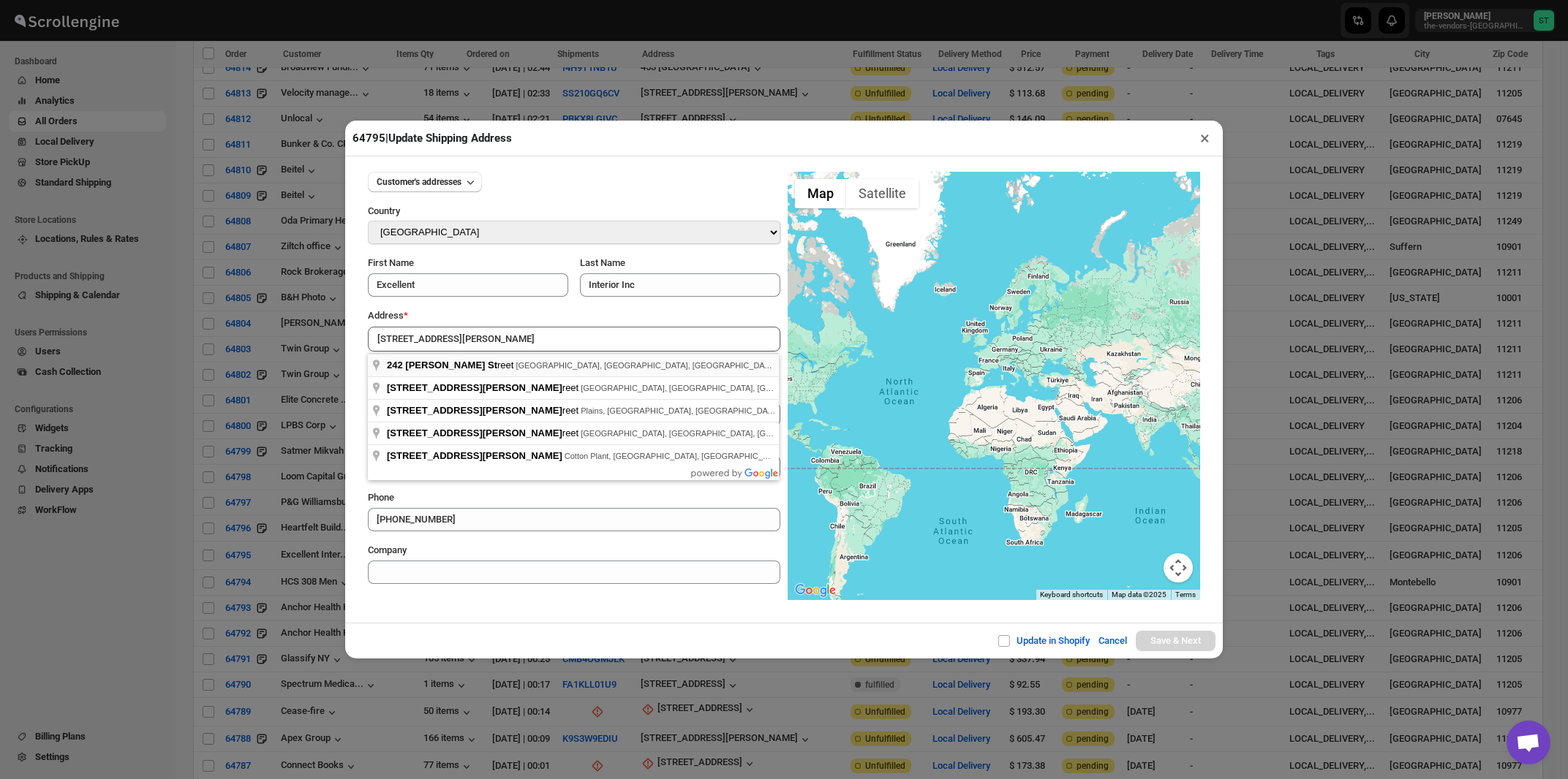
type input "[STREET_ADDRESS][PERSON_NAME]"
type input "[GEOGRAPHIC_DATA]"
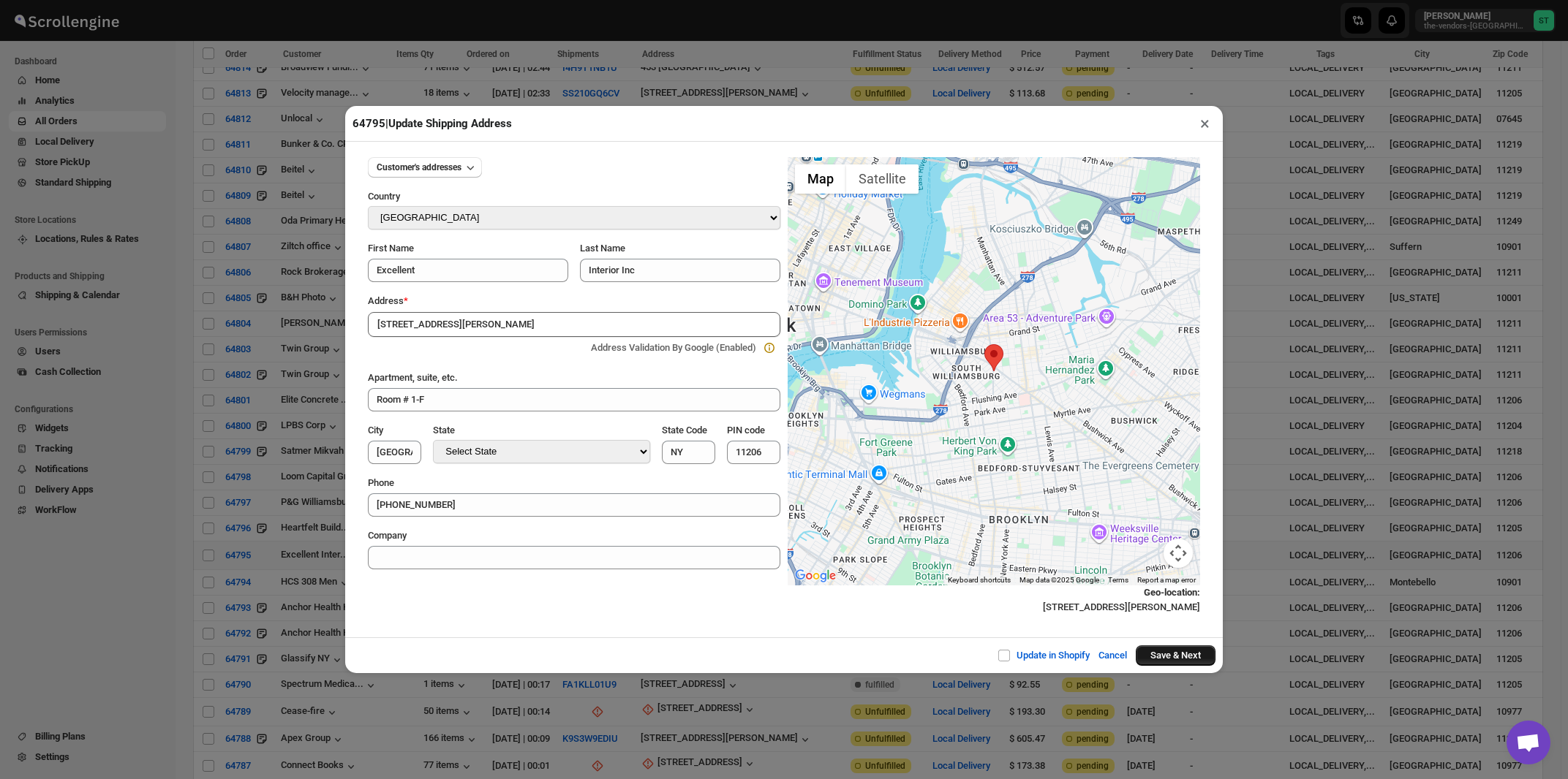
click at [1144, 653] on button "Save & Next" at bounding box center [1175, 656] width 80 height 21
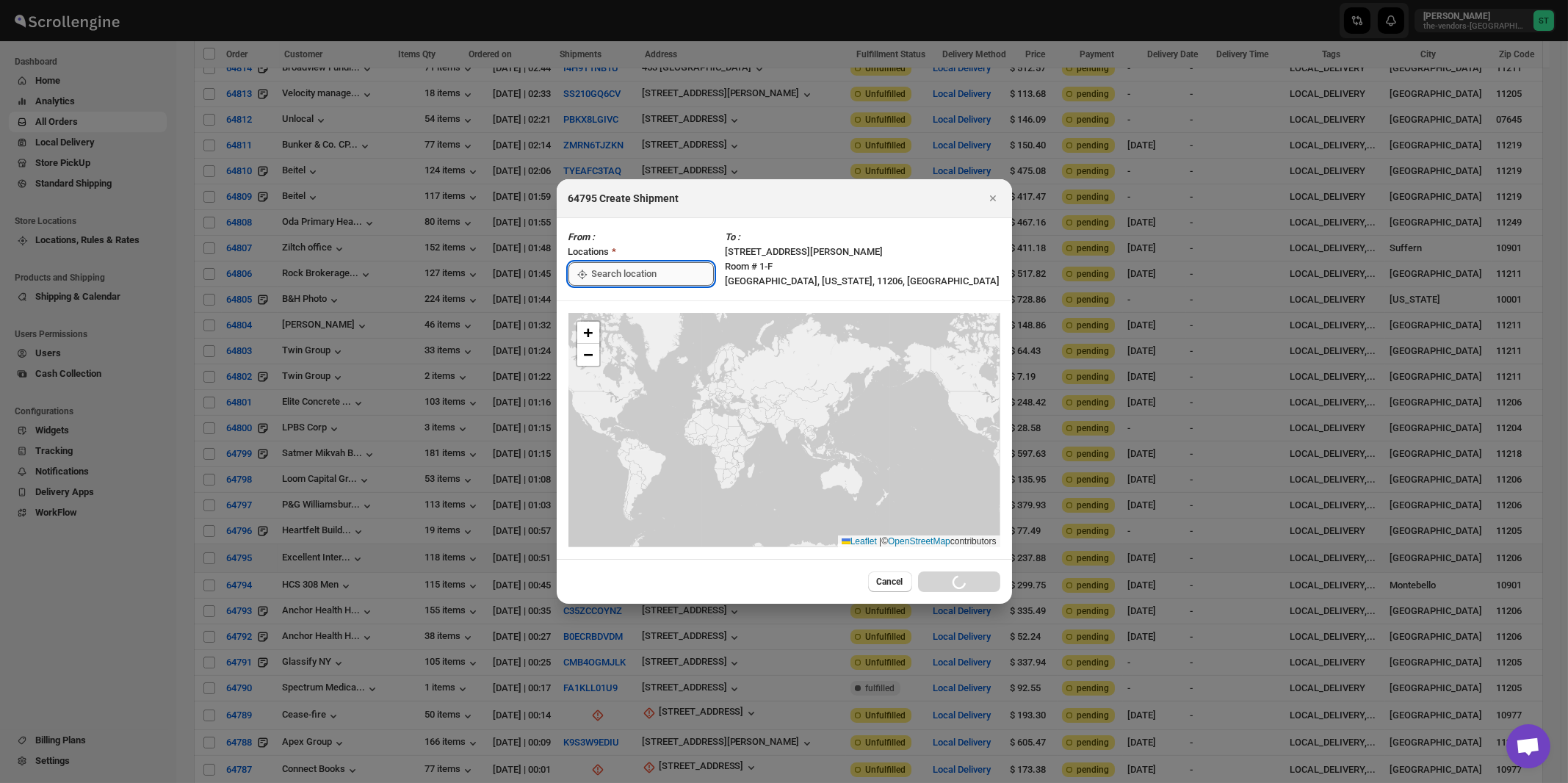
click at [607, 275] on input ":rjt:" at bounding box center [653, 273] width 121 height 24
click at [607, 302] on div "[STREET_ADDRESS]" at bounding box center [673, 307] width 181 height 15
type input "[STREET_ADDRESS]"
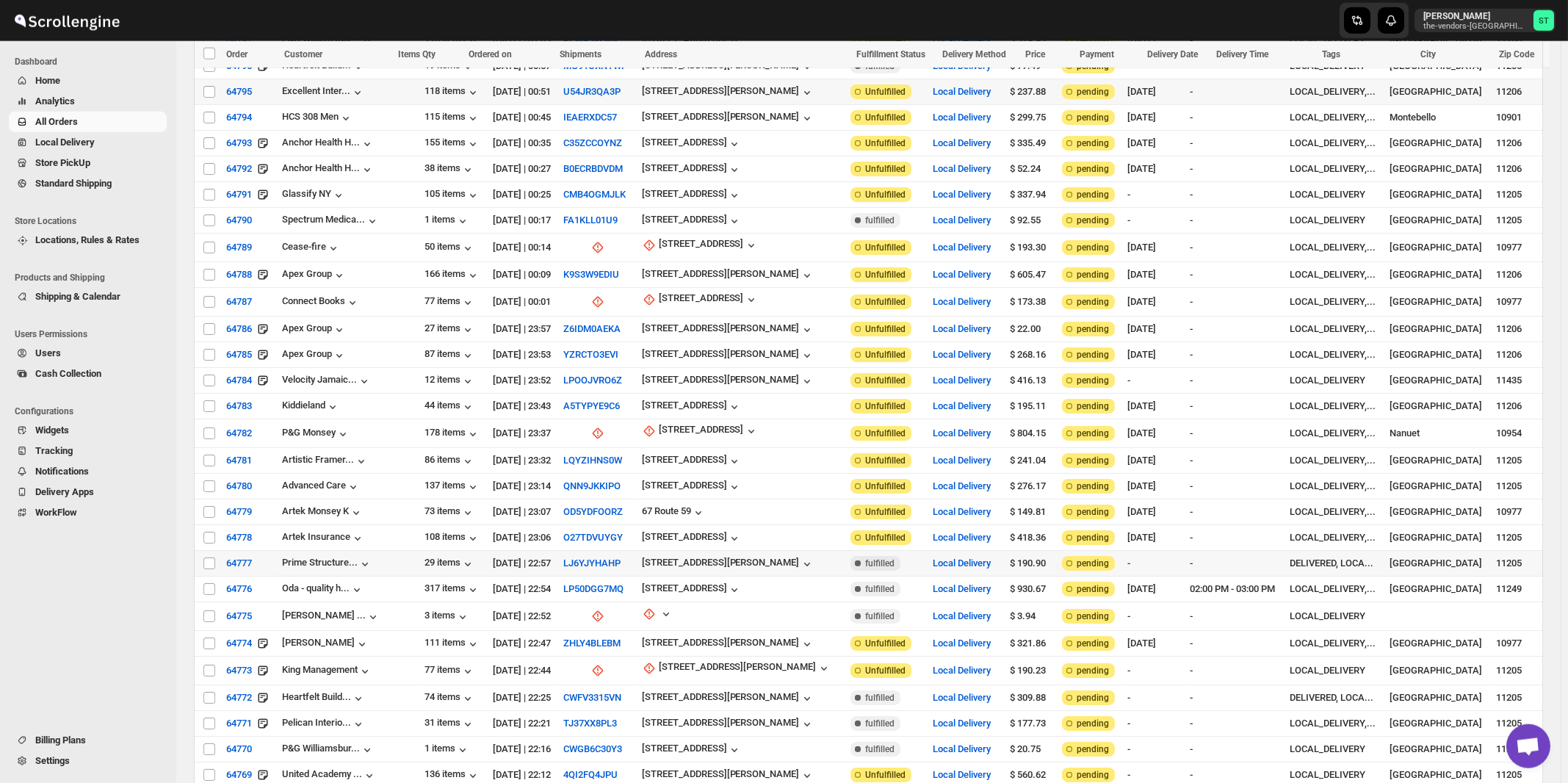
scroll to position [1261, 0]
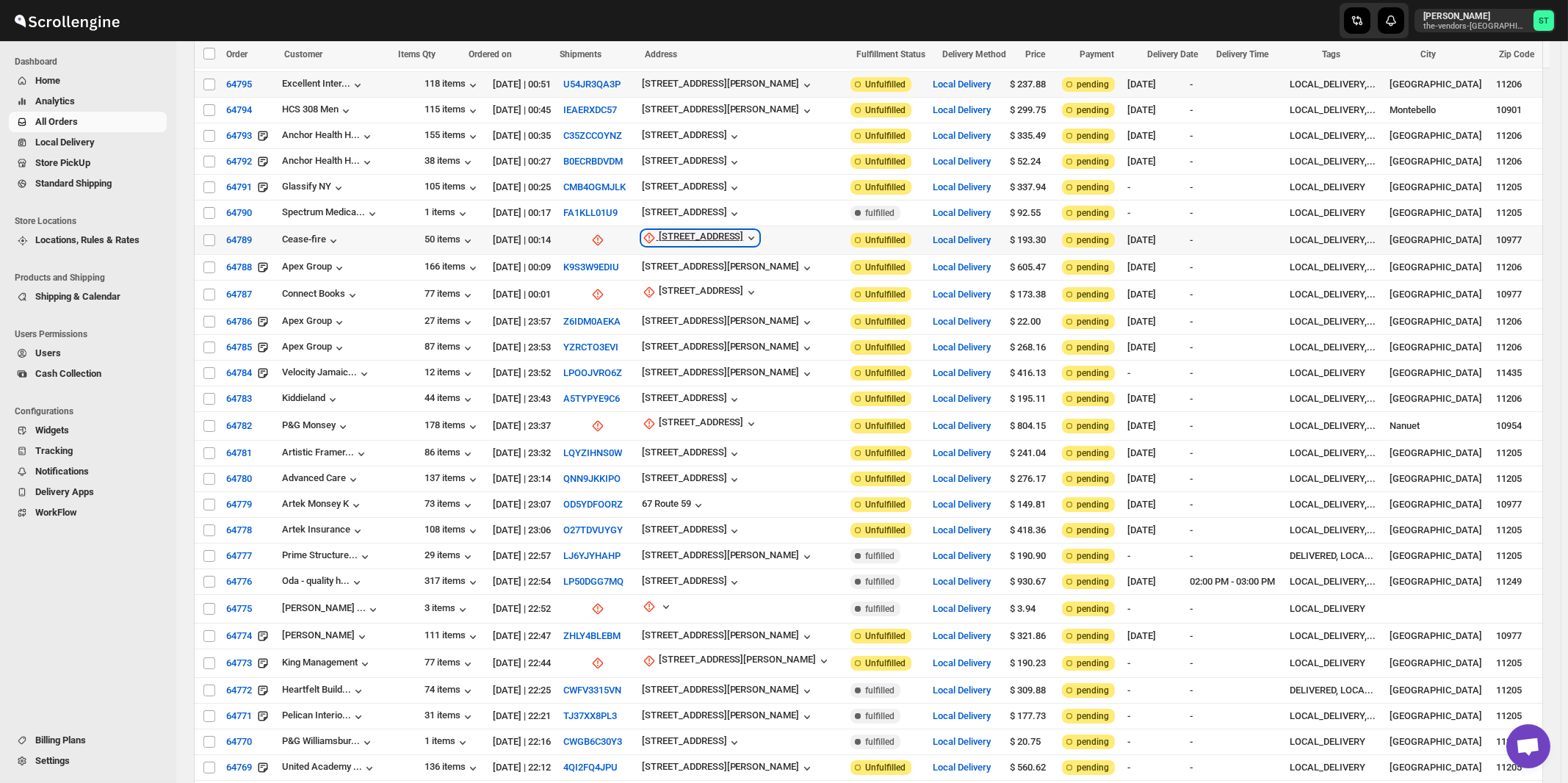
click at [678, 231] on div "[STREET_ADDRESS]" at bounding box center [702, 238] width 85 height 15
click at [683, 288] on span "Update manually" at bounding box center [703, 288] width 70 height 11
select select "US"
select select "[US_STATE]"
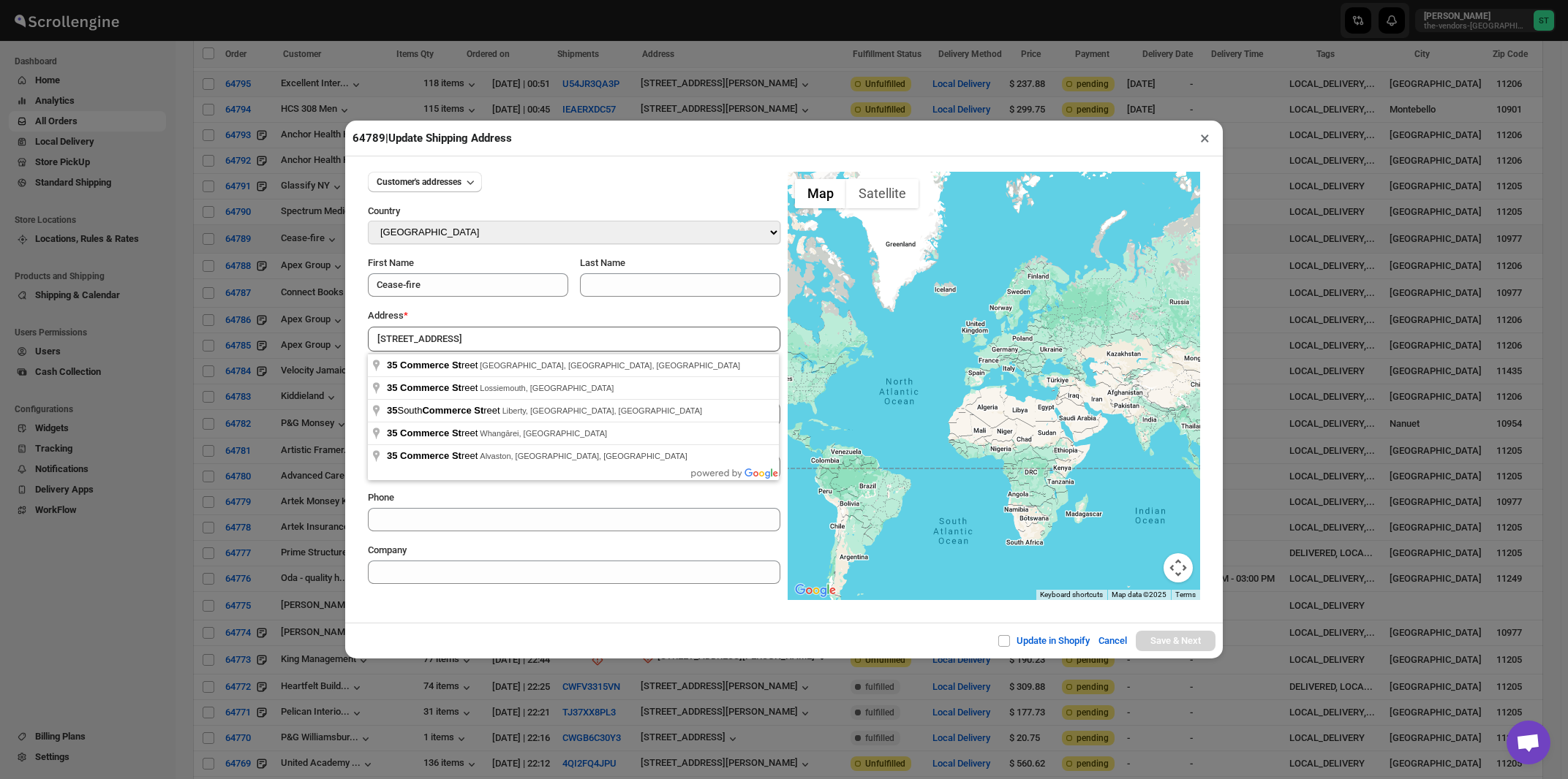
click at [494, 314] on div "Address *" at bounding box center [574, 316] width 413 height 15
click at [490, 337] on input "[STREET_ADDRESS]" at bounding box center [574, 339] width 413 height 25
type input "[STREET_ADDRESS]"
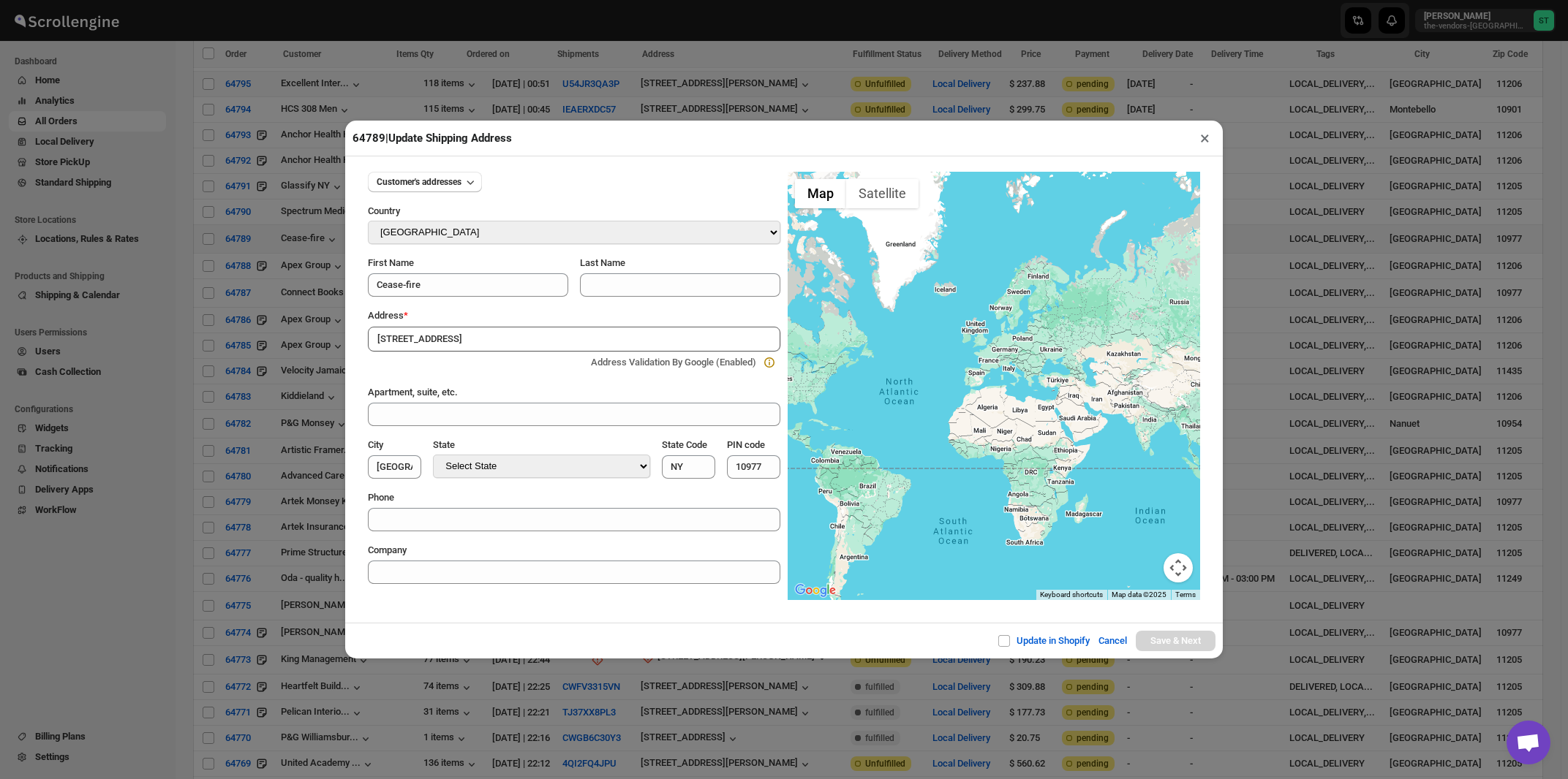
type input "[GEOGRAPHIC_DATA]"
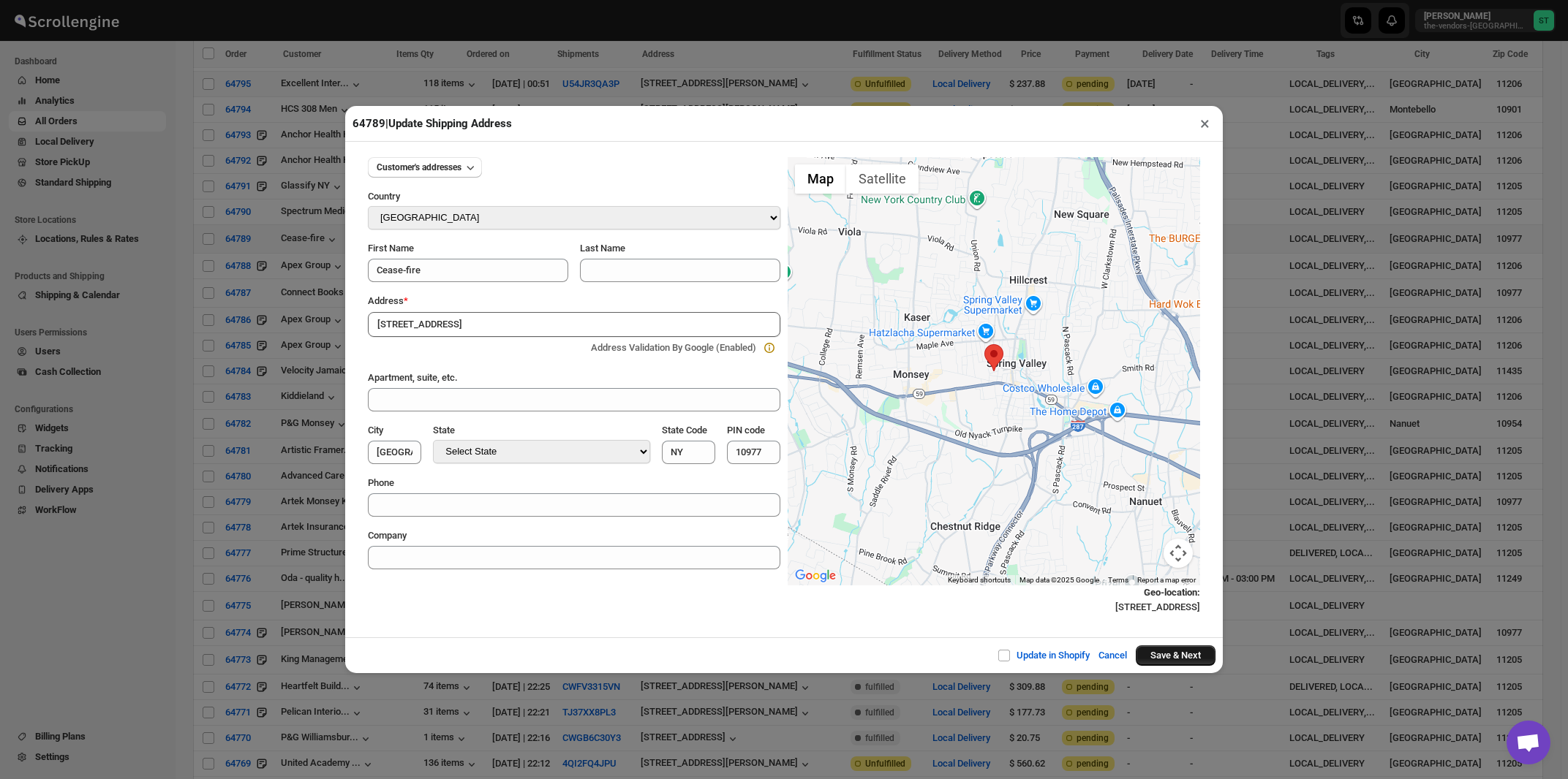
click at [1150, 656] on button "Save & Next" at bounding box center [1175, 656] width 80 height 21
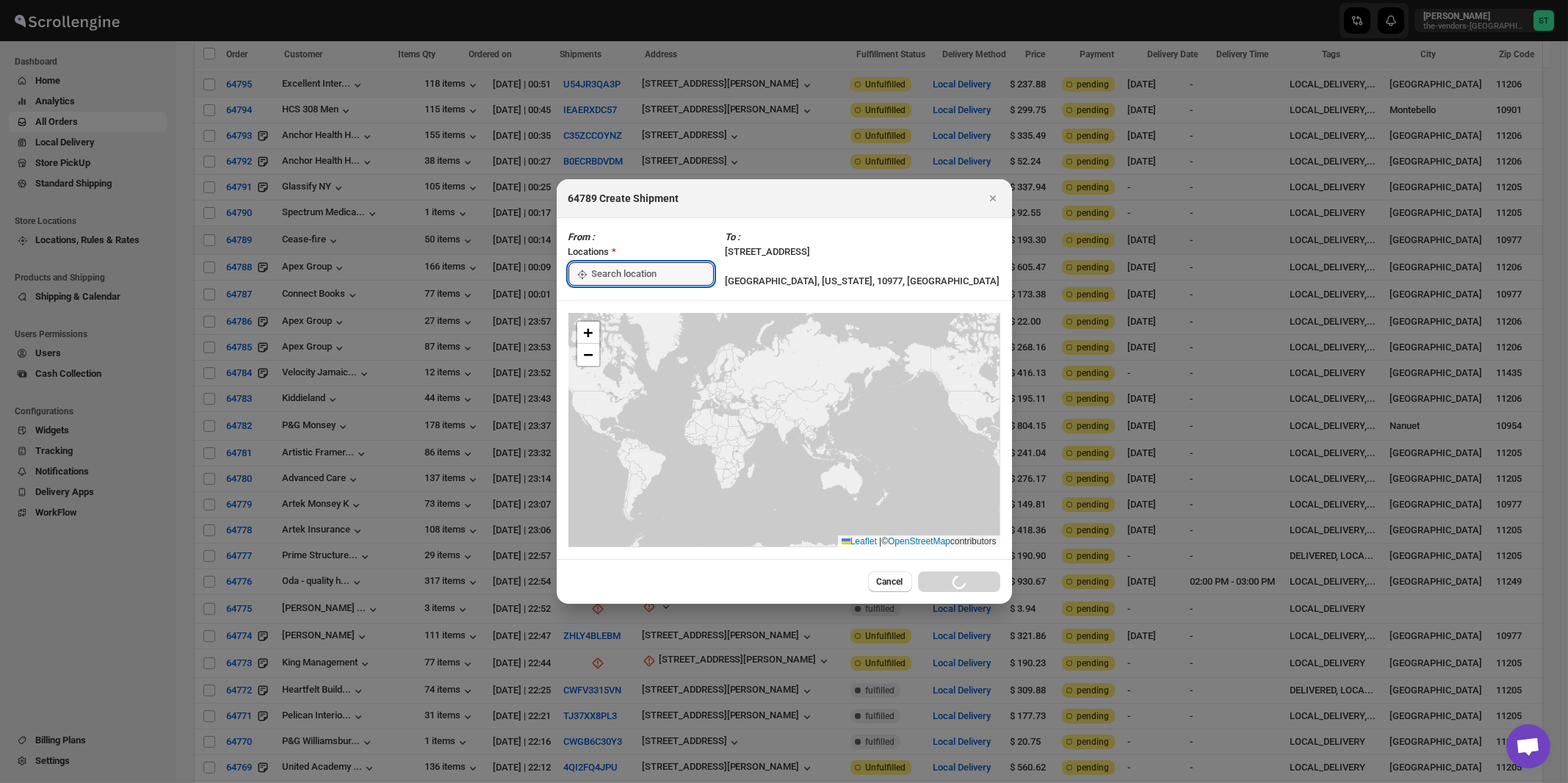
click at [606, 275] on input ":rm3:" at bounding box center [653, 273] width 121 height 24
click at [606, 308] on div "[STREET_ADDRESS]" at bounding box center [673, 307] width 181 height 15
type input "[STREET_ADDRESS]"
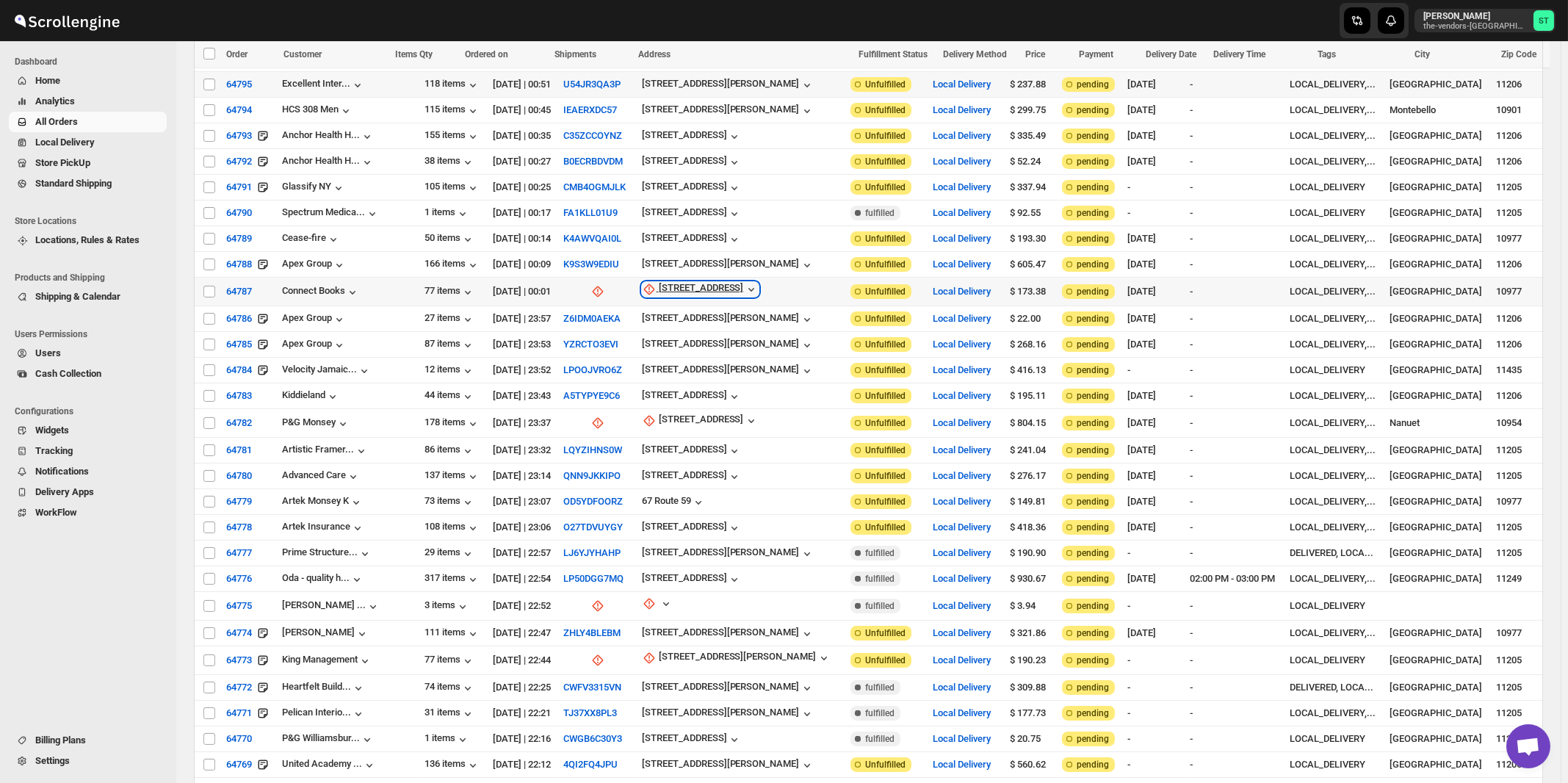
click at [672, 283] on div "[STREET_ADDRESS]" at bounding box center [702, 290] width 85 height 15
click at [666, 333] on span "Update manually" at bounding box center [685, 338] width 70 height 11
select select "US"
select select "[US_STATE]"
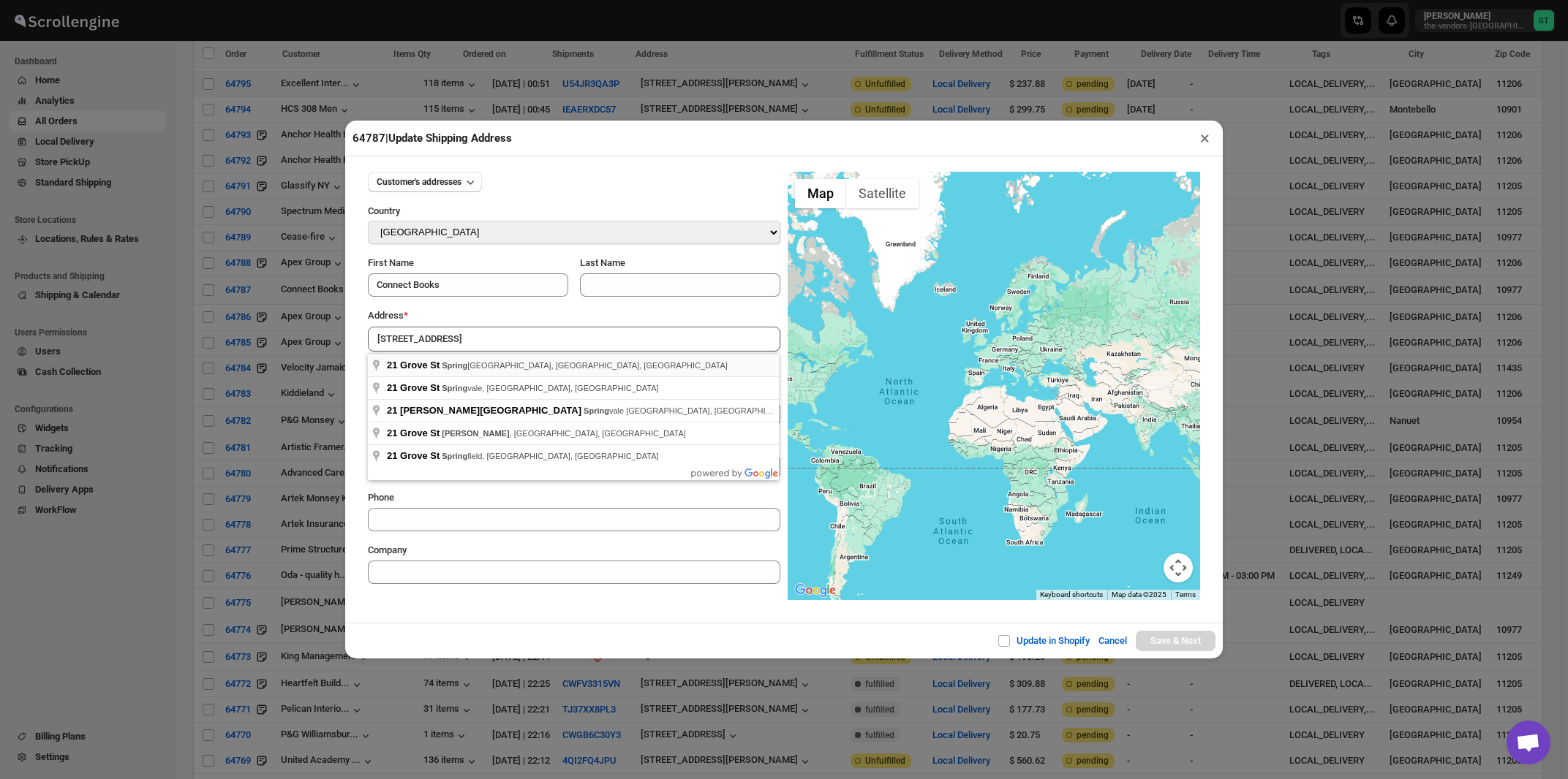
type input "[STREET_ADDRESS]"
type input "[GEOGRAPHIC_DATA]"
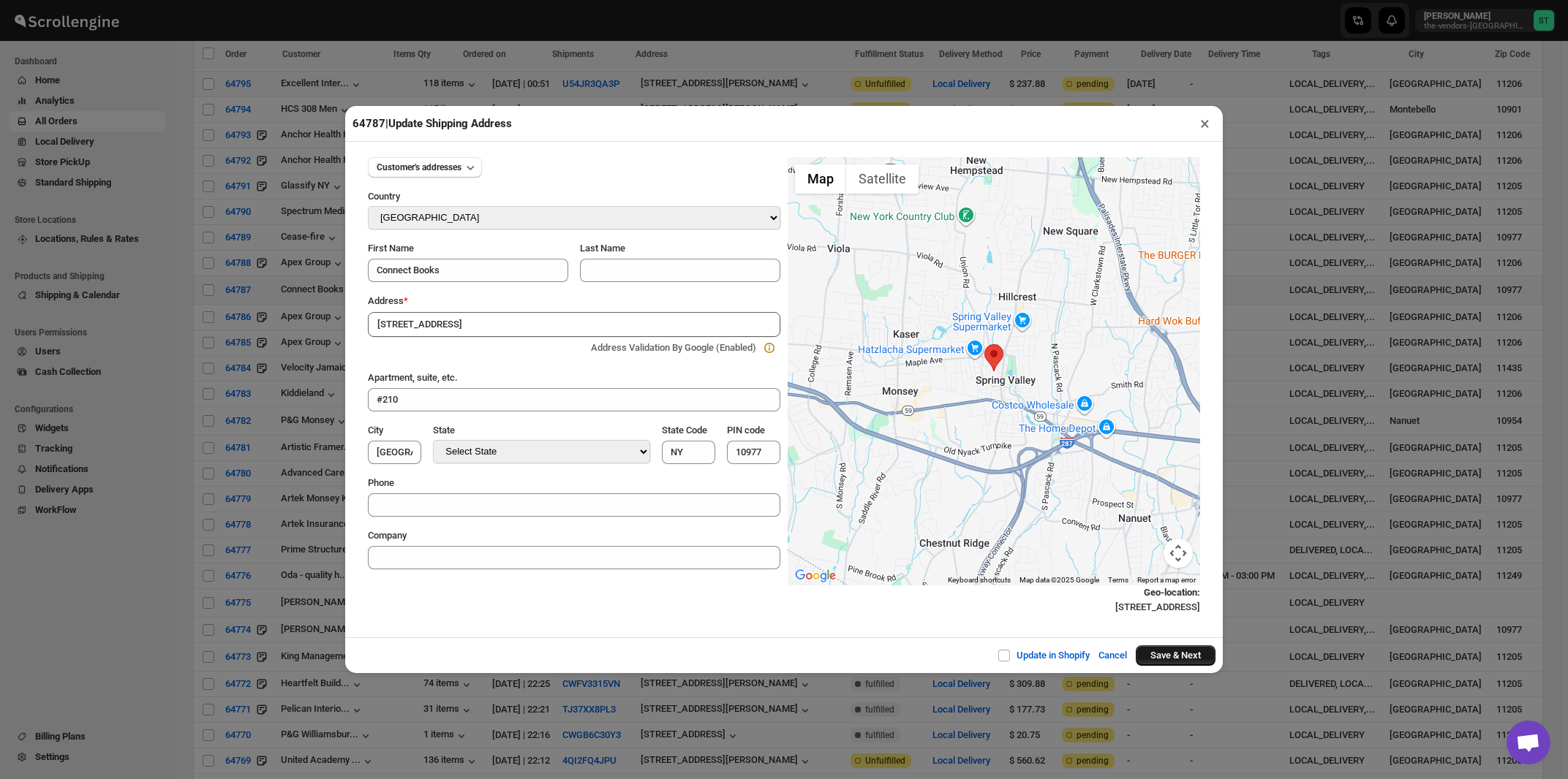
click at [1153, 663] on button "Save & Next" at bounding box center [1175, 656] width 80 height 21
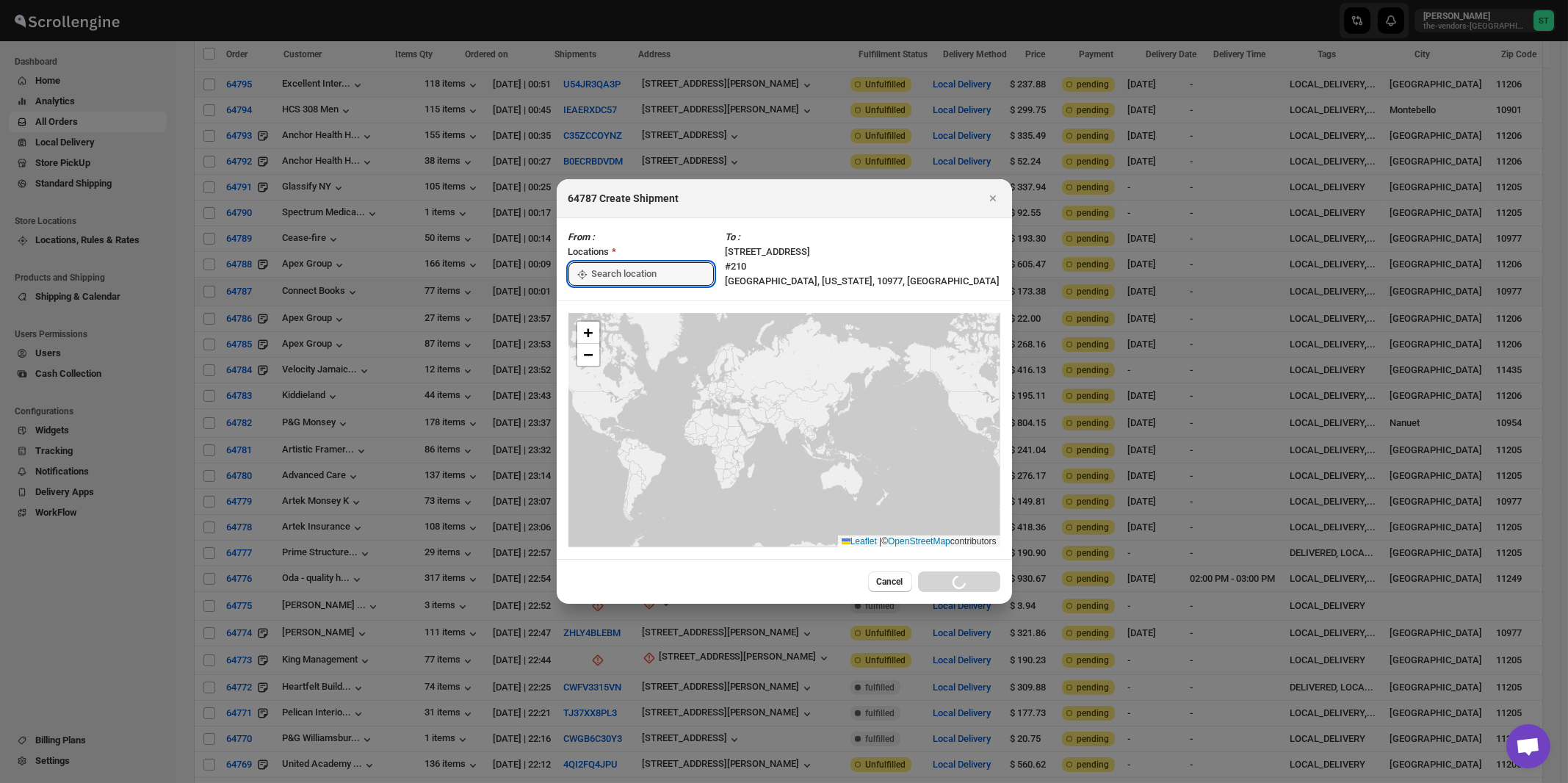
click at [609, 275] on input ":rmq:" at bounding box center [653, 273] width 121 height 24
click at [606, 306] on div "[STREET_ADDRESS]" at bounding box center [673, 307] width 181 height 15
type input "[STREET_ADDRESS]"
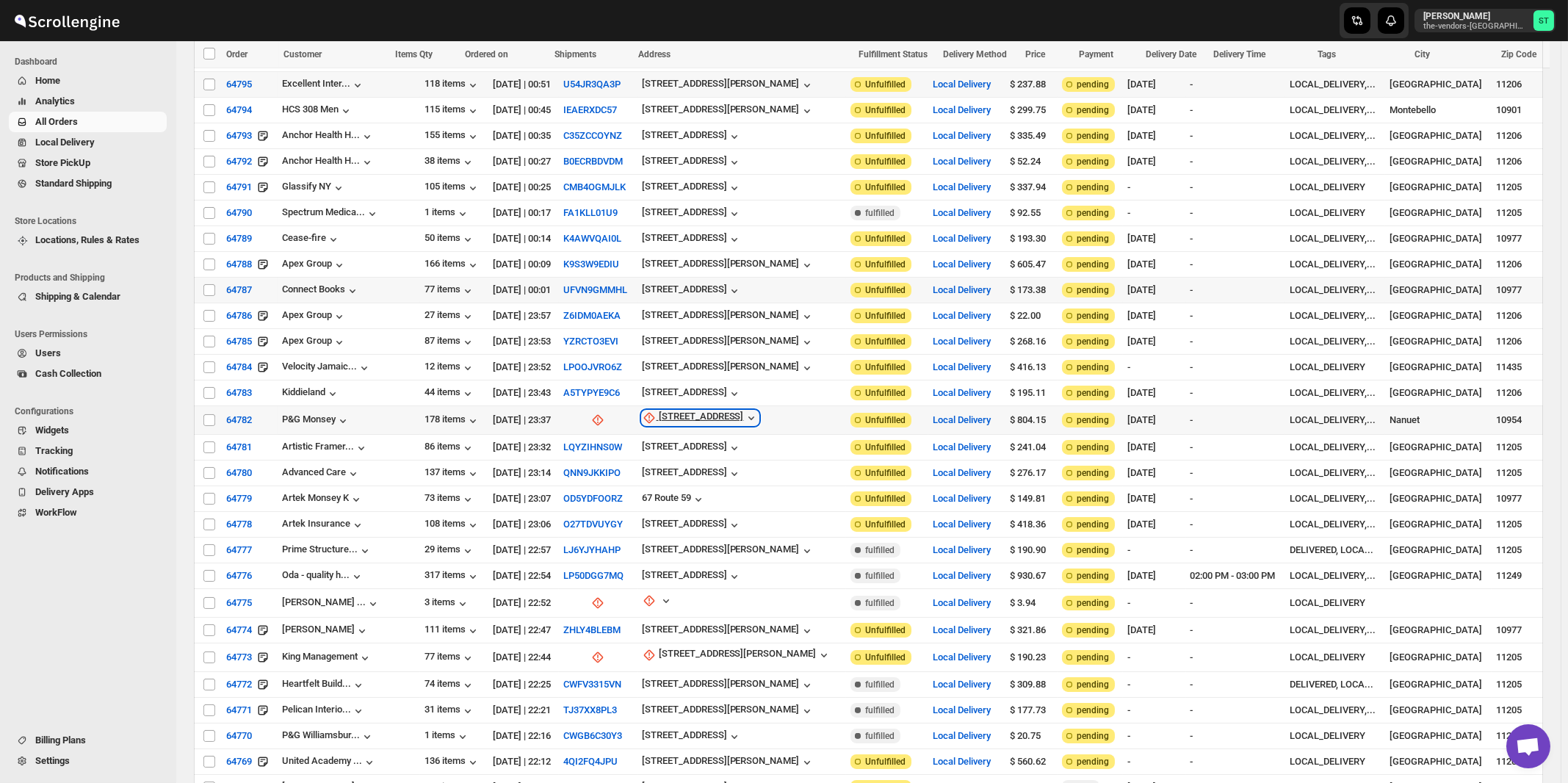
click at [670, 411] on div "[STREET_ADDRESS]" at bounding box center [702, 418] width 85 height 15
click at [670, 459] on span "Update manually" at bounding box center [678, 464] width 70 height 11
select select "US"
select select "[US_STATE]"
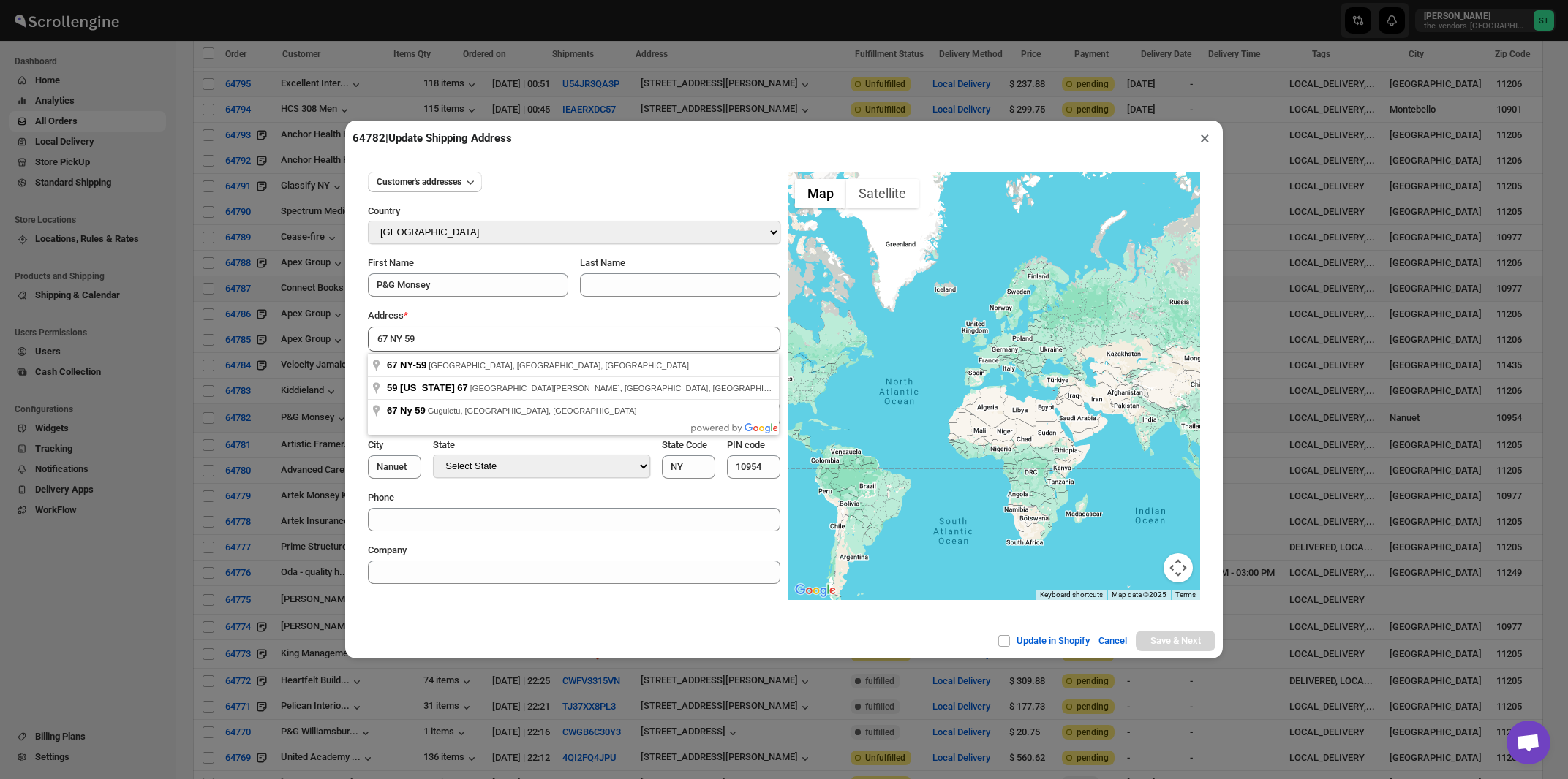
click at [489, 307] on div "Customer's addresses Country Select Country [GEOGRAPHIC_DATA] [GEOGRAPHIC_DATA]…" at bounding box center [574, 372] width 413 height 424
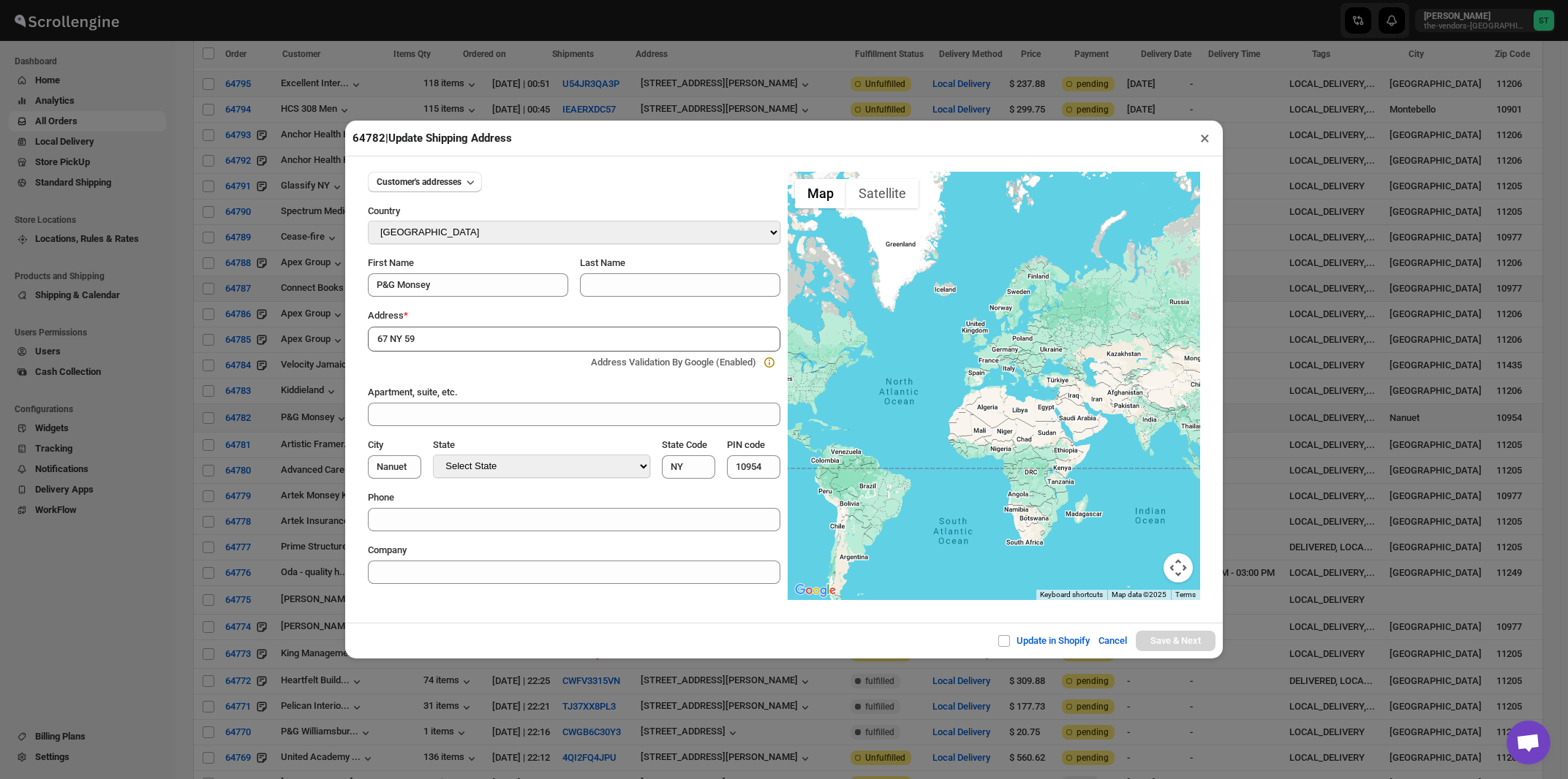
click at [460, 340] on input "67 NY 59" at bounding box center [574, 339] width 413 height 25
type input "67 NY-59, [GEOGRAPHIC_DATA], [GEOGRAPHIC_DATA], [GEOGRAPHIC_DATA]"
type input "[GEOGRAPHIC_DATA]"
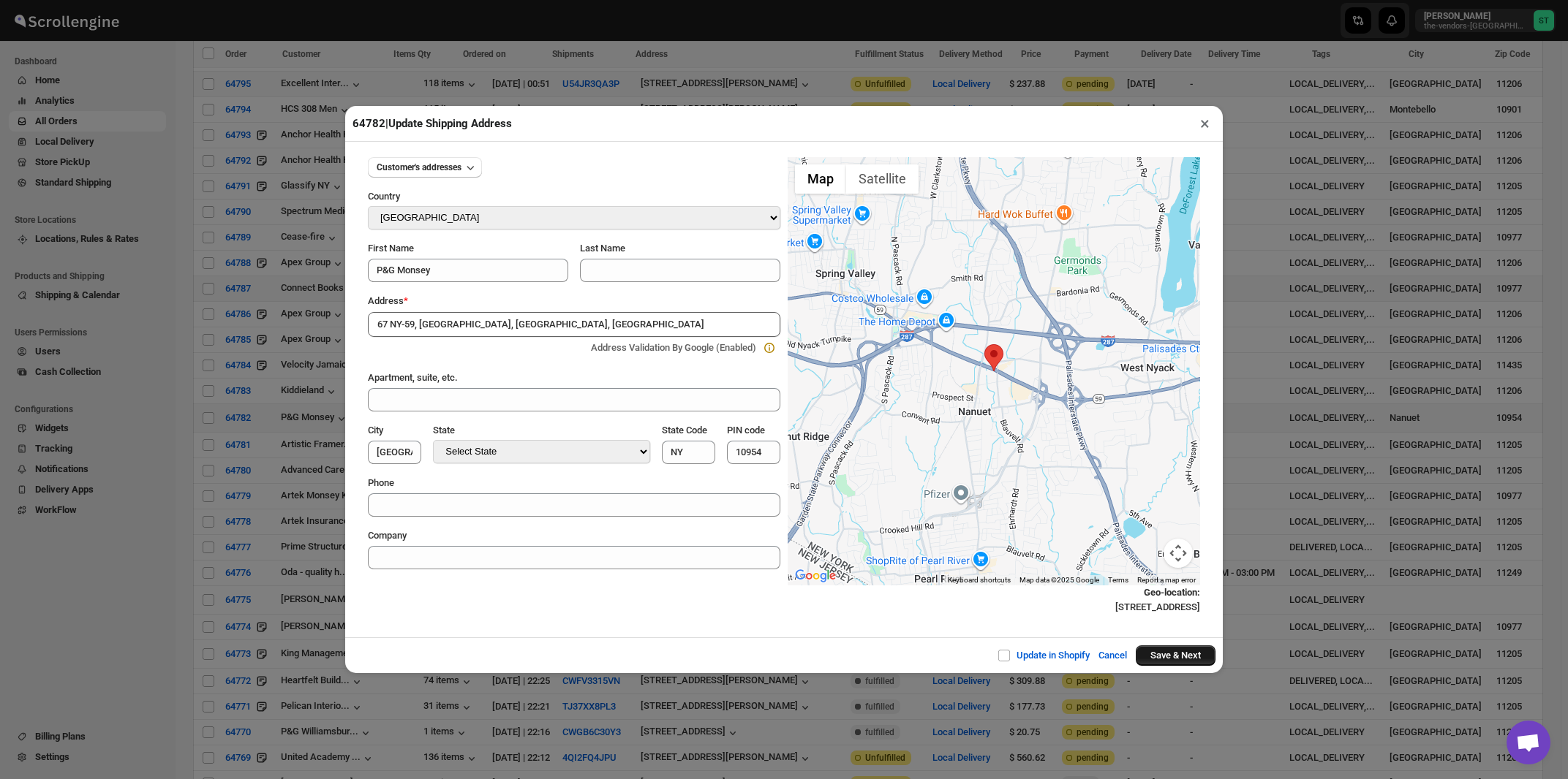
click at [1188, 658] on button "Save & Next" at bounding box center [1175, 656] width 80 height 21
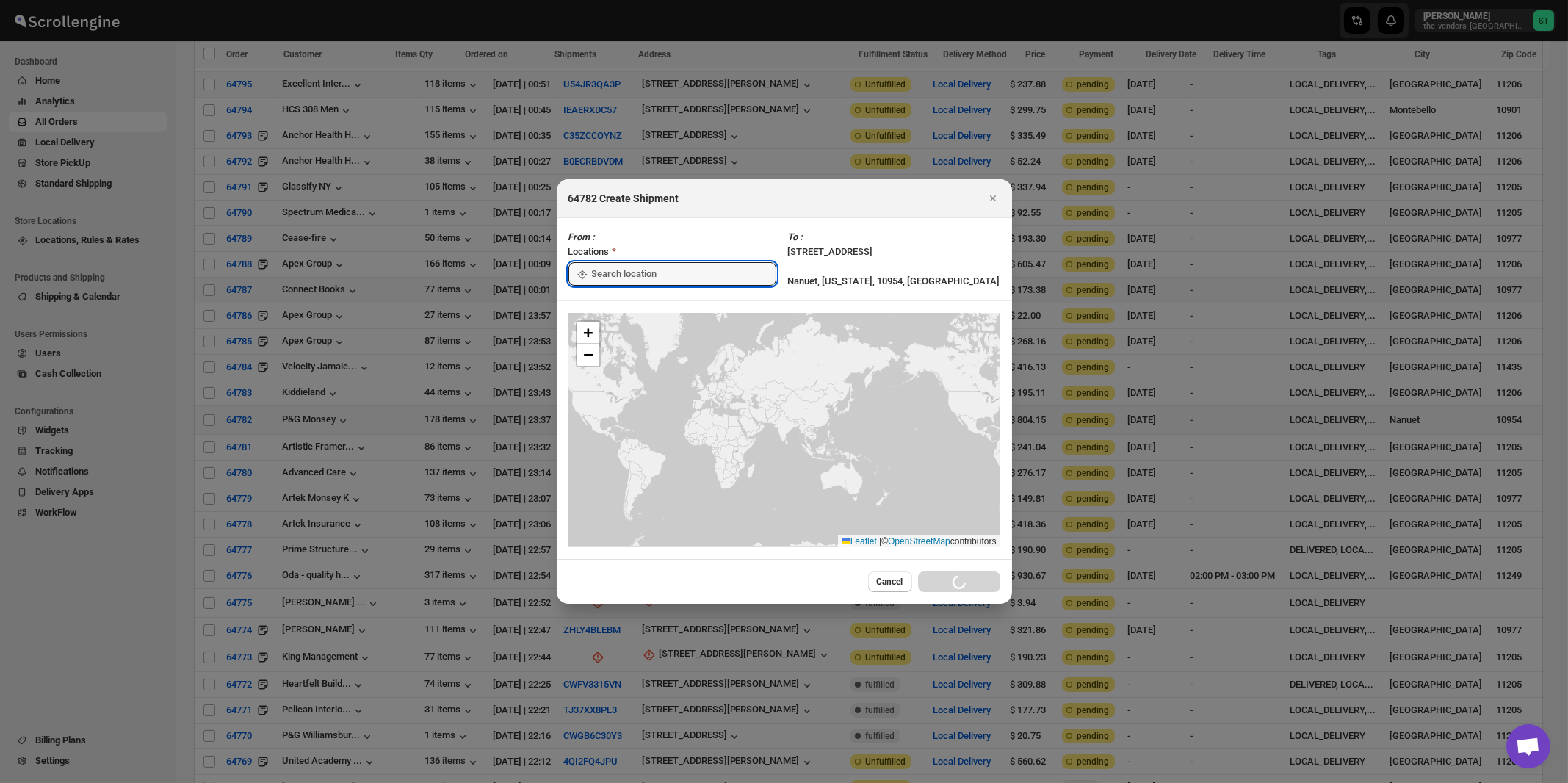
click at [610, 272] on input ":rok:" at bounding box center [685, 273] width 185 height 24
click at [606, 303] on div "[STREET_ADDRESS]" at bounding box center [673, 307] width 181 height 15
type input "[STREET_ADDRESS]"
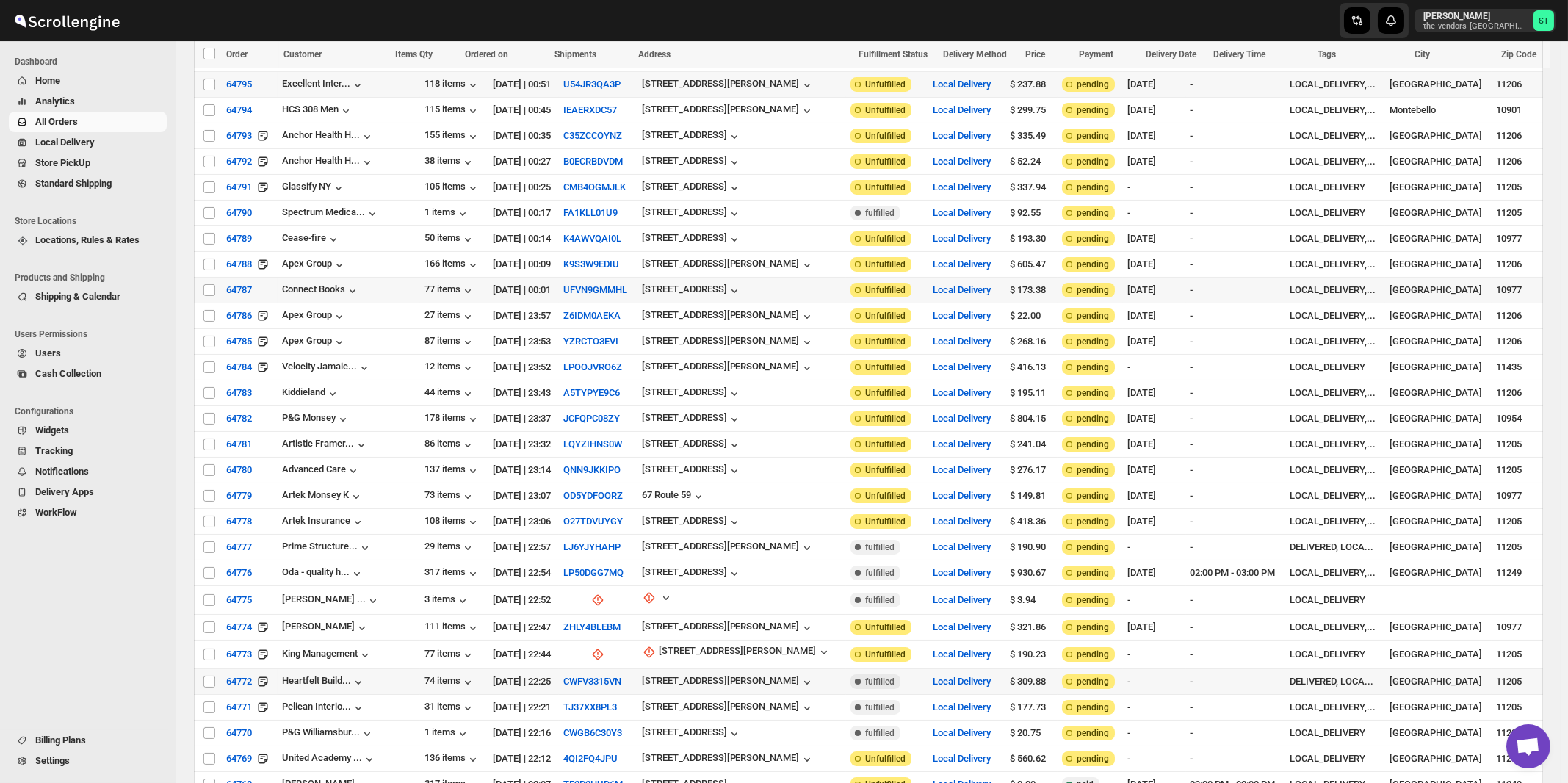
scroll to position [1444, 0]
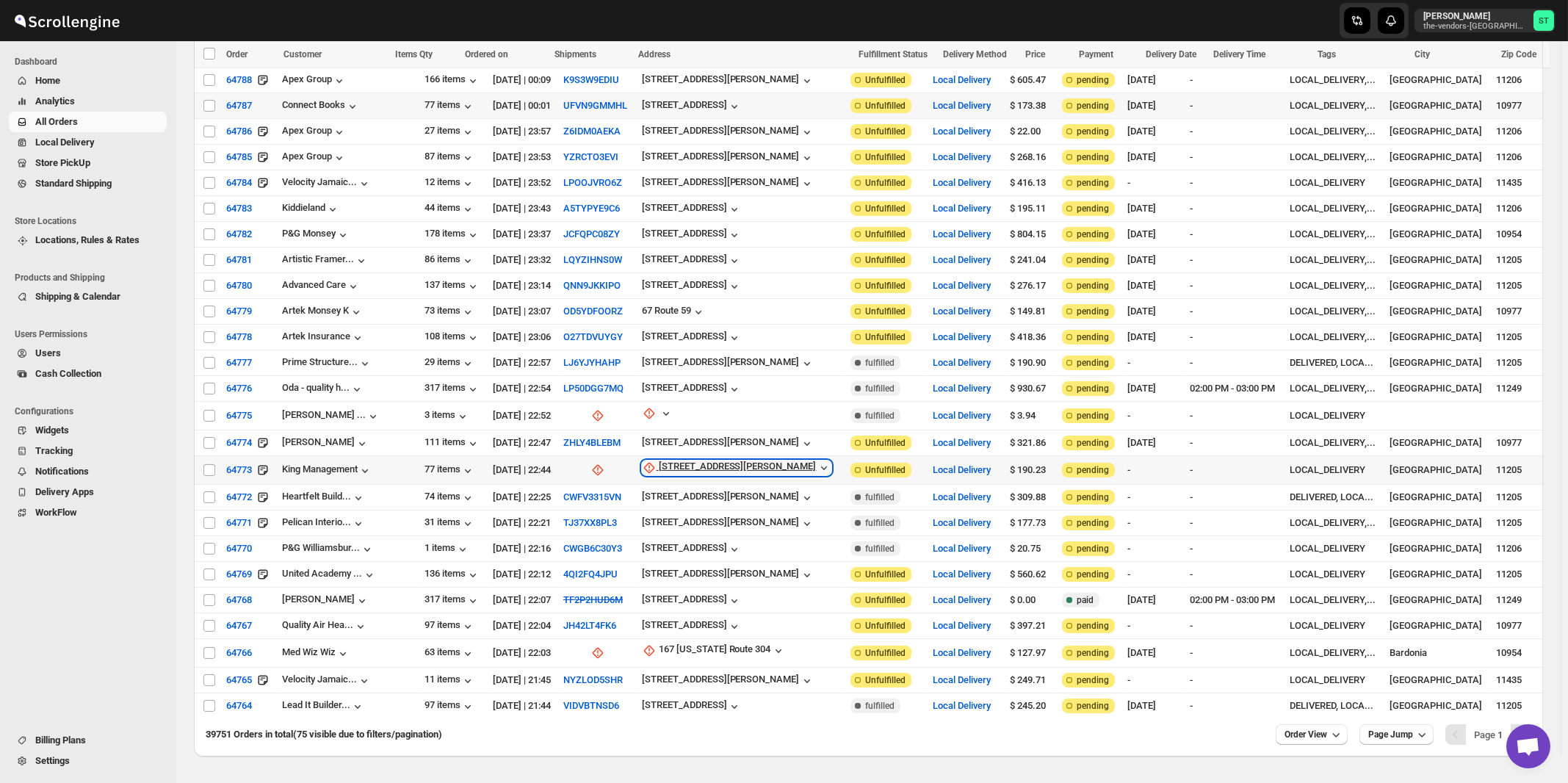
click at [687, 461] on div "[STREET_ADDRESS][PERSON_NAME]" at bounding box center [738, 468] width 158 height 15
click at [682, 507] on span "Update manually" at bounding box center [700, 508] width 70 height 11
select select "US"
select select "[US_STATE]"
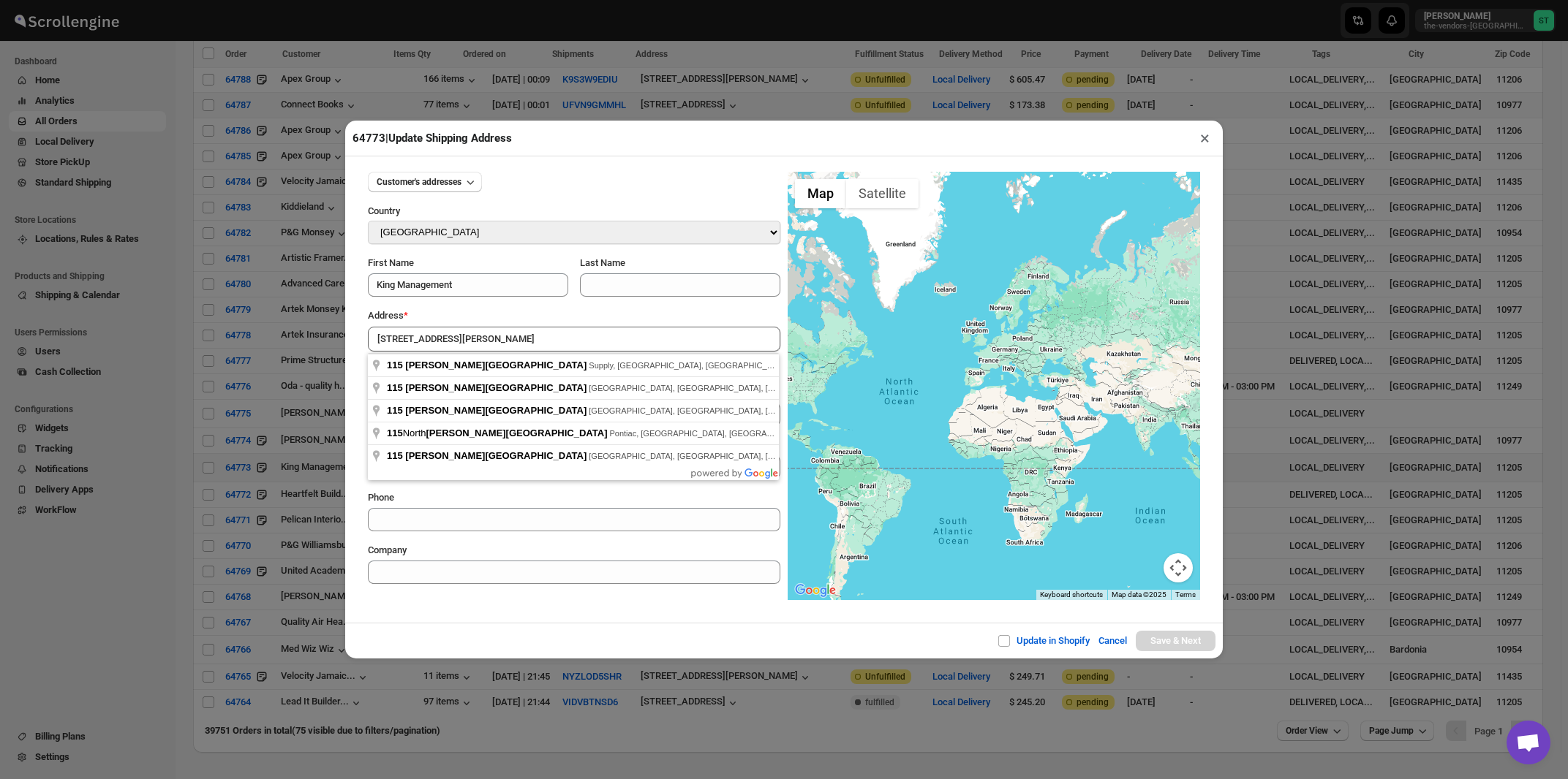
click at [501, 321] on div "Address *" at bounding box center [574, 316] width 413 height 15
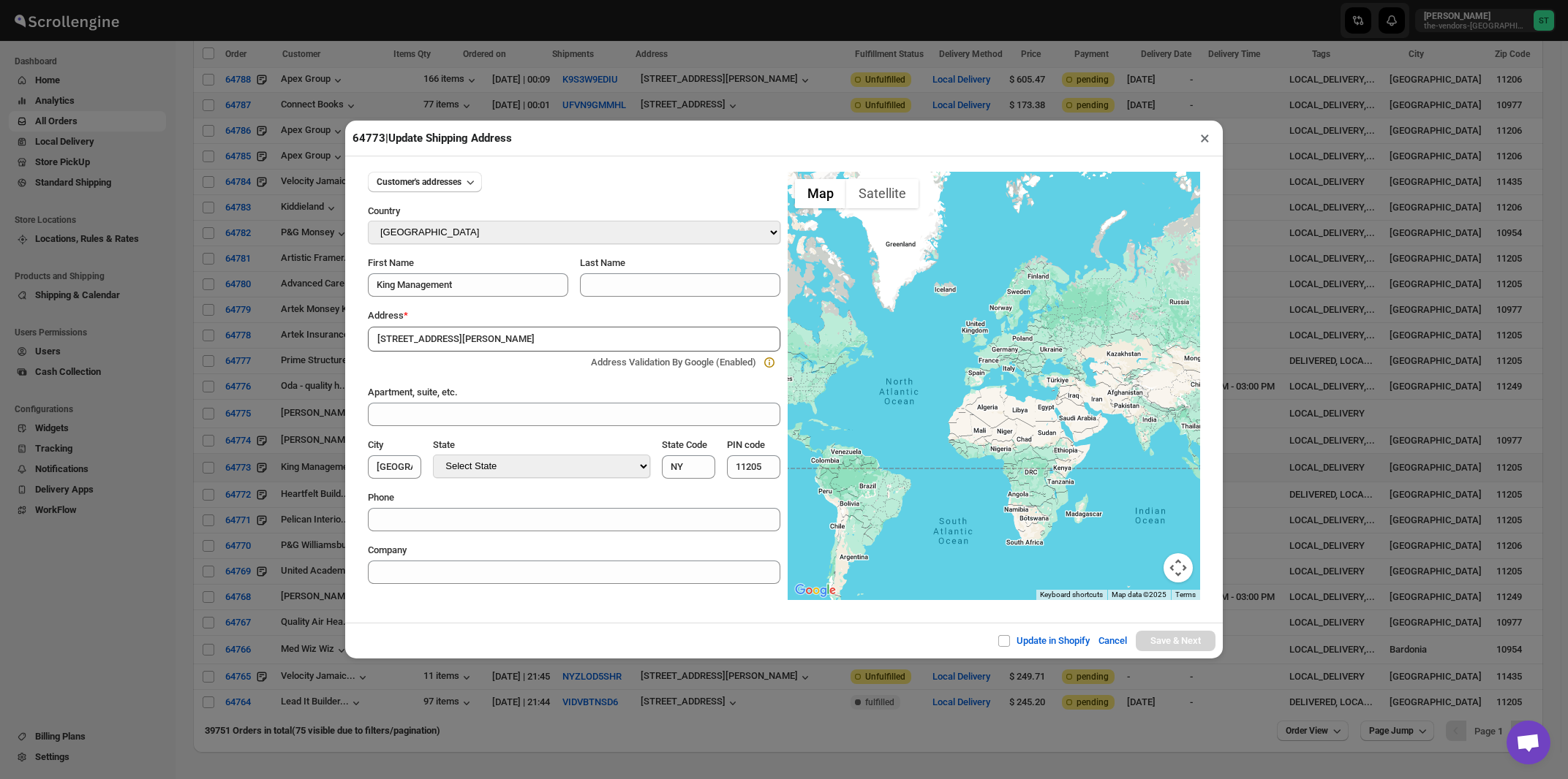
click at [497, 340] on input "[STREET_ADDRESS][PERSON_NAME]" at bounding box center [574, 339] width 413 height 25
type input "[STREET_ADDRESS][PERSON_NAME]"
type input "[GEOGRAPHIC_DATA]"
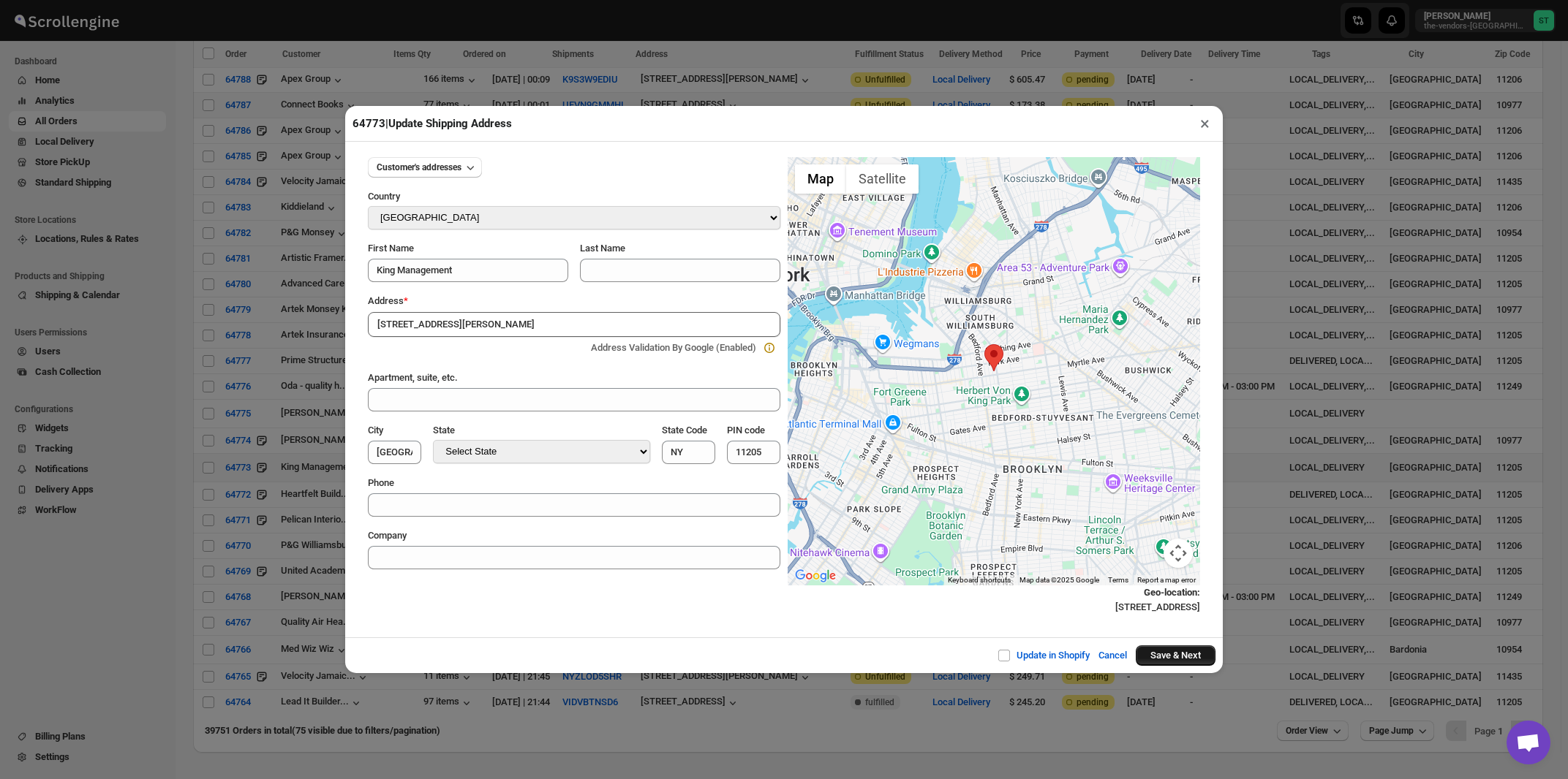
click at [1183, 660] on button "Save & Next" at bounding box center [1175, 656] width 80 height 21
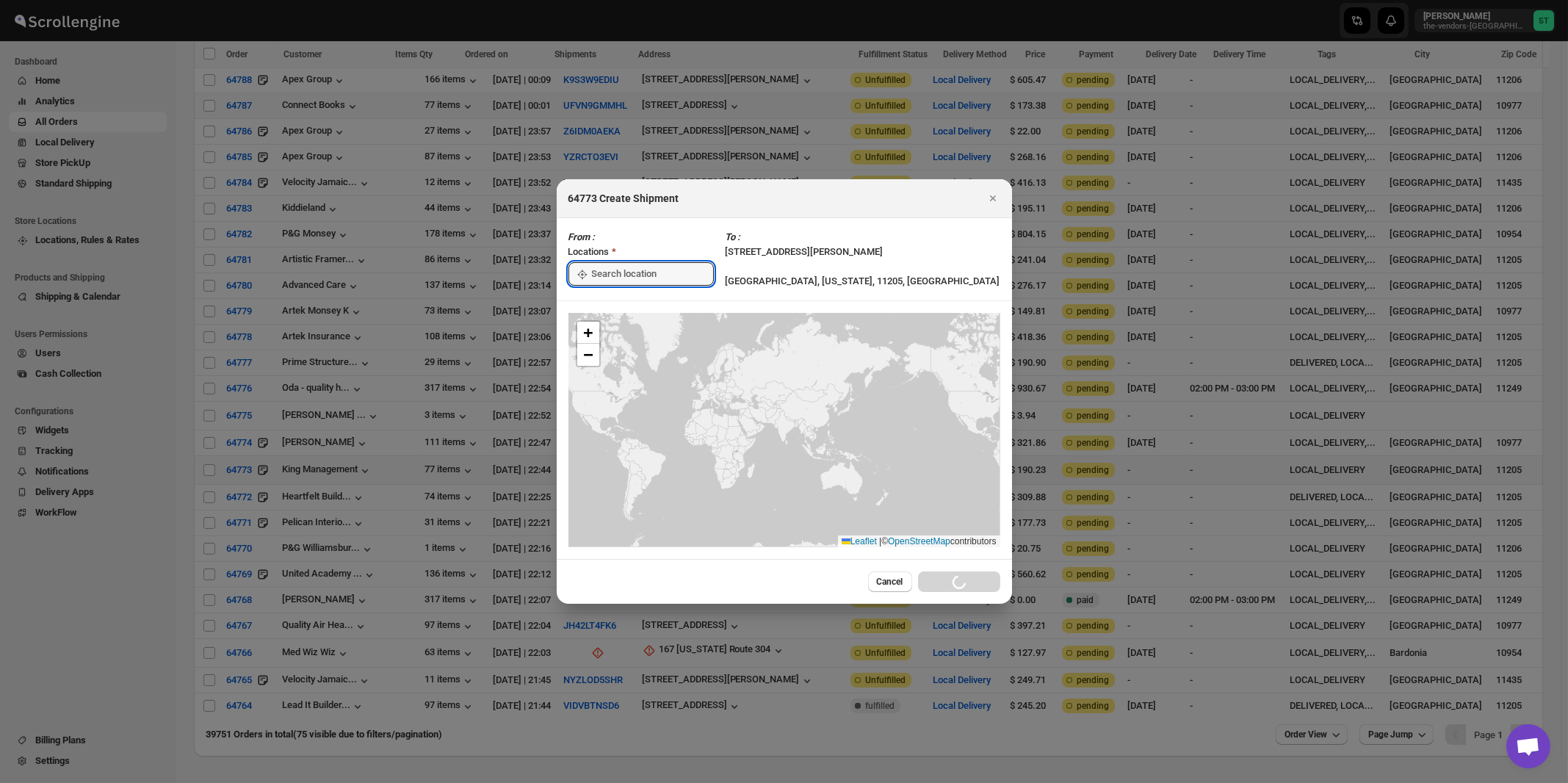
click at [607, 279] on input ":rrs:" at bounding box center [653, 273] width 121 height 24
click at [606, 305] on div "[STREET_ADDRESS]" at bounding box center [673, 307] width 181 height 15
type input "[STREET_ADDRESS]"
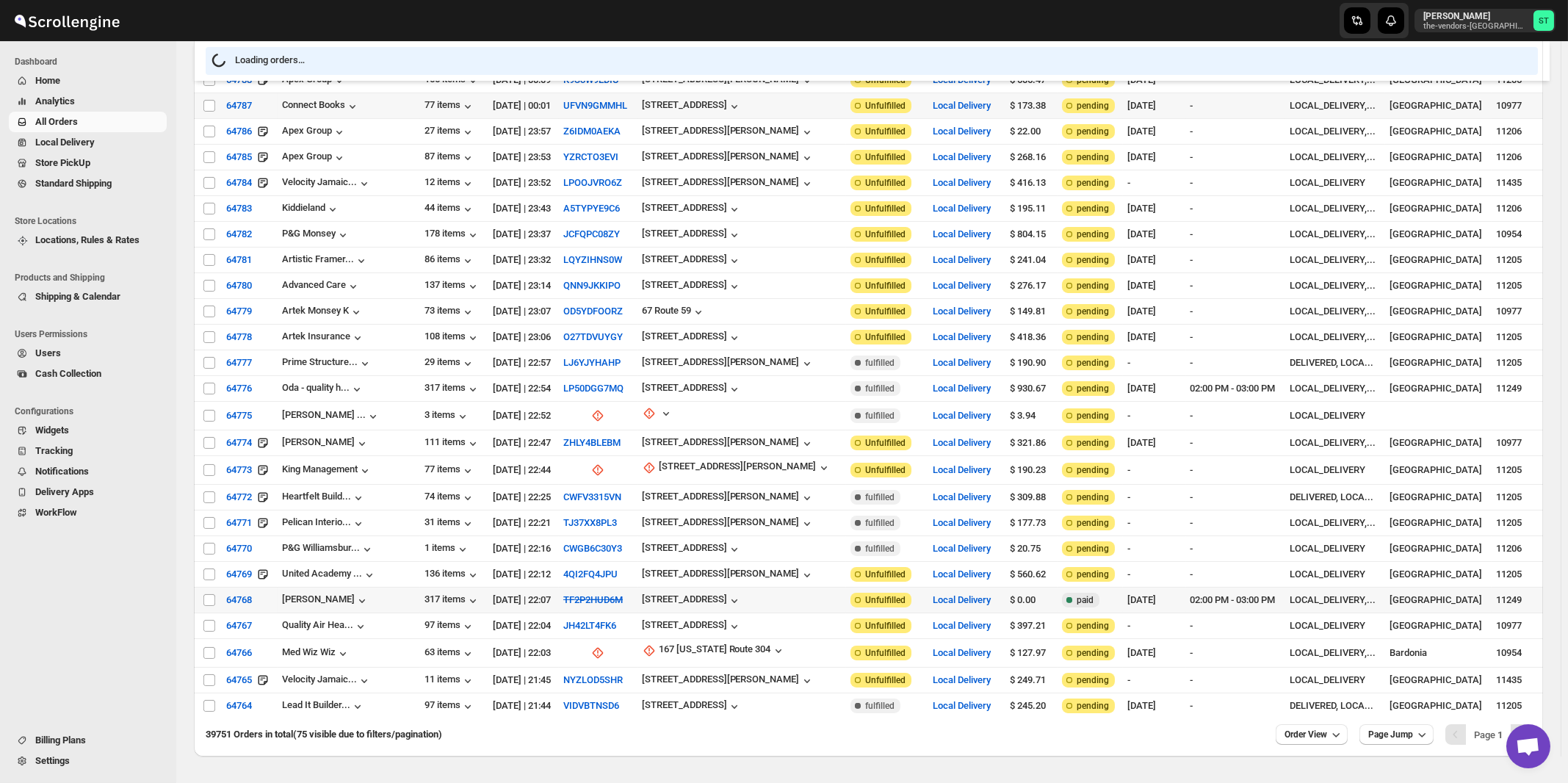
scroll to position [1443, 0]
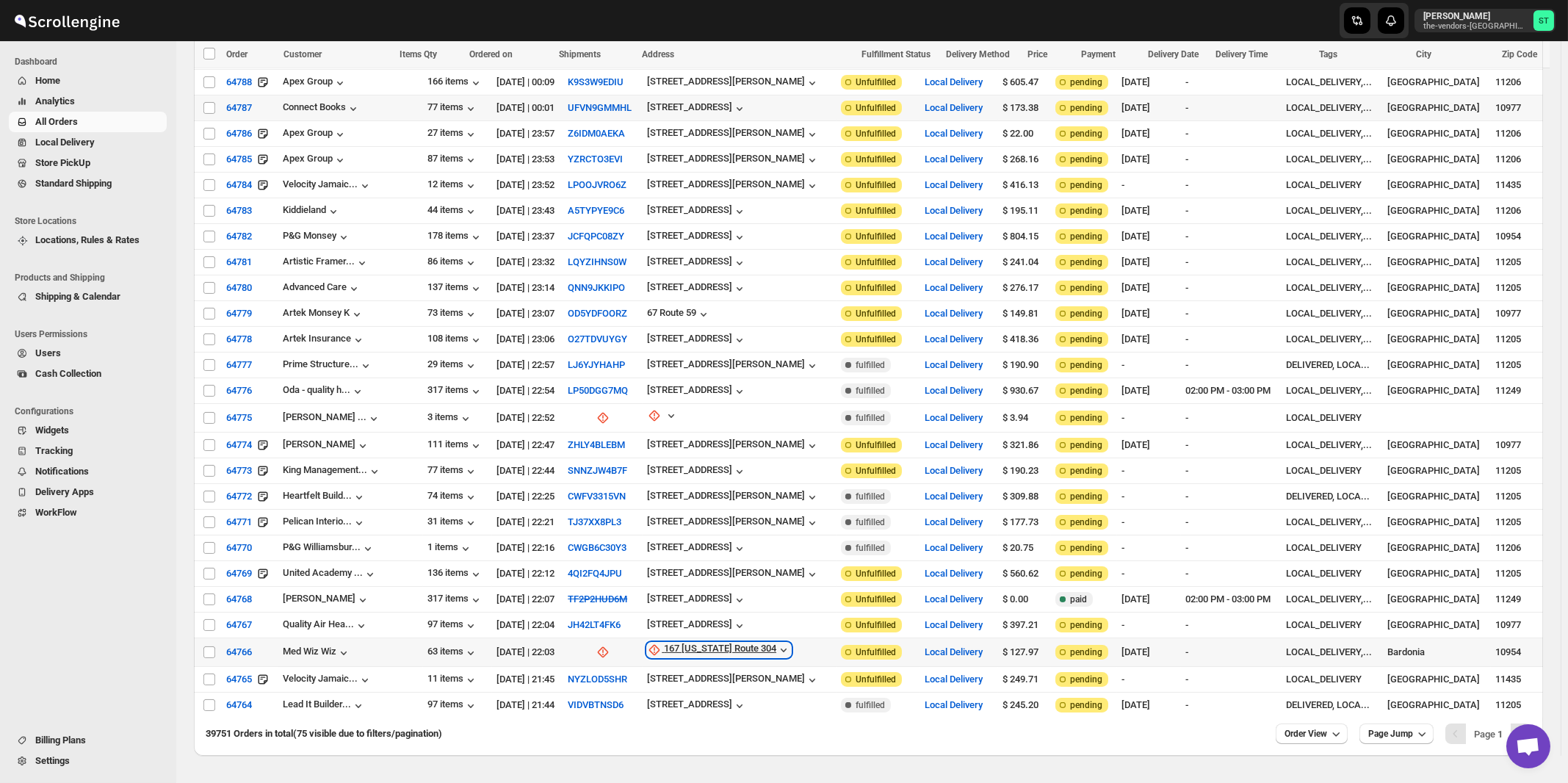
click at [676, 643] on div "167 [US_STATE] Route 304" at bounding box center [719, 650] width 112 height 15
click at [676, 677] on button "Update manually" at bounding box center [709, 685] width 105 height 24
select select "US"
select select "[US_STATE]"
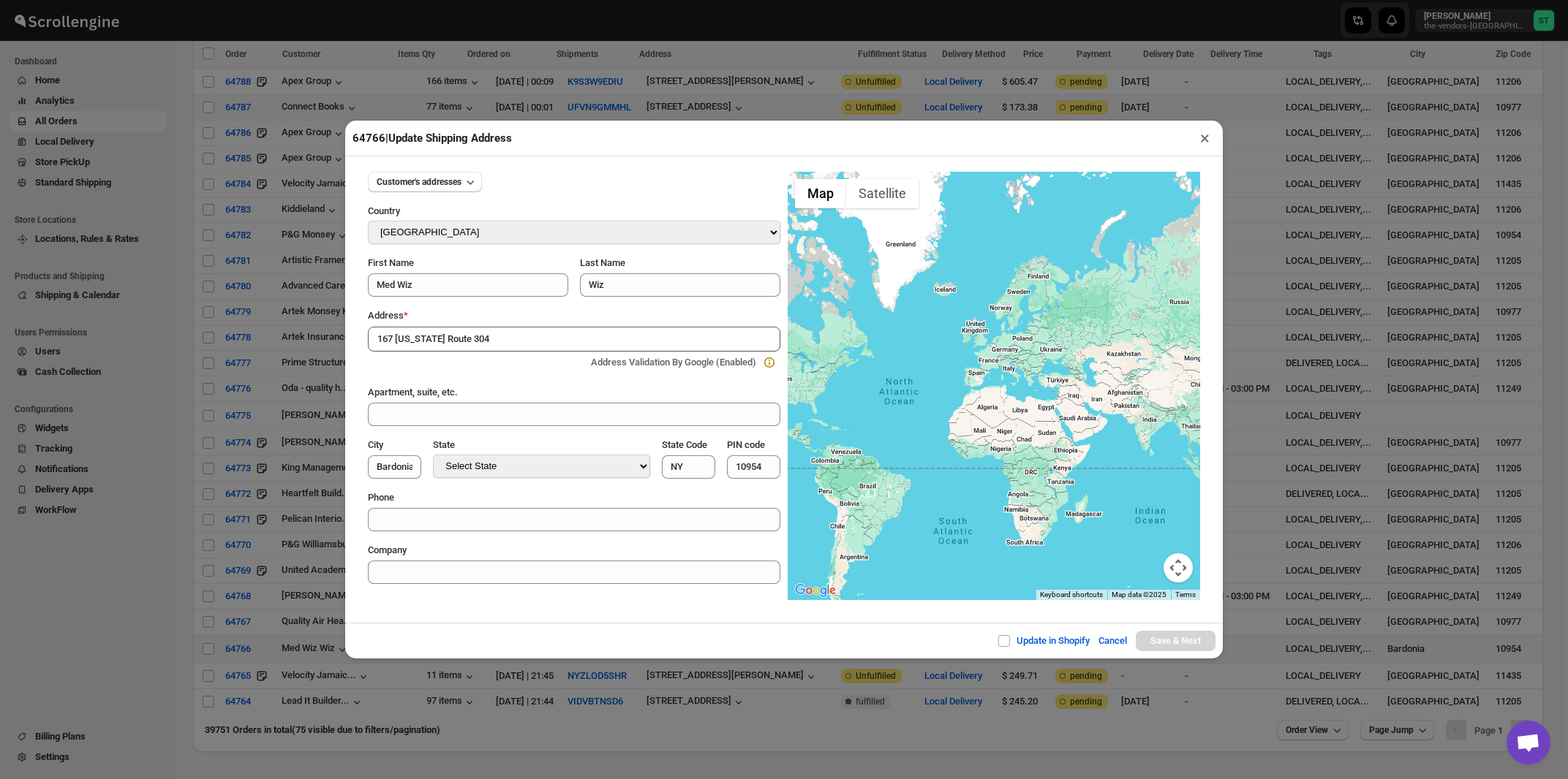
type input "[STREET_ADDRESS][US_STATE]"
type input "[GEOGRAPHIC_DATA]"
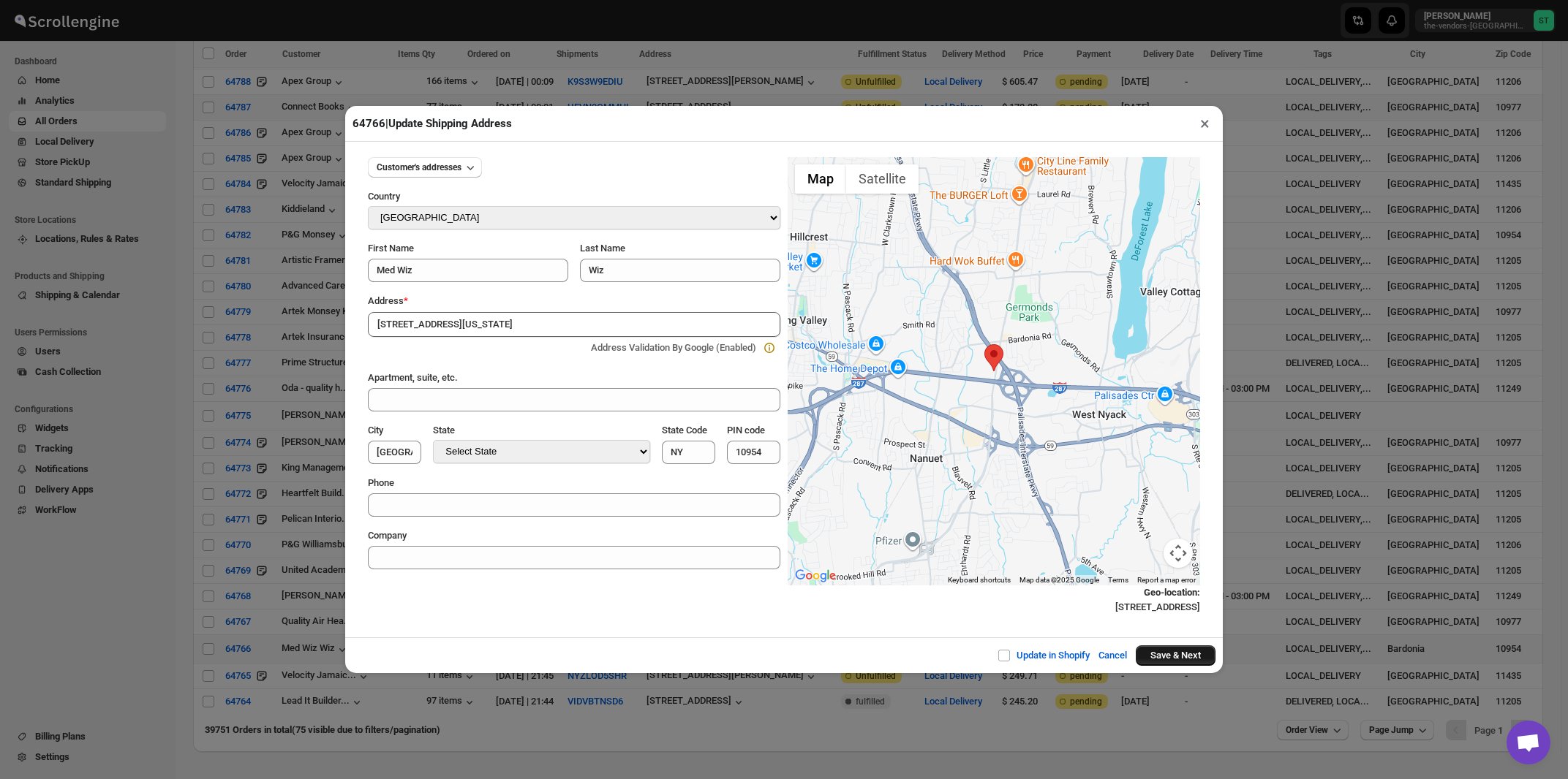
click at [1155, 657] on button "Save & Next" at bounding box center [1175, 656] width 80 height 21
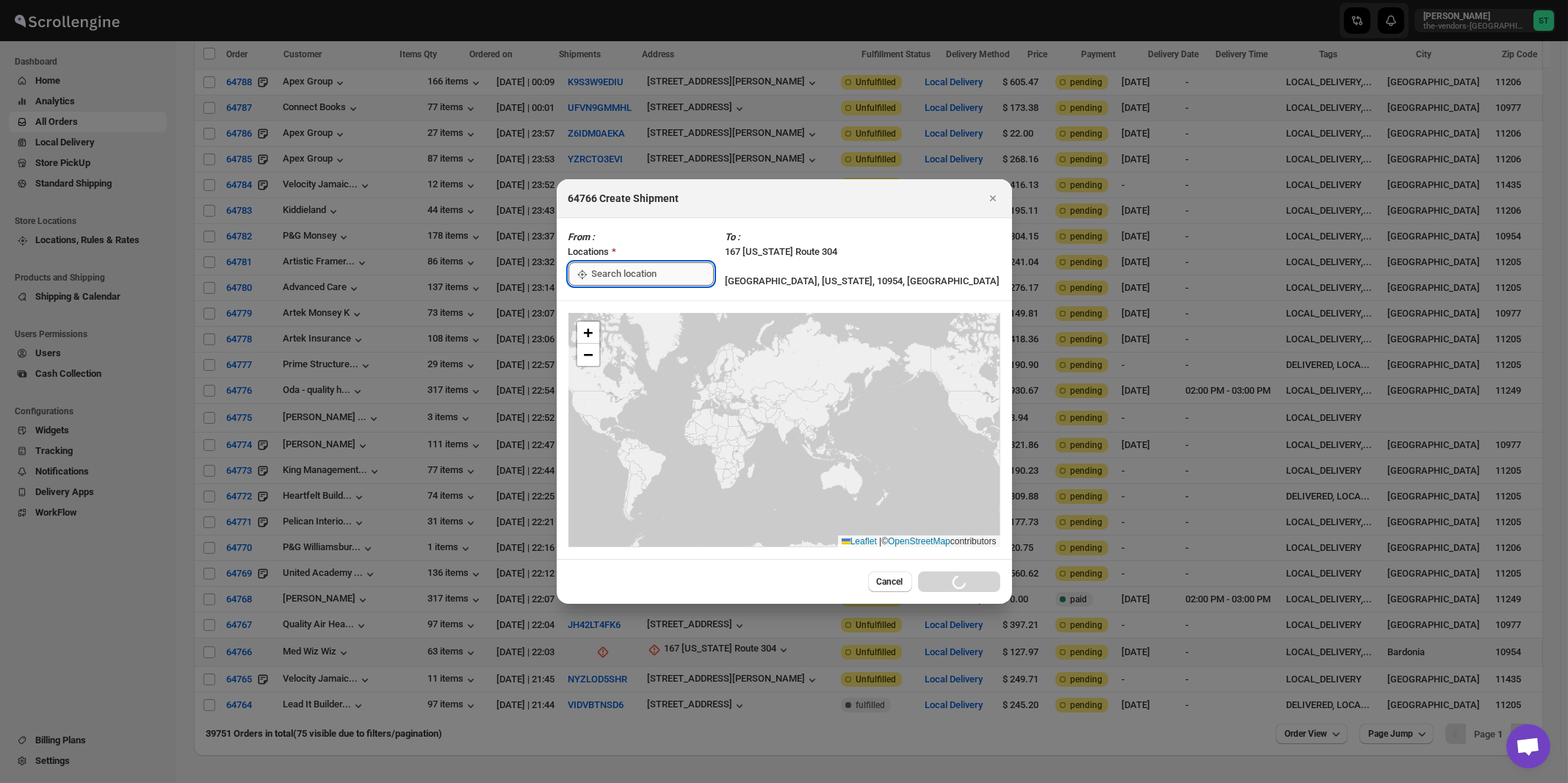
click at [606, 275] on input ":rud:" at bounding box center [653, 273] width 121 height 24
click at [609, 302] on div "[STREET_ADDRESS]" at bounding box center [673, 307] width 181 height 15
type input "[STREET_ADDRESS]"
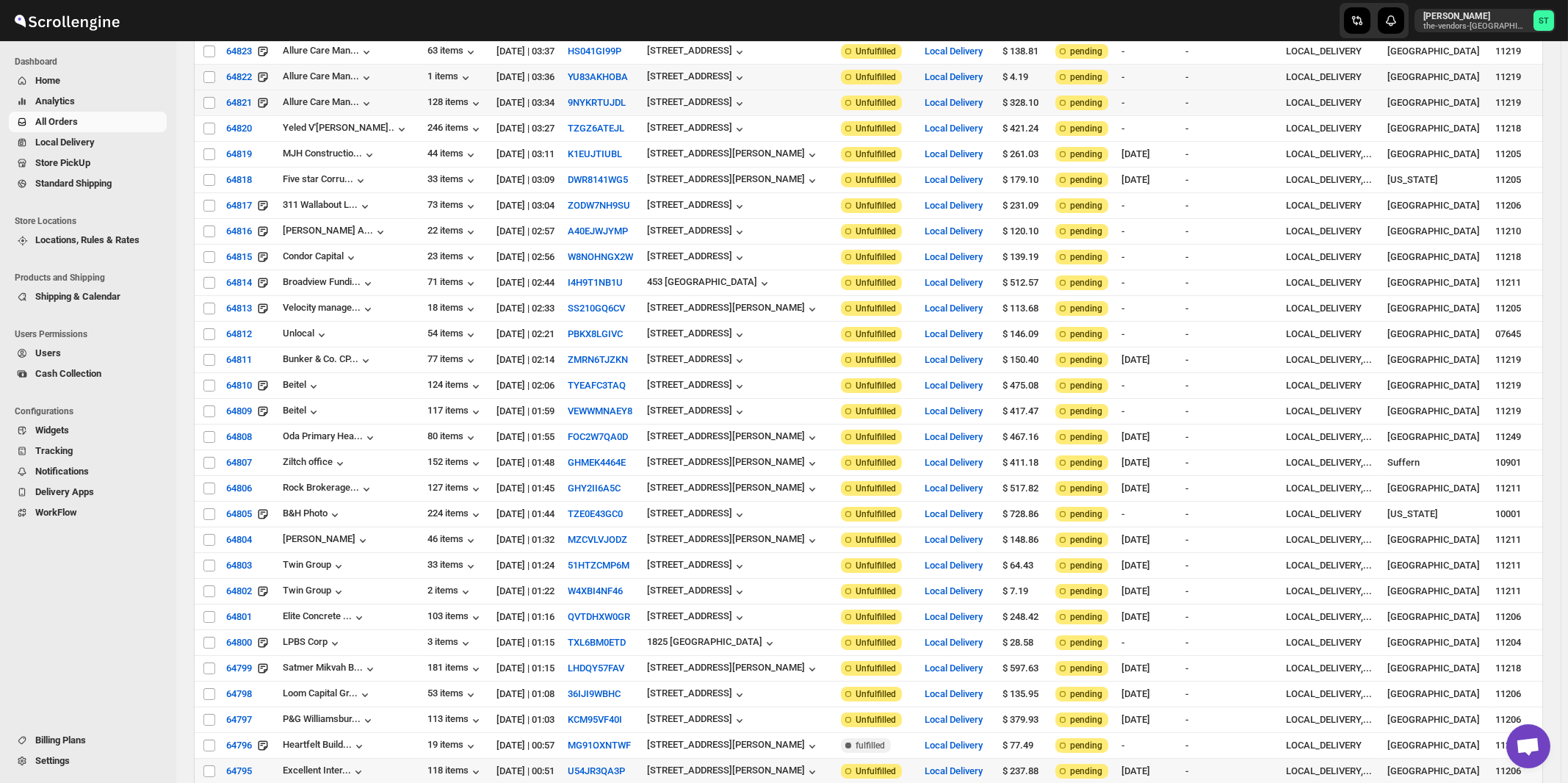
scroll to position [0, 0]
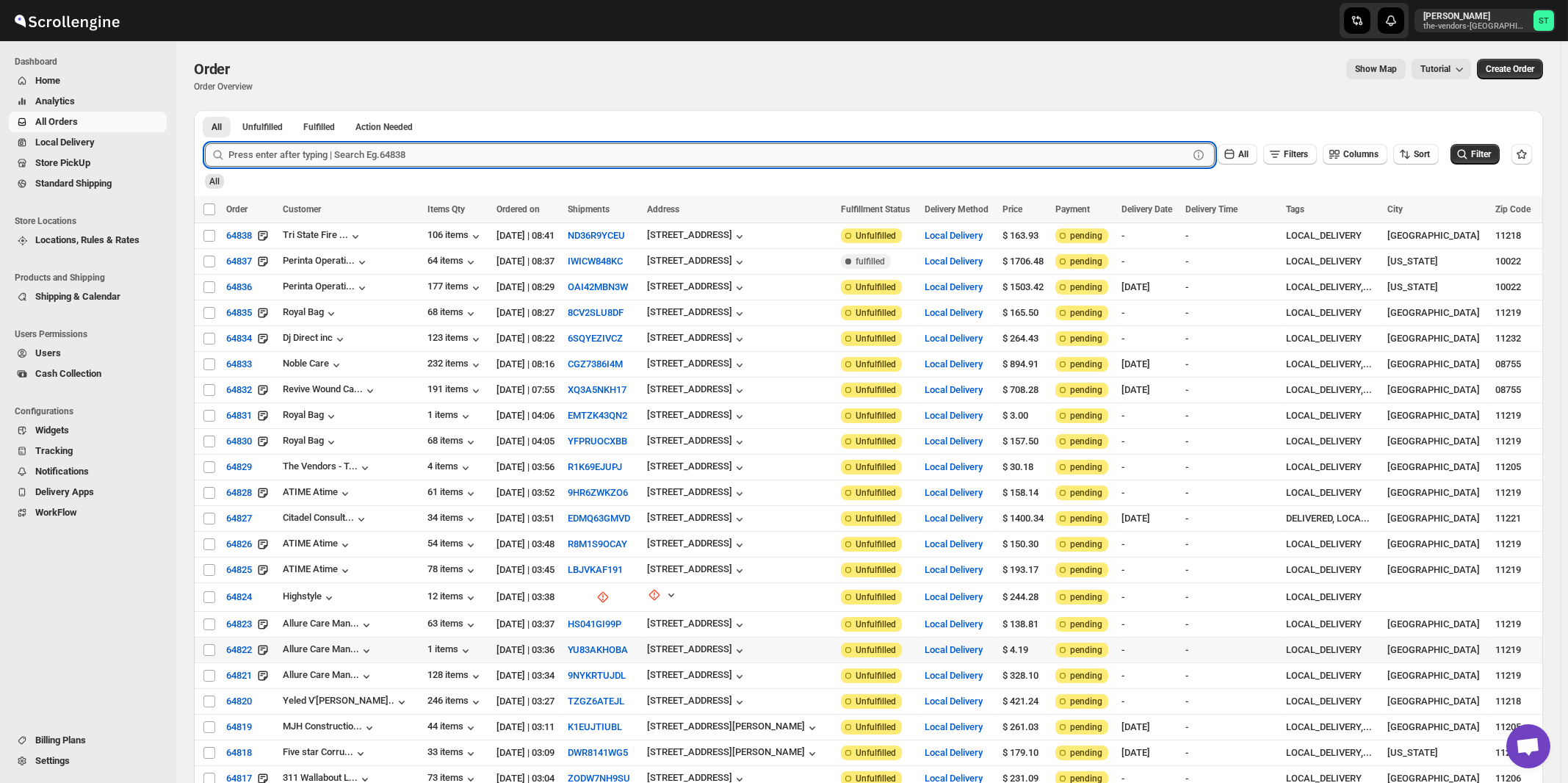
click at [292, 152] on input "text" at bounding box center [708, 155] width 960 height 24
type input "64754"
click at [205, 110] on button "Submit" at bounding box center [226, 118] width 41 height 15
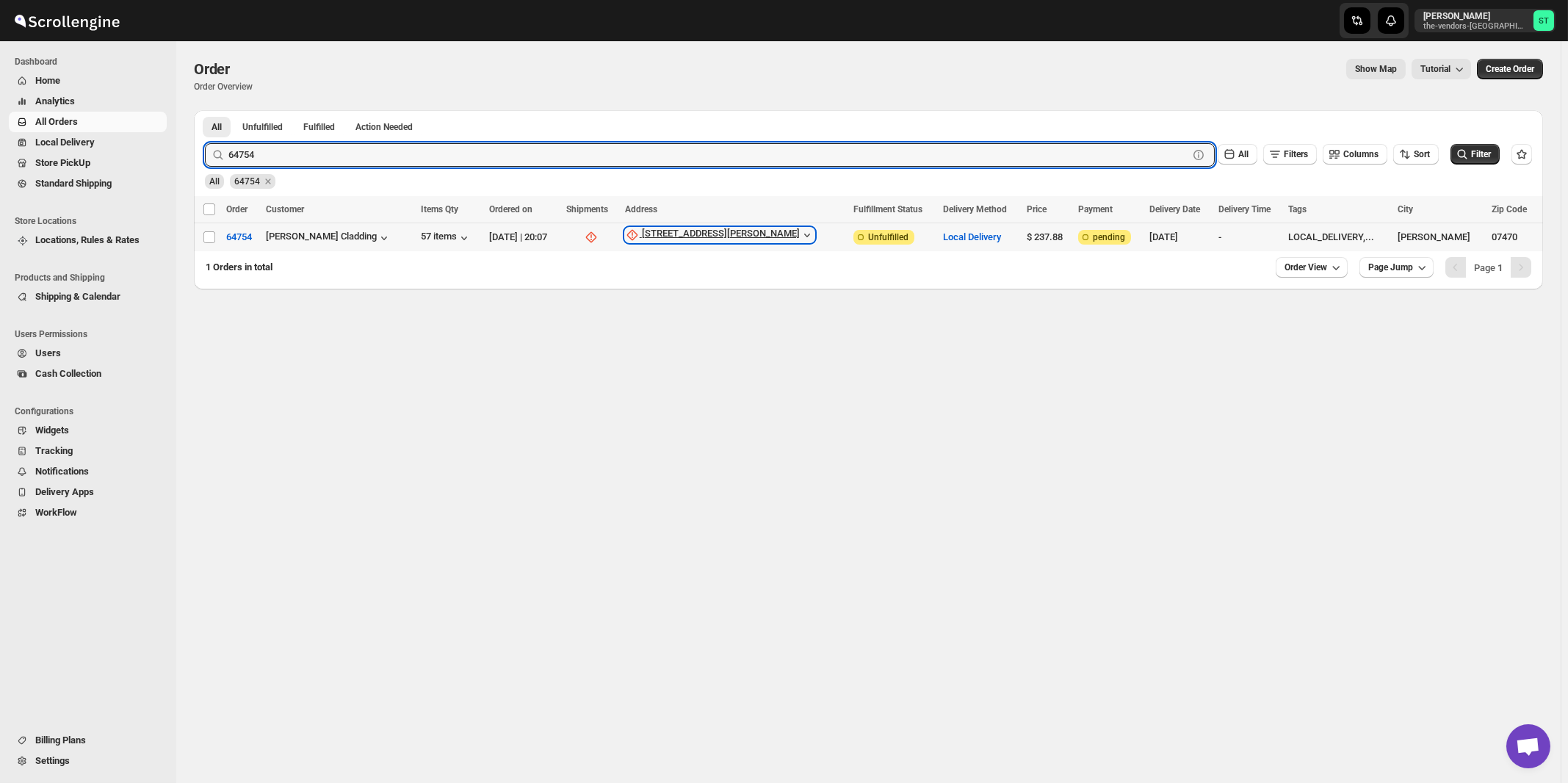
click at [723, 236] on div "[STREET_ADDRESS][PERSON_NAME]" at bounding box center [721, 236] width 158 height 15
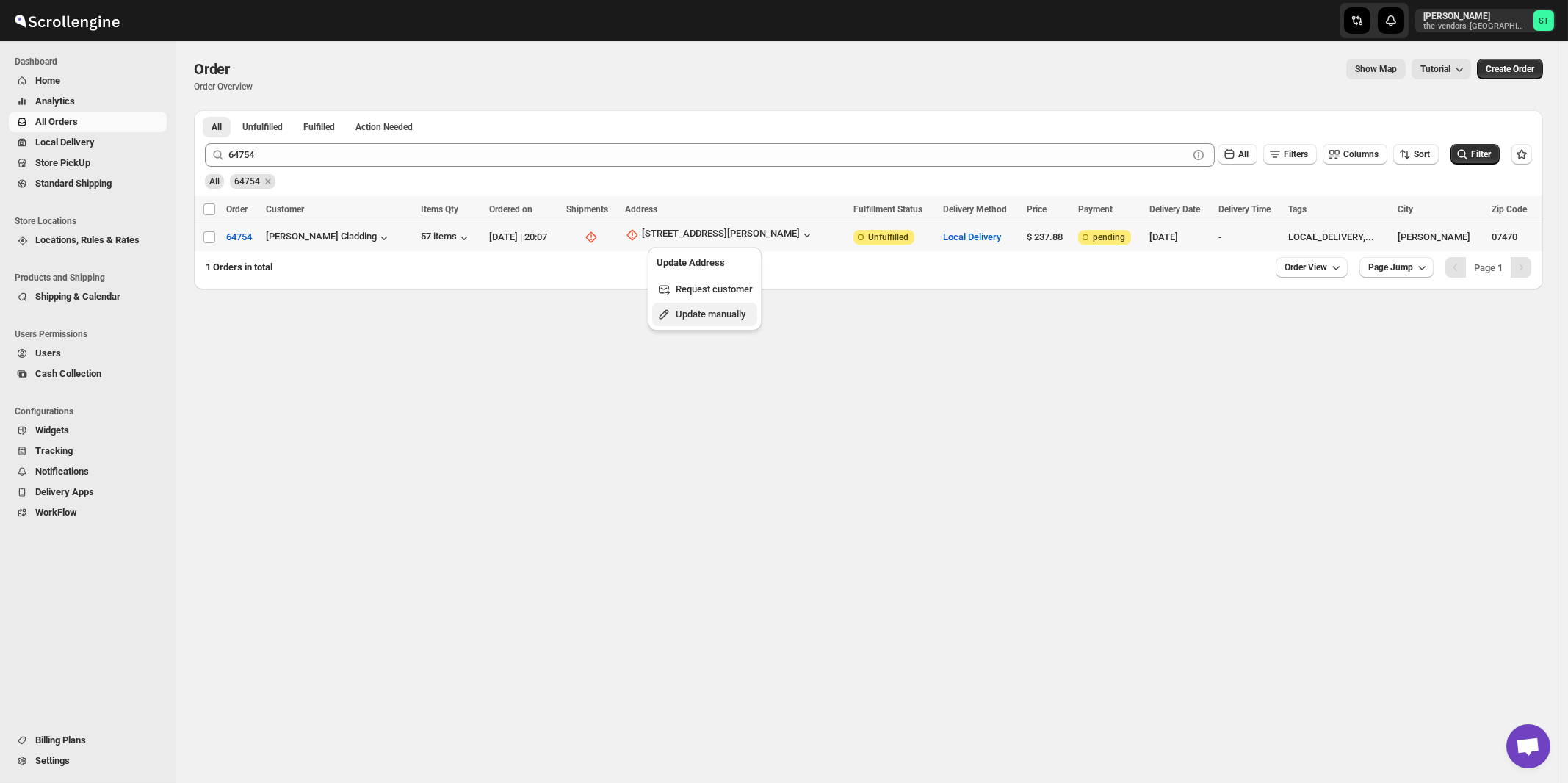
click at [709, 312] on span "Update manually" at bounding box center [711, 315] width 70 height 11
select select "US"
select select "[US_STATE]"
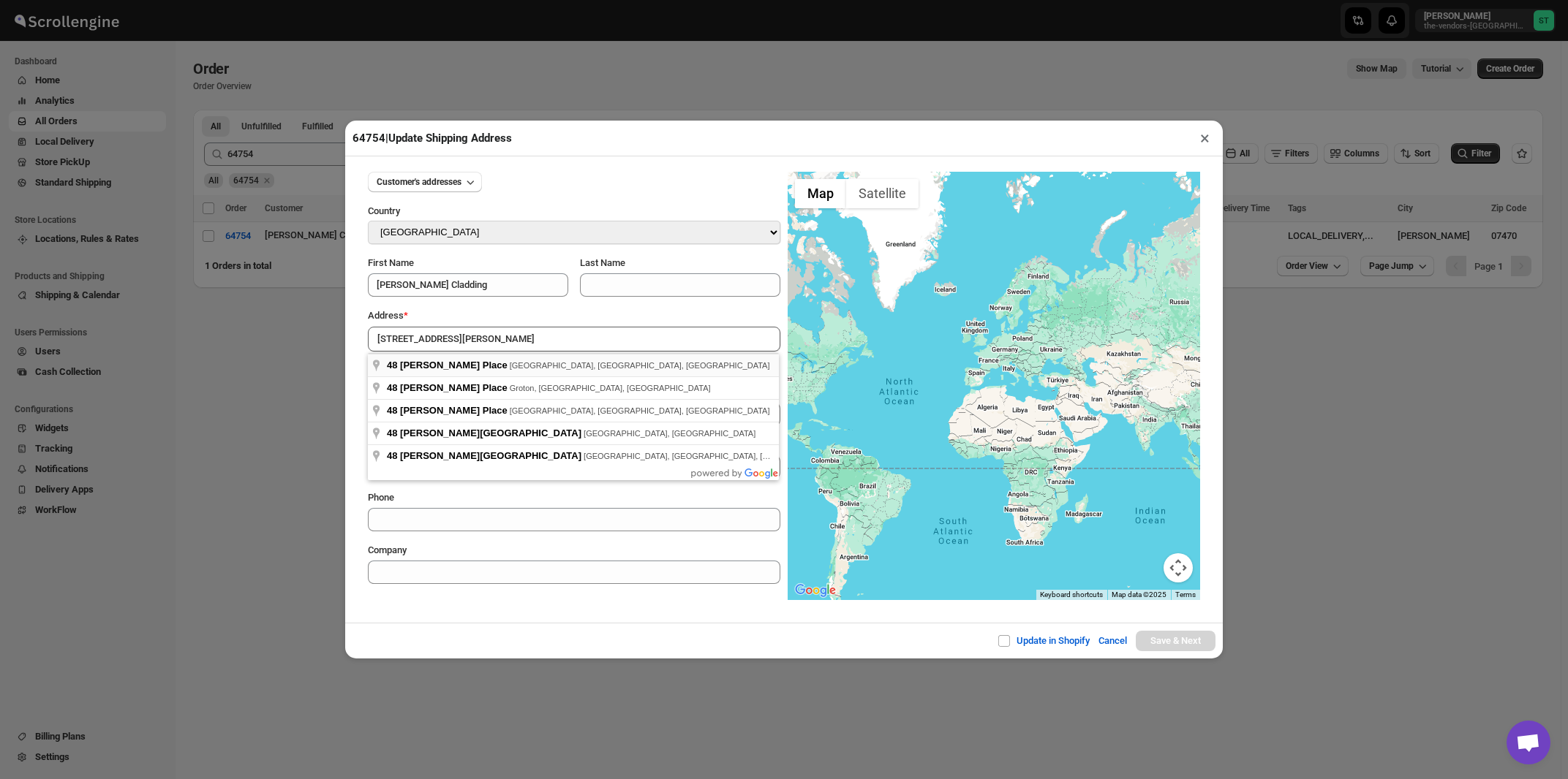
type input "[STREET_ADDRESS][PERSON_NAME]"
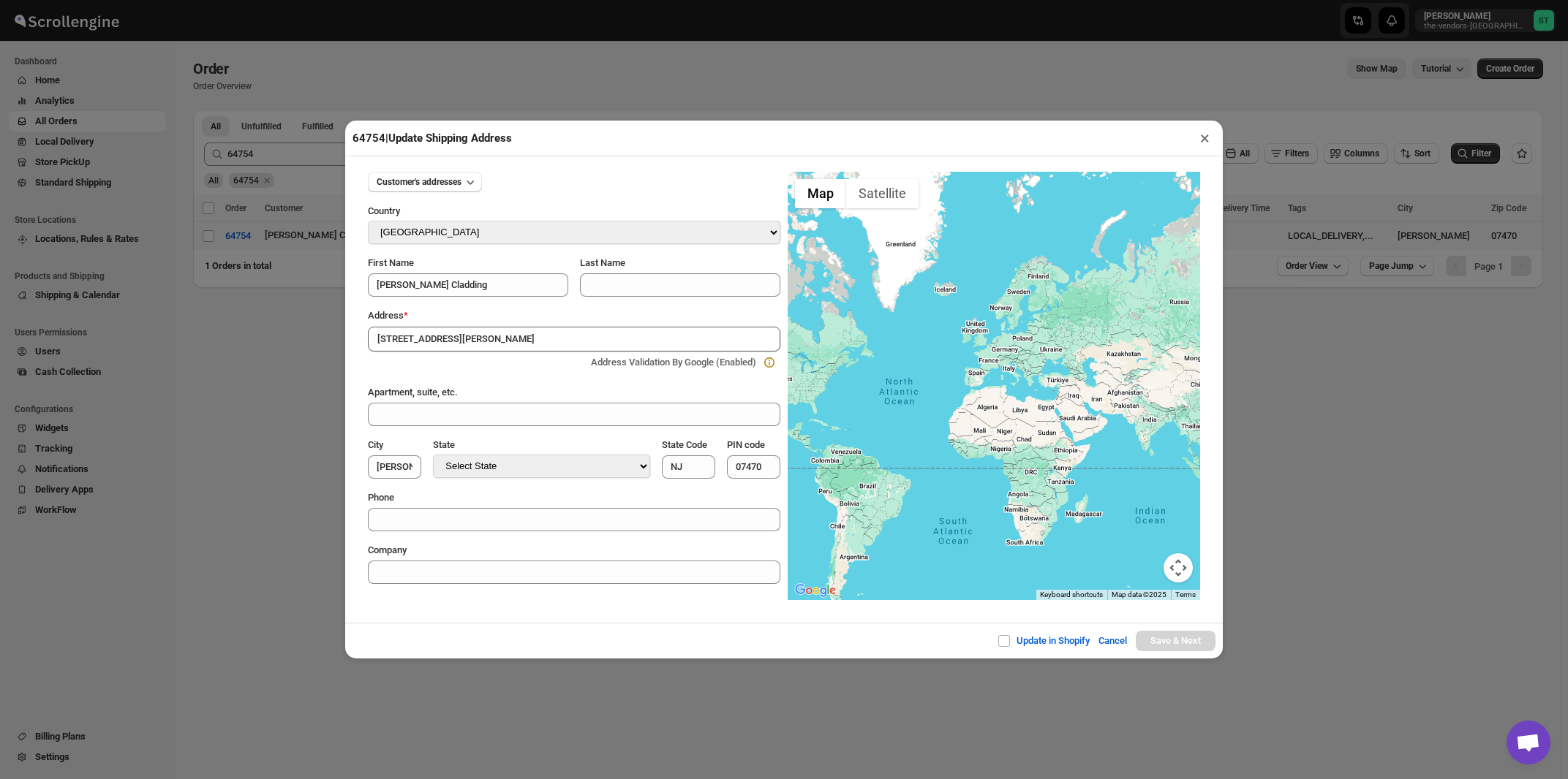
type input "[GEOGRAPHIC_DATA]"
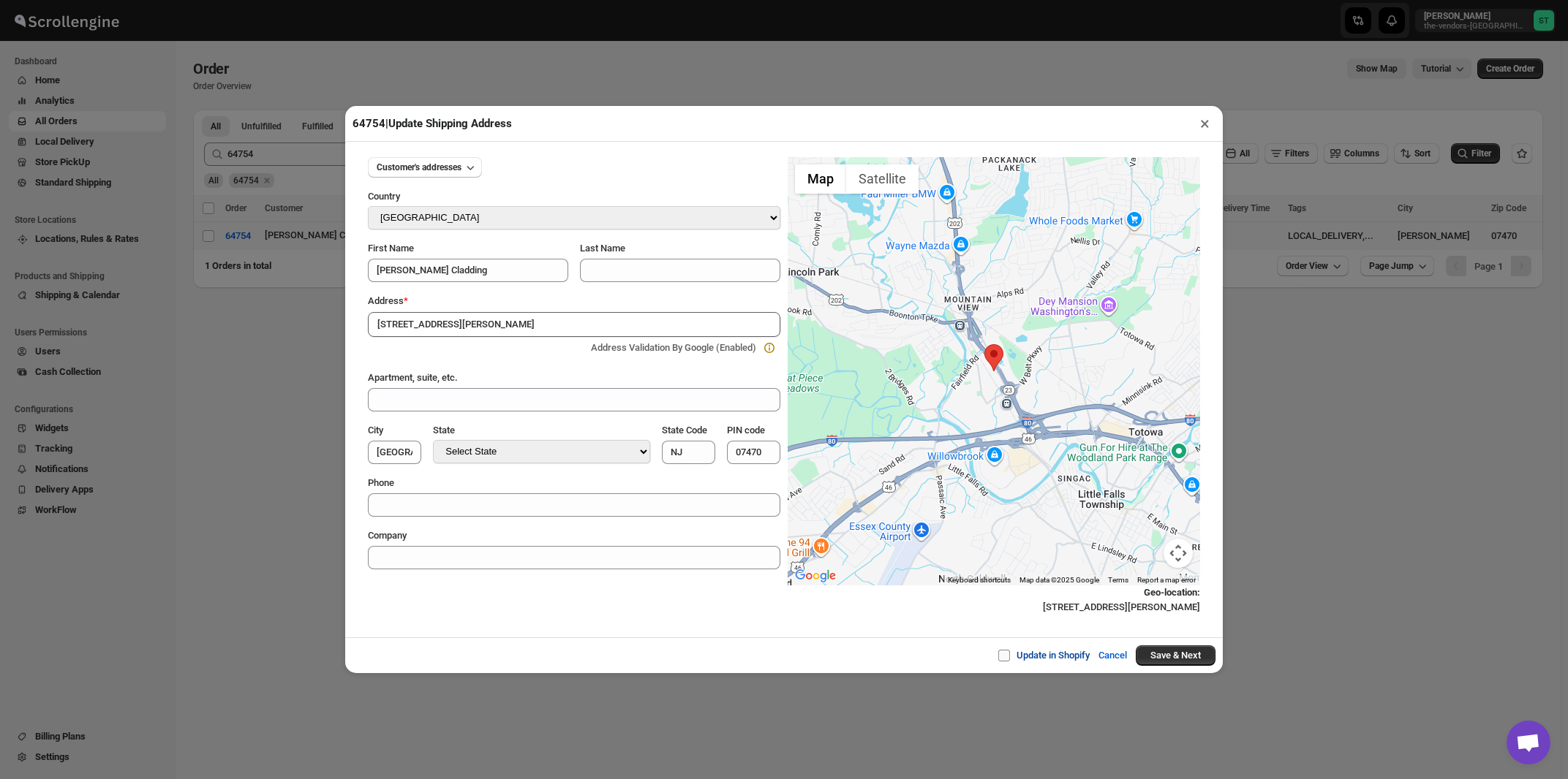
click at [999, 659] on span at bounding box center [1004, 655] width 11 height 11
click at [1004, 659] on input "Update in Shopify" at bounding box center [1010, 655] width 11 height 11
checkbox input "true"
click at [1185, 660] on button "Save & Next" at bounding box center [1175, 656] width 80 height 21
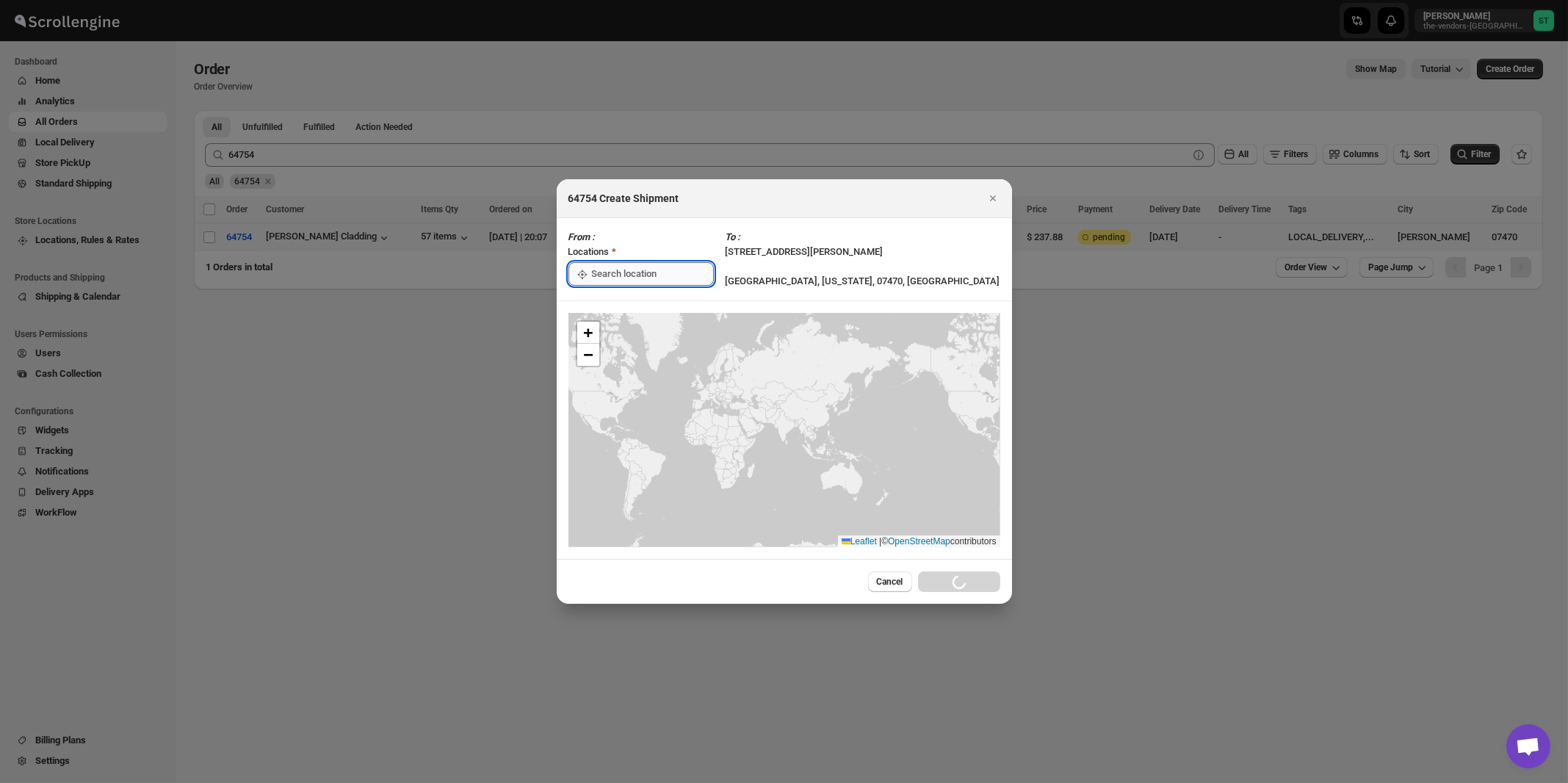
click at [613, 272] on input ":r1op:" at bounding box center [653, 273] width 121 height 24
click at [620, 307] on div "[STREET_ADDRESS]" at bounding box center [673, 307] width 181 height 15
type input "[STREET_ADDRESS]"
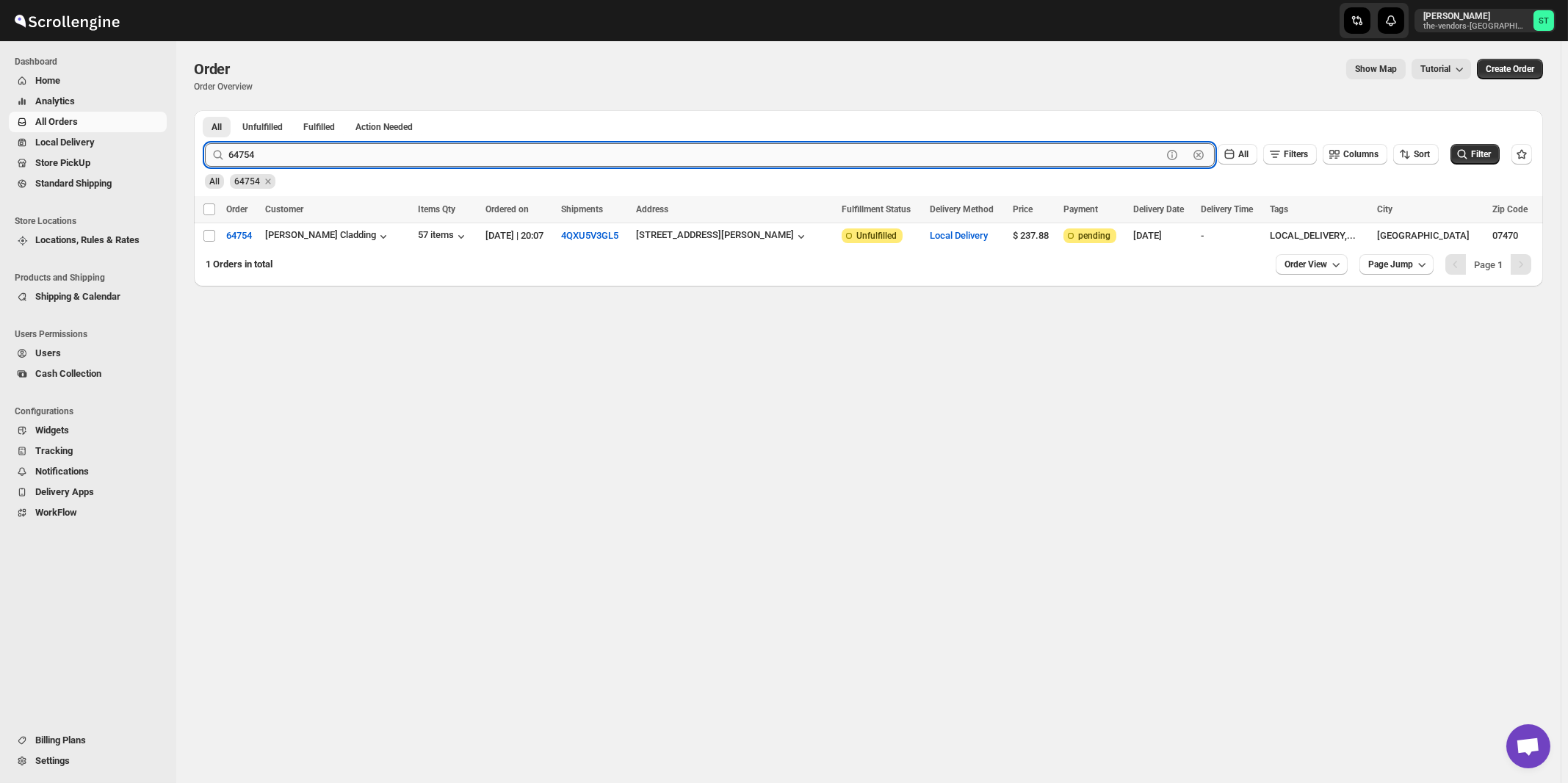
click at [274, 148] on input "64754" at bounding box center [695, 155] width 933 height 24
click at [205, 110] on button "Submit" at bounding box center [226, 118] width 41 height 15
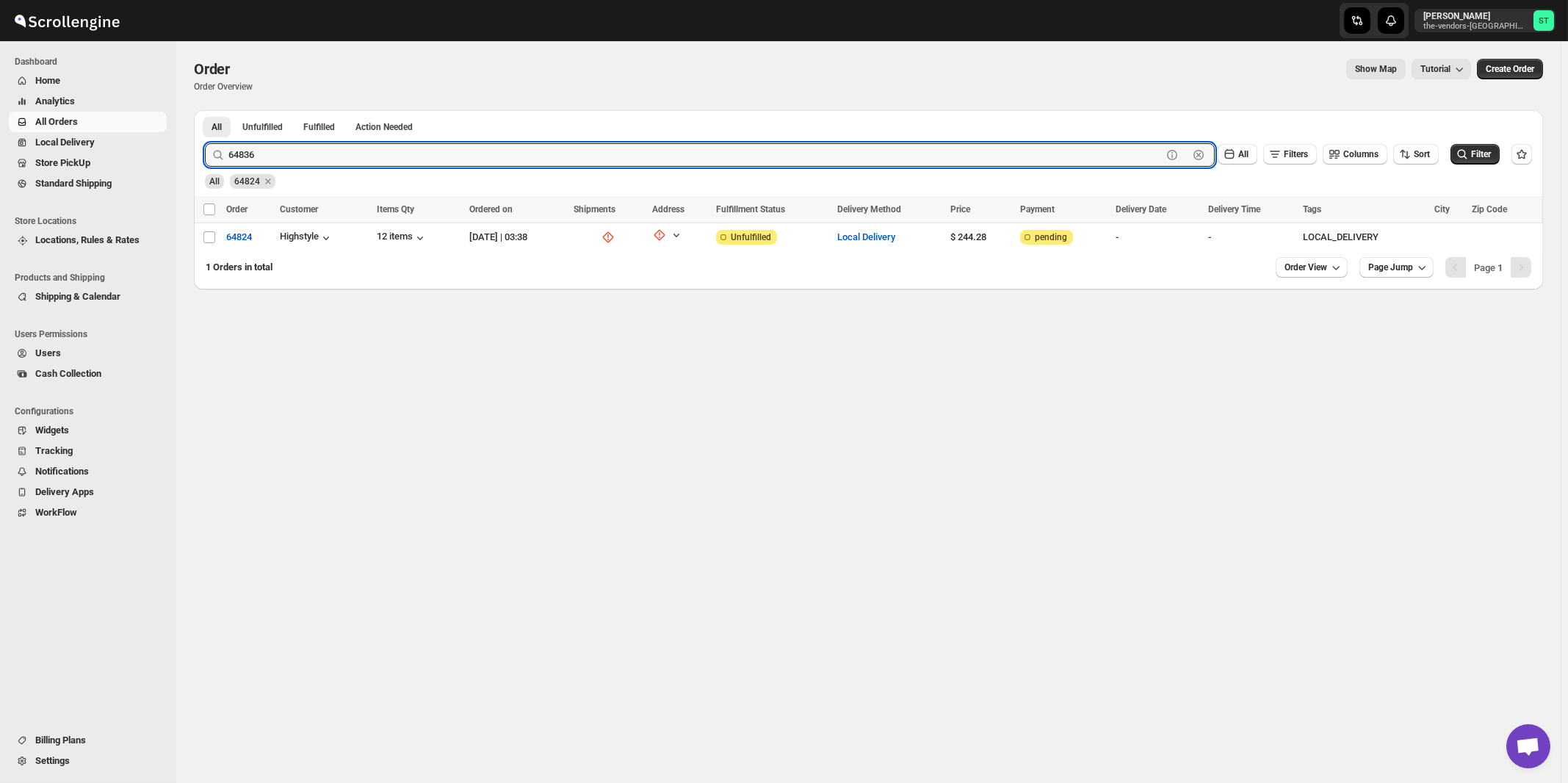
click at [205, 110] on button "Submit" at bounding box center [226, 118] width 41 height 15
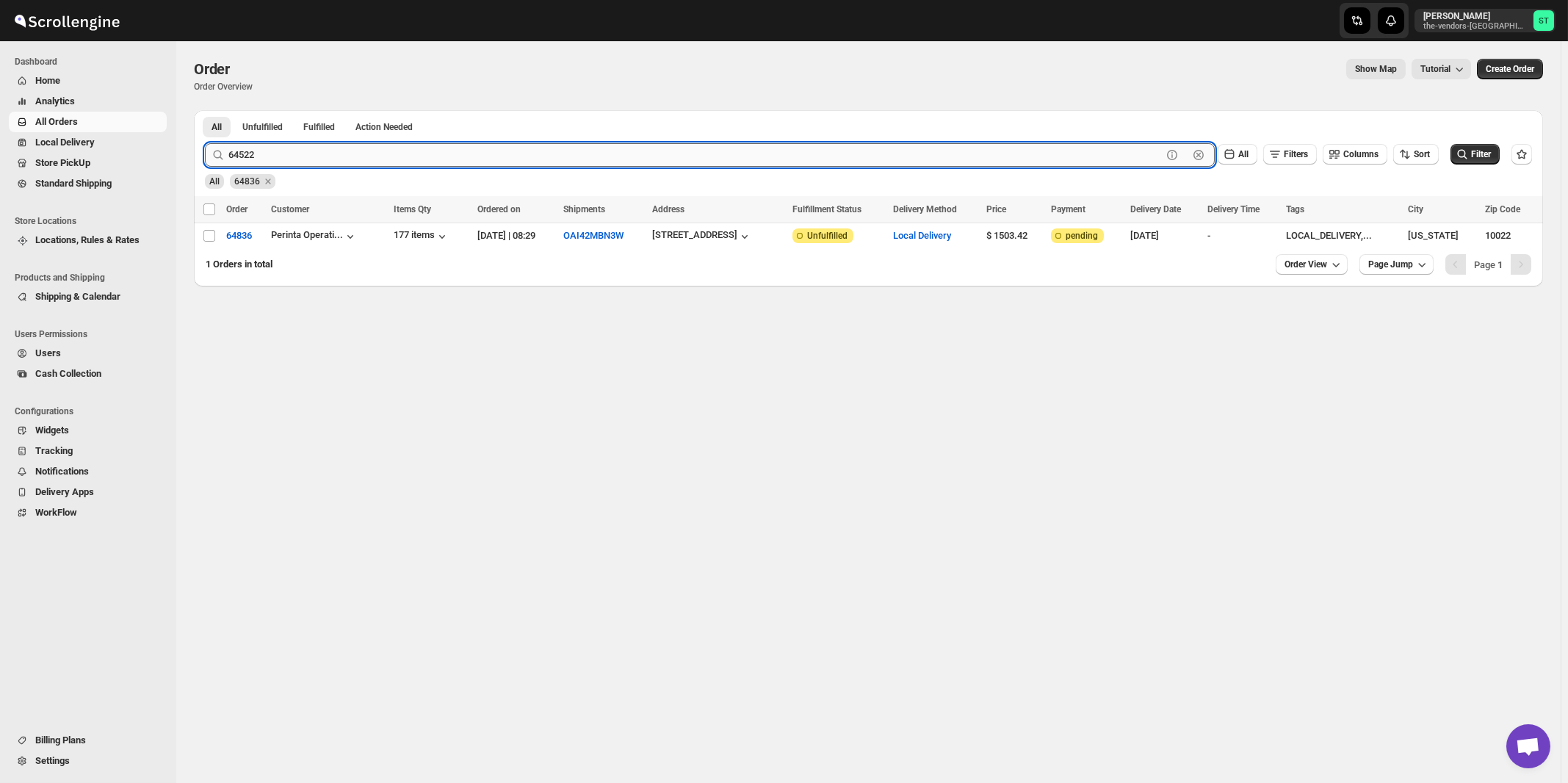
type input "64522"
click at [205, 110] on button "Submit" at bounding box center [226, 118] width 41 height 15
